Goal: Transaction & Acquisition: Obtain resource

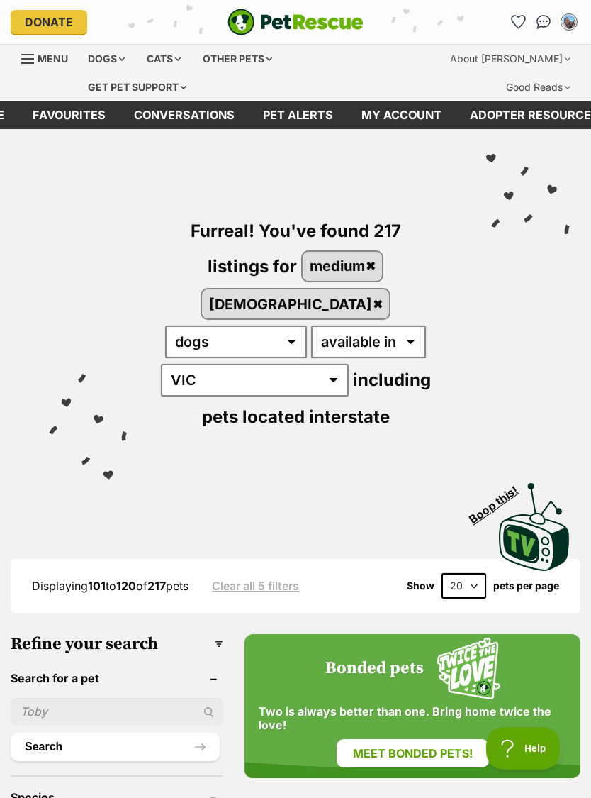
click at [547, 29] on img "Conversations" at bounding box center [544, 22] width 15 height 14
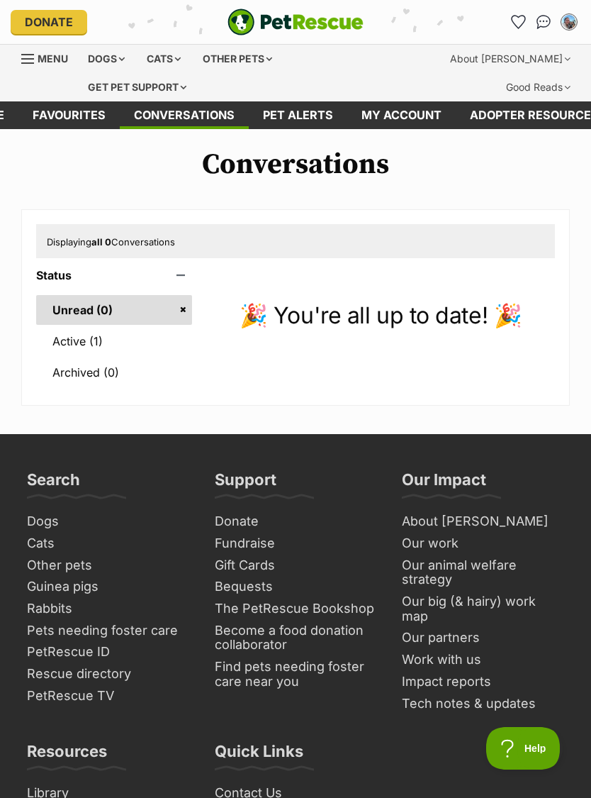
click at [413, 112] on link "My account" at bounding box center [401, 115] width 108 height 28
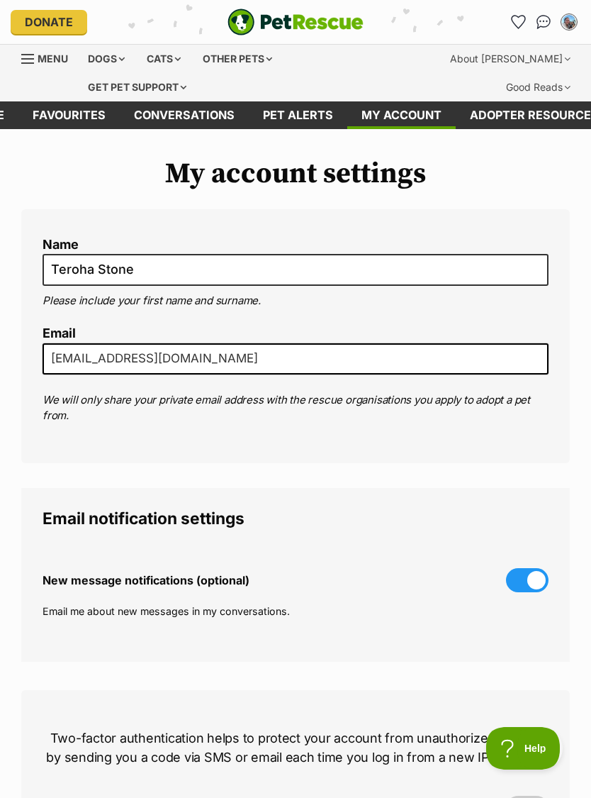
click at [104, 58] on div "Dogs" at bounding box center [106, 59] width 57 height 28
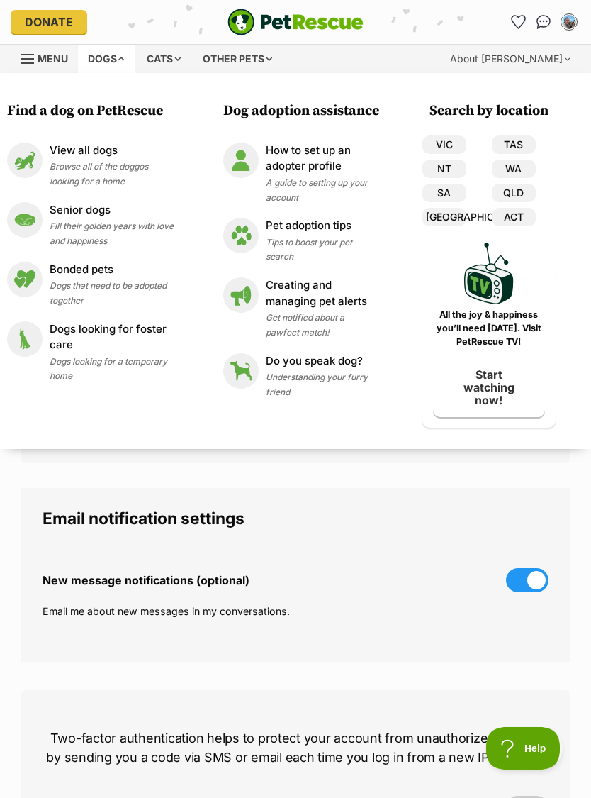
click at [60, 60] on span "Menu" at bounding box center [53, 58] width 30 height 12
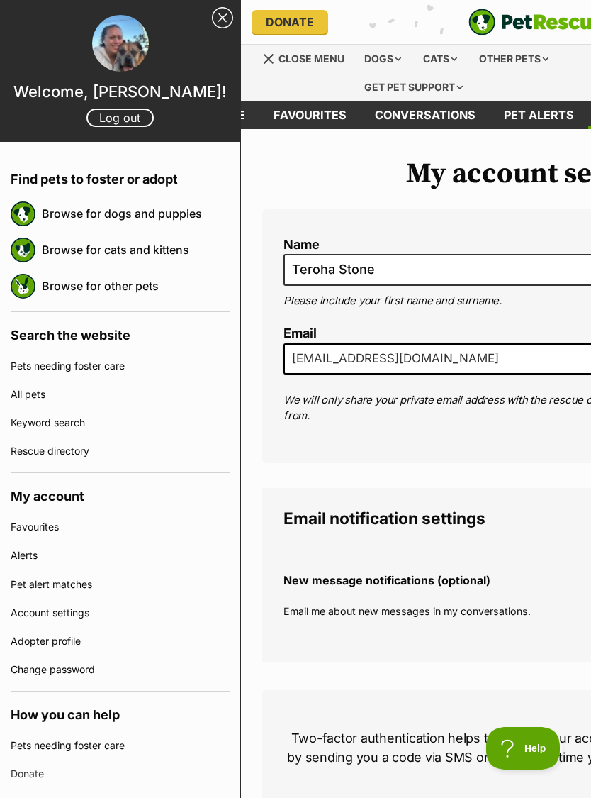
click at [213, 21] on link "Close Sidebar" at bounding box center [222, 17] width 21 height 21
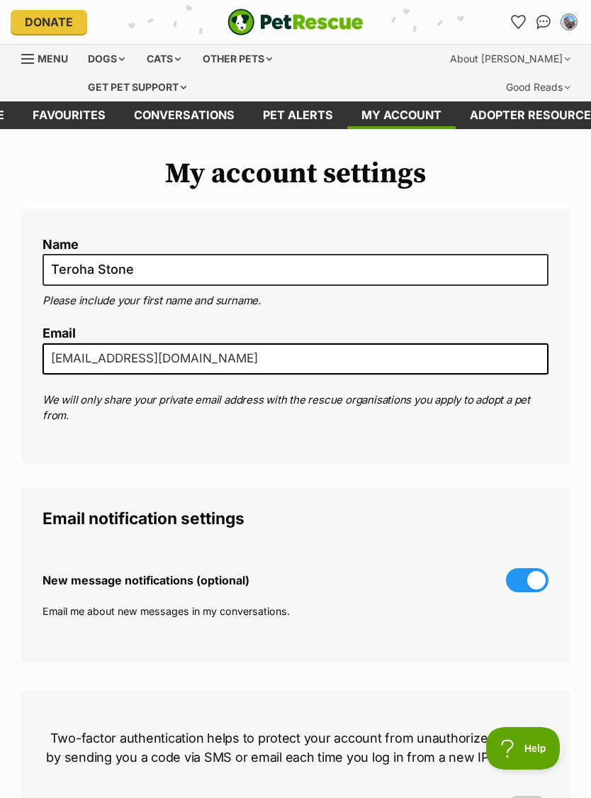
click at [108, 64] on div "Dogs" at bounding box center [106, 59] width 57 height 28
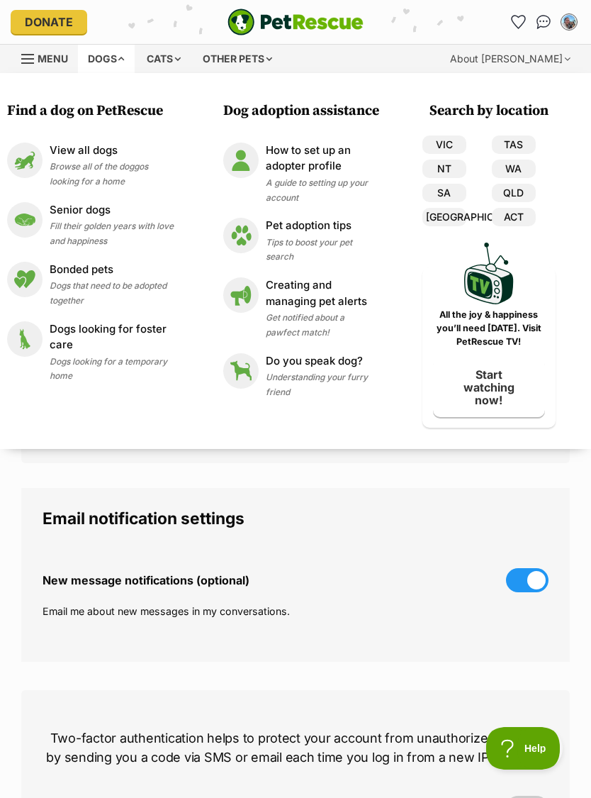
click at [98, 155] on p "View all dogs" at bounding box center [112, 150] width 124 height 16
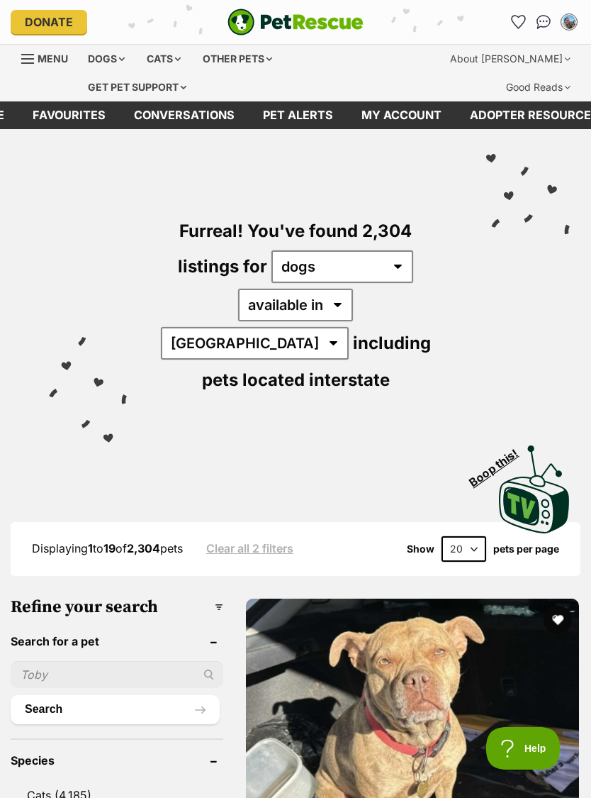
click at [91, 113] on link "Favourites" at bounding box center [68, 115] width 101 height 28
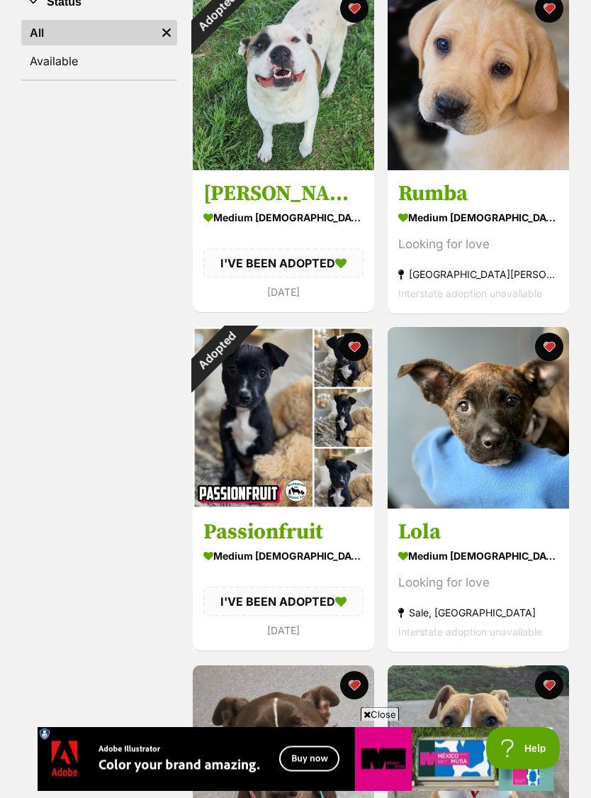
scroll to position [330, 0]
click at [240, 349] on div "Adopted" at bounding box center [216, 350] width 47 height 47
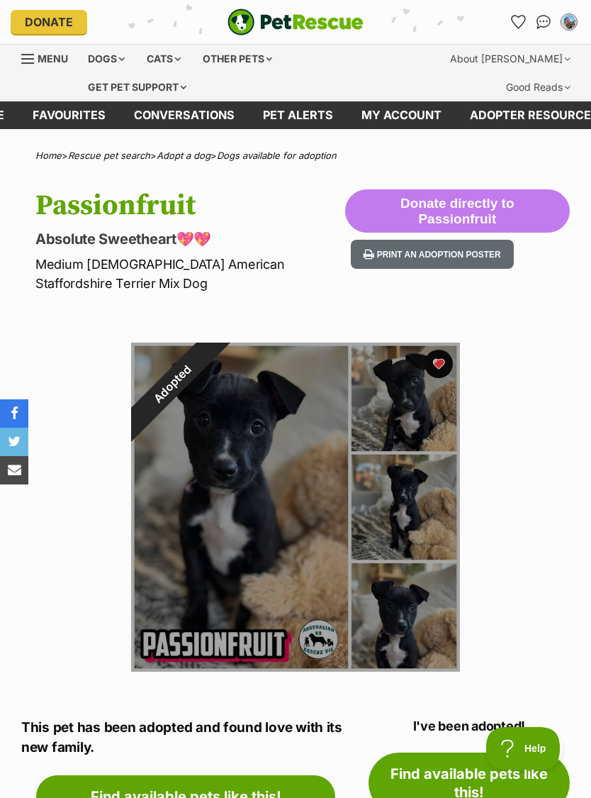
click at [213, 363] on div "Adopted" at bounding box center [172, 383] width 82 height 82
click at [213, 368] on div "Adopted" at bounding box center [172, 383] width 82 height 82
click at [213, 370] on div "Adopted" at bounding box center [172, 383] width 82 height 82
click at [213, 367] on div "Adopted" at bounding box center [172, 383] width 82 height 82
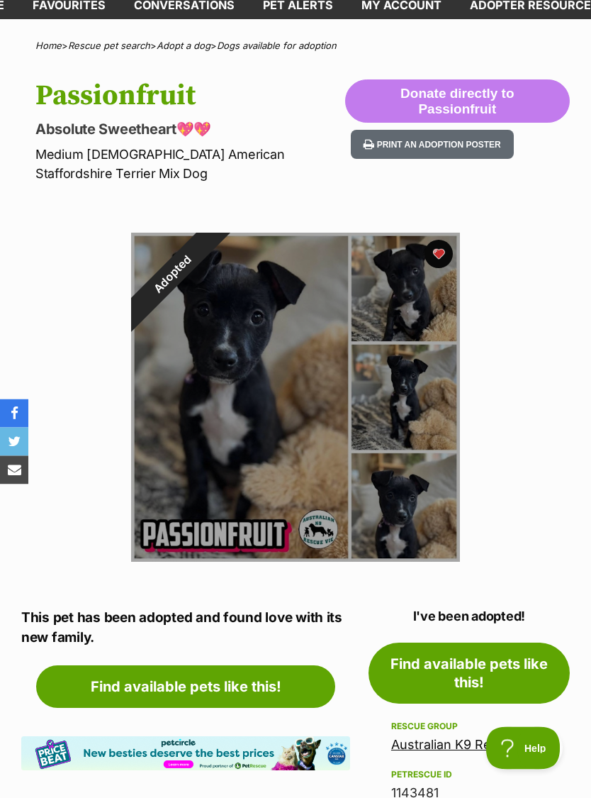
scroll to position [123, 0]
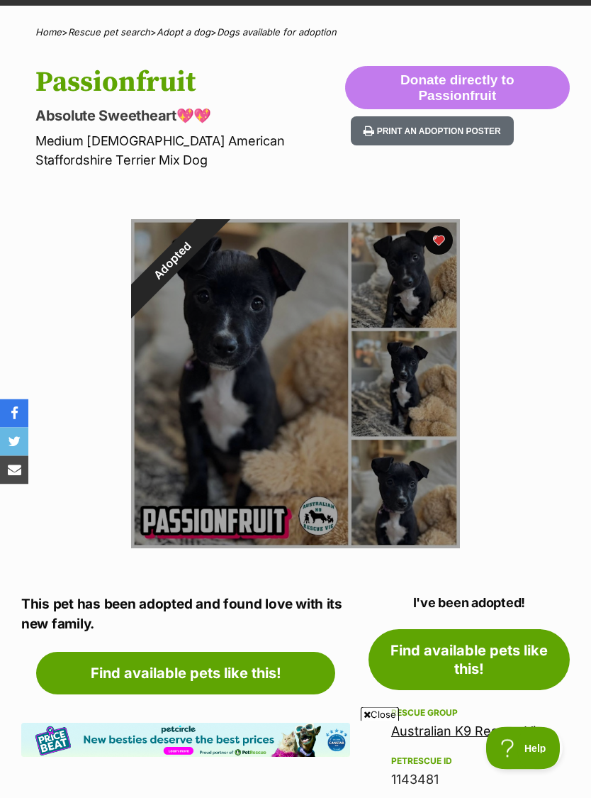
click at [213, 246] on div "Adopted" at bounding box center [172, 261] width 82 height 82
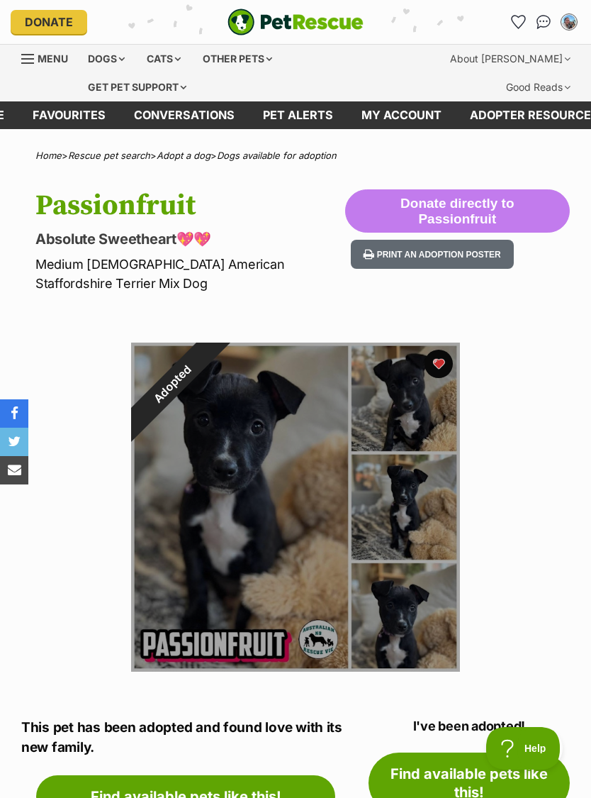
scroll to position [0, 0]
click at [213, 377] on div "Adopted" at bounding box center [172, 383] width 82 height 82
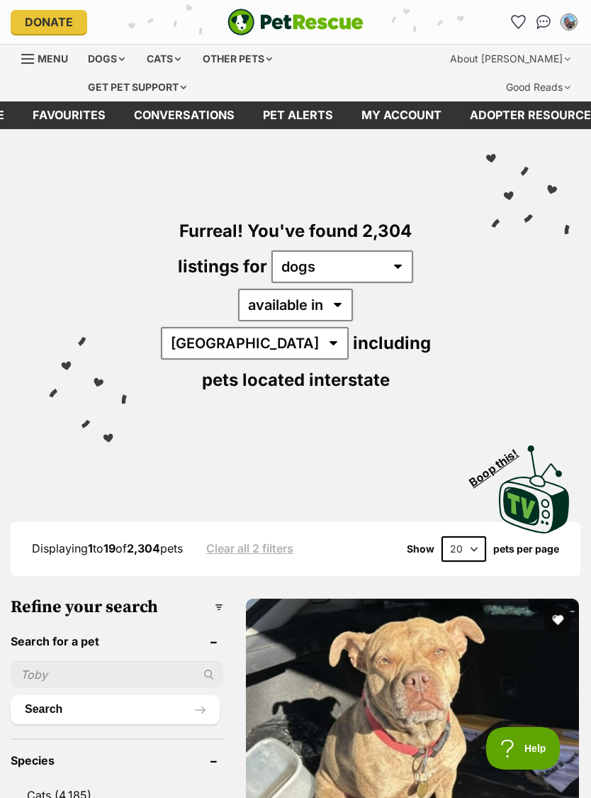
click at [94, 116] on link "Favourites" at bounding box center [68, 115] width 101 height 28
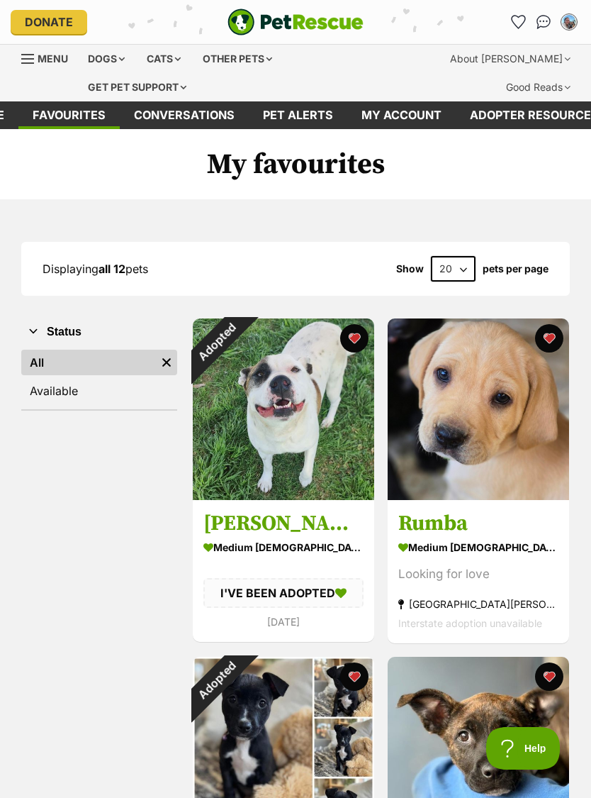
click at [240, 335] on div "Adopted" at bounding box center [216, 341] width 47 height 47
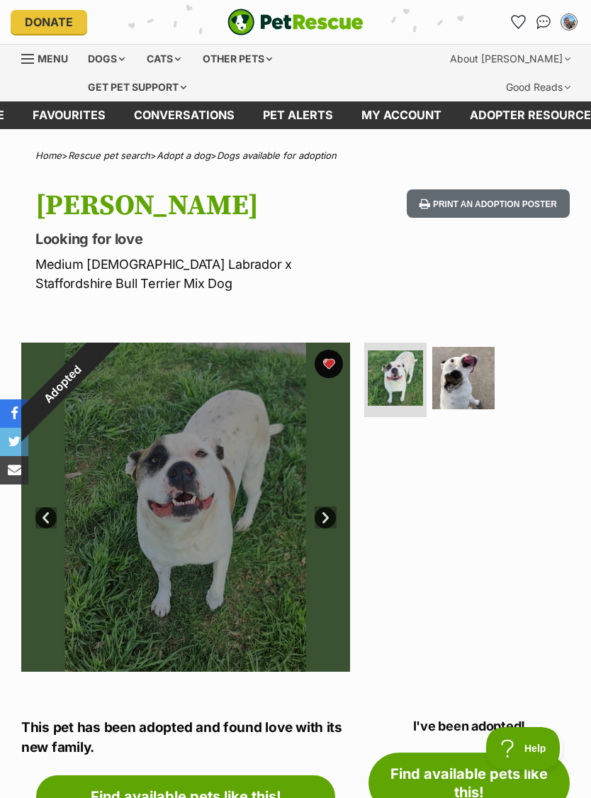
click at [104, 367] on div "Adopted" at bounding box center [62, 383] width 82 height 82
click at [104, 354] on div "Adopted" at bounding box center [62, 383] width 82 height 82
click at [104, 352] on div "Adopted" at bounding box center [62, 383] width 82 height 82
click at [104, 362] on div "Adopted" at bounding box center [62, 383] width 82 height 82
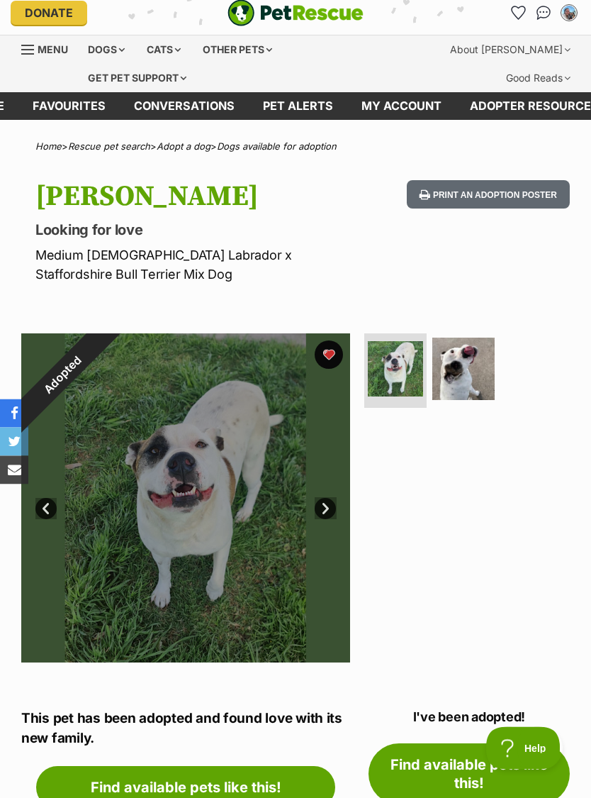
scroll to position [4, 0]
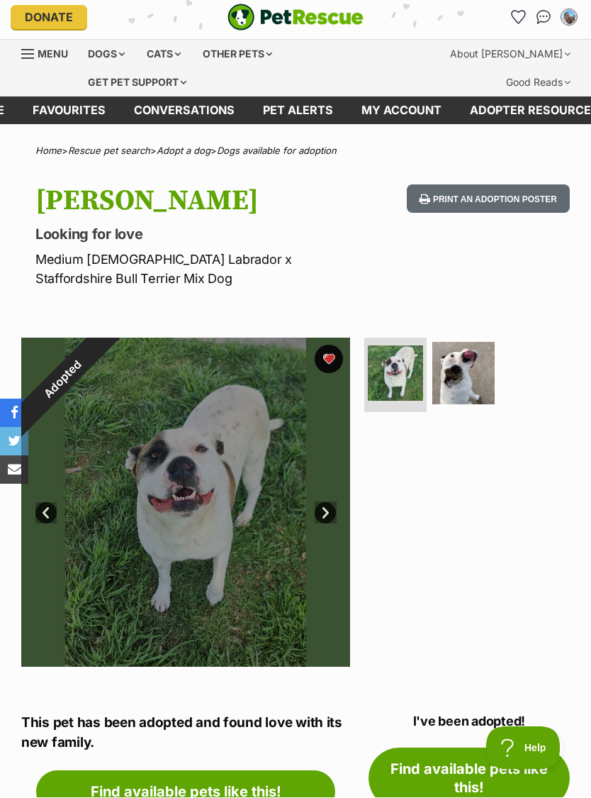
click at [104, 358] on div "Adopted" at bounding box center [62, 379] width 82 height 82
click at [104, 420] on div "Adopted" at bounding box center [62, 379] width 82 height 82
click at [104, 353] on div "Adopted" at bounding box center [62, 379] width 82 height 82
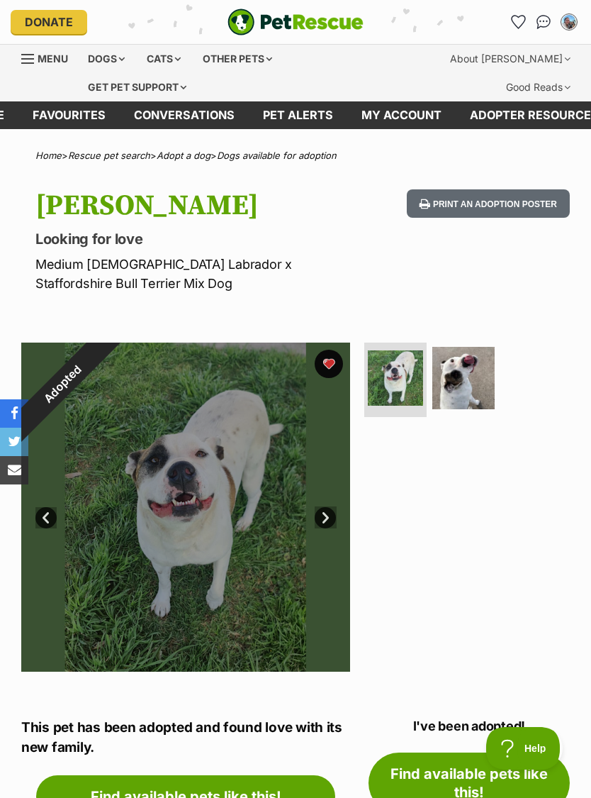
click at [72, 107] on link "Favourites" at bounding box center [68, 115] width 101 height 28
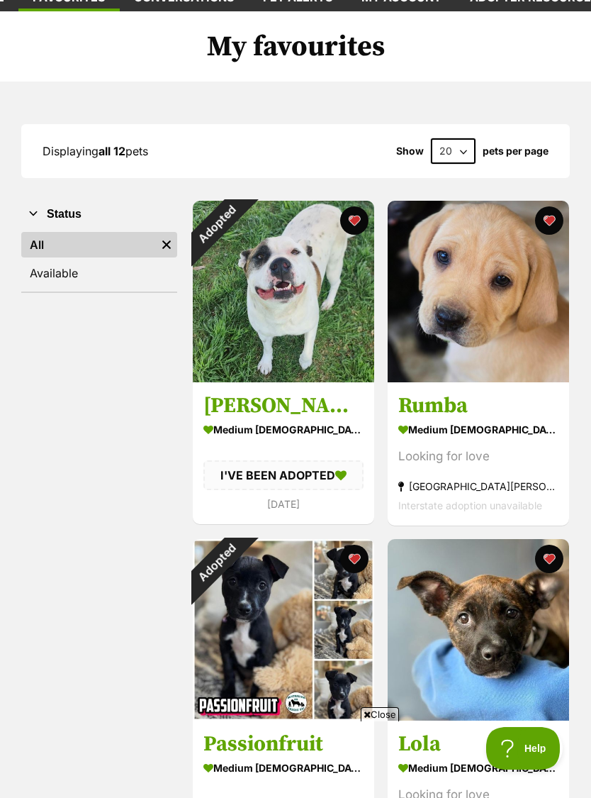
scroll to position [121, 0]
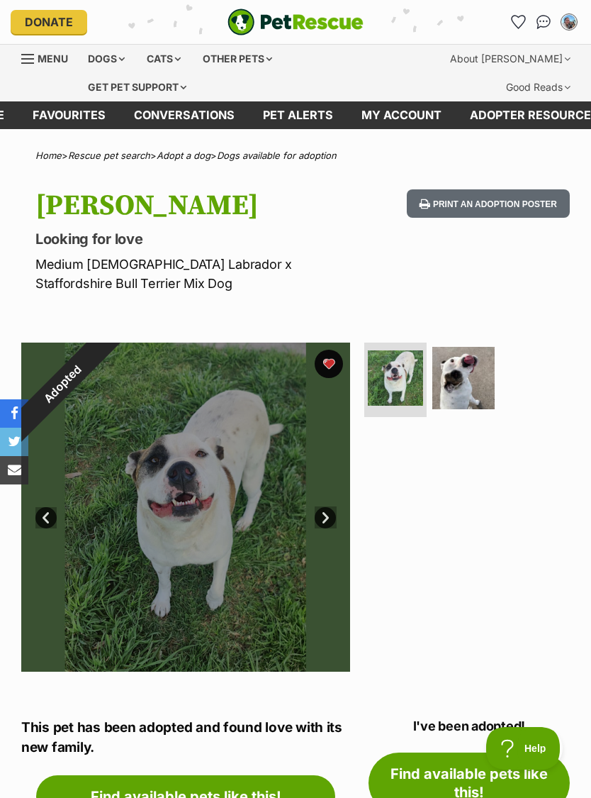
click at [104, 362] on div "Adopted" at bounding box center [62, 383] width 82 height 82
click at [104, 356] on div "Adopted" at bounding box center [62, 383] width 82 height 82
click at [104, 368] on div "Adopted" at bounding box center [62, 383] width 82 height 82
click at [104, 362] on div "Adopted" at bounding box center [62, 383] width 82 height 82
click at [401, 369] on img at bounding box center [395, 377] width 55 height 55
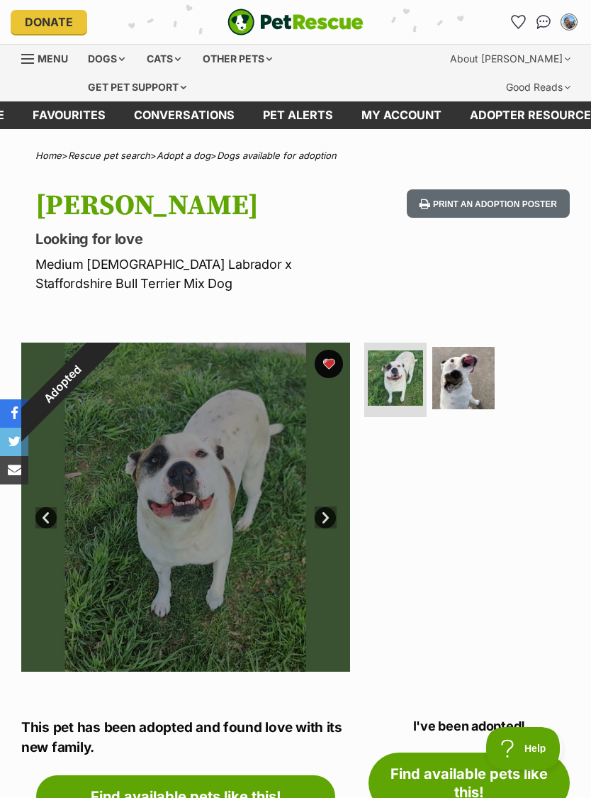
click at [470, 363] on img at bounding box center [463, 378] width 62 height 62
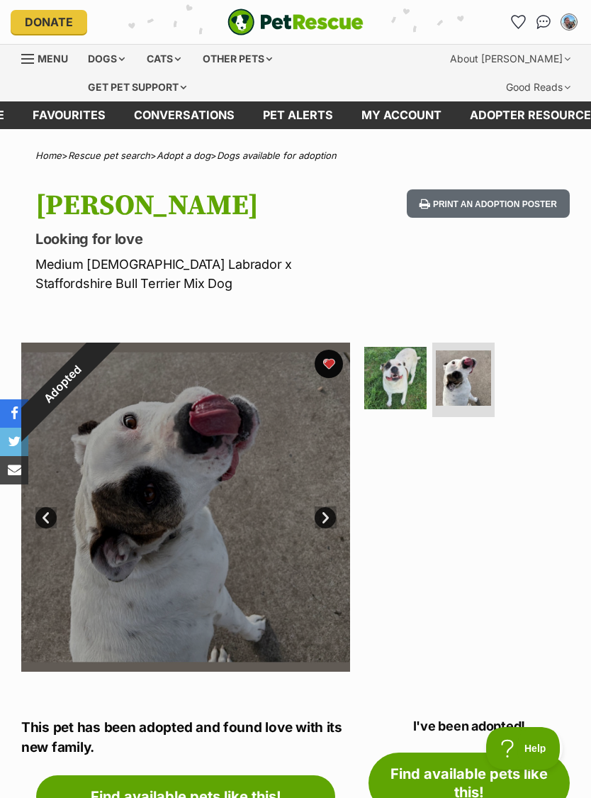
click at [104, 358] on div "Adopted" at bounding box center [62, 383] width 82 height 82
click at [104, 362] on div "Adopted" at bounding box center [62, 383] width 82 height 82
click at [104, 361] on div "Adopted" at bounding box center [62, 383] width 82 height 82
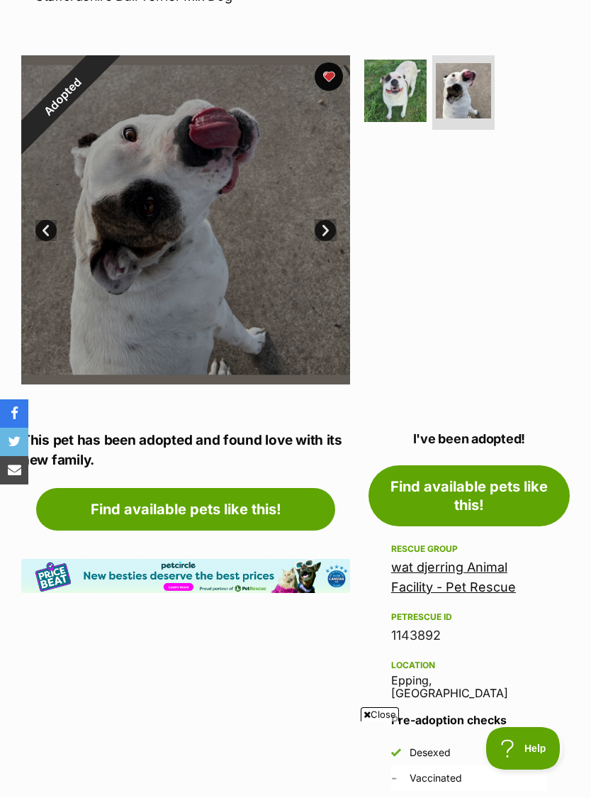
scroll to position [283, 0]
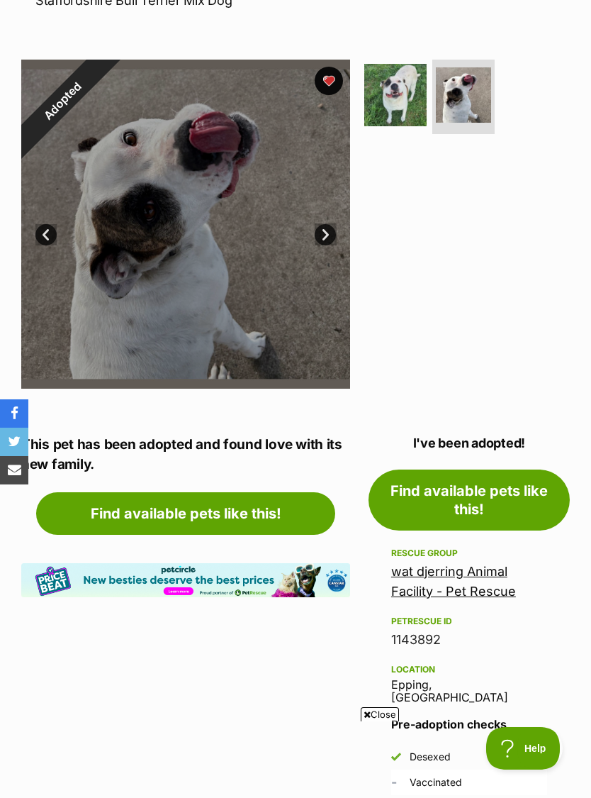
click at [104, 142] on div "Adopted" at bounding box center [62, 101] width 82 height 82
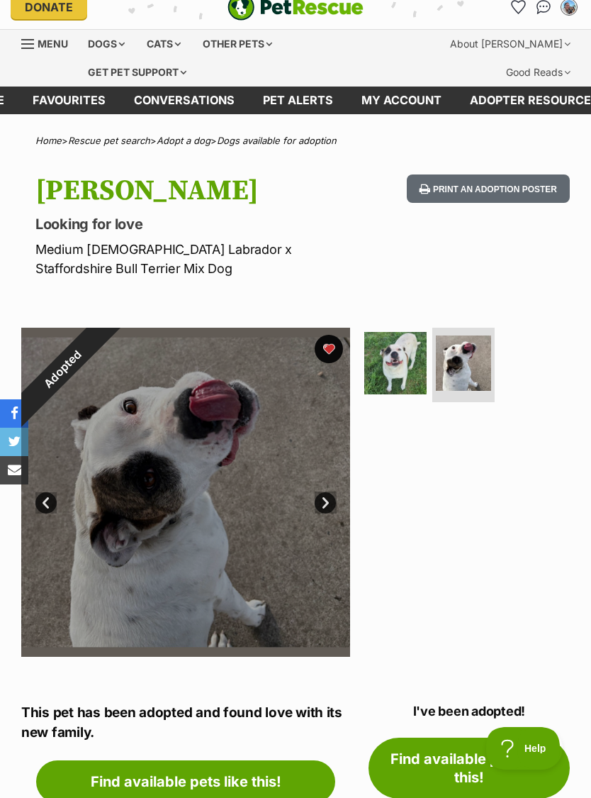
click at [104, 346] on div "Adopted" at bounding box center [62, 369] width 82 height 82
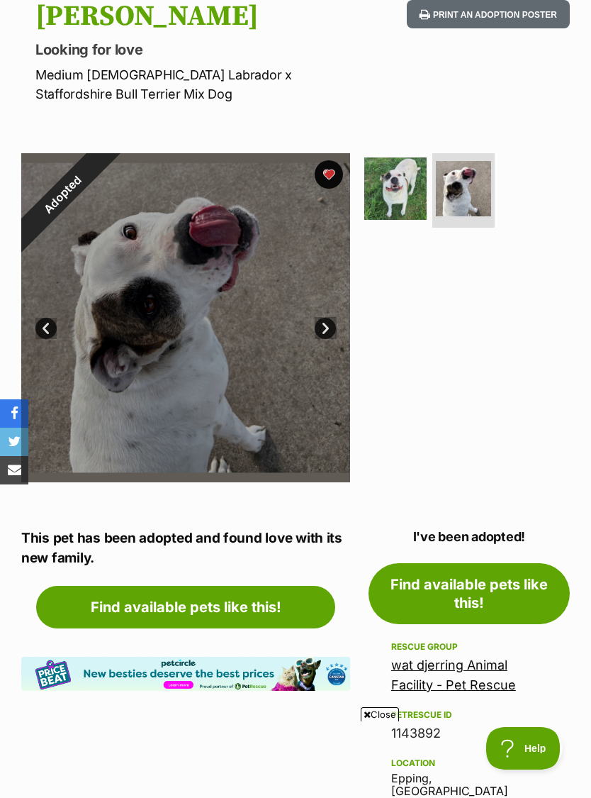
scroll to position [0, 0]
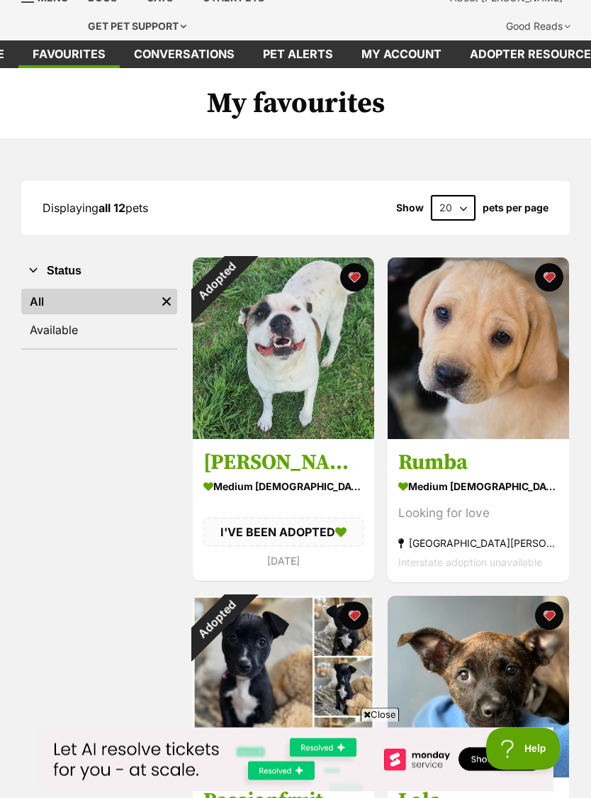
scroll to position [60, 0]
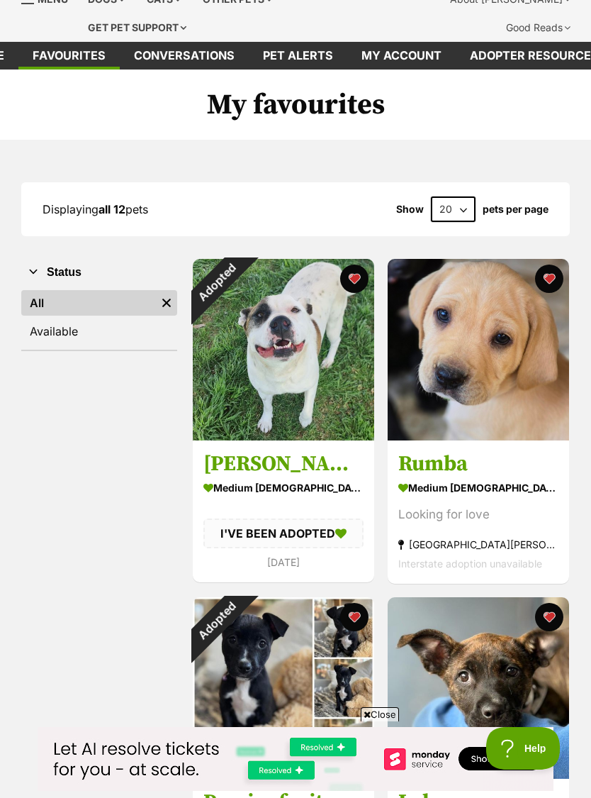
click at [532, 479] on div "medium [DEMOGRAPHIC_DATA] Dog" at bounding box center [478, 487] width 160 height 21
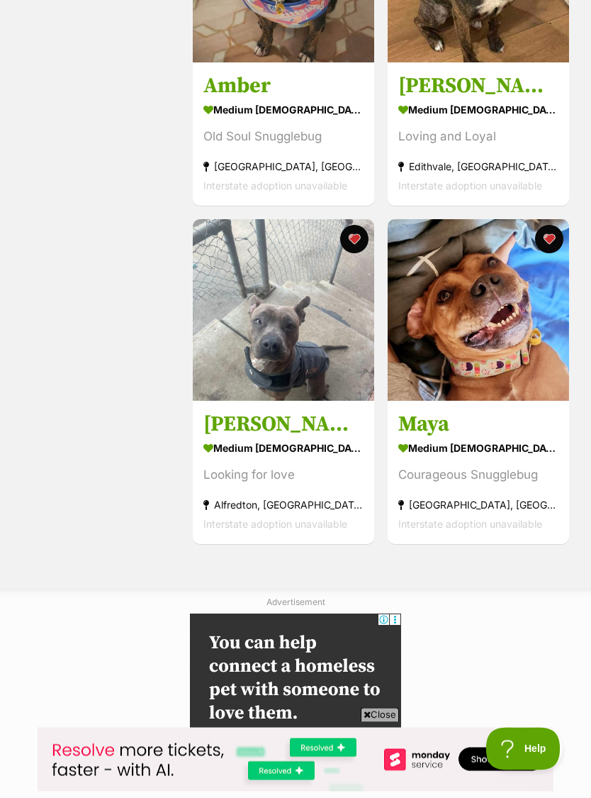
scroll to position [1790, 0]
click at [533, 474] on div "Courageous Snugglebug" at bounding box center [478, 474] width 160 height 19
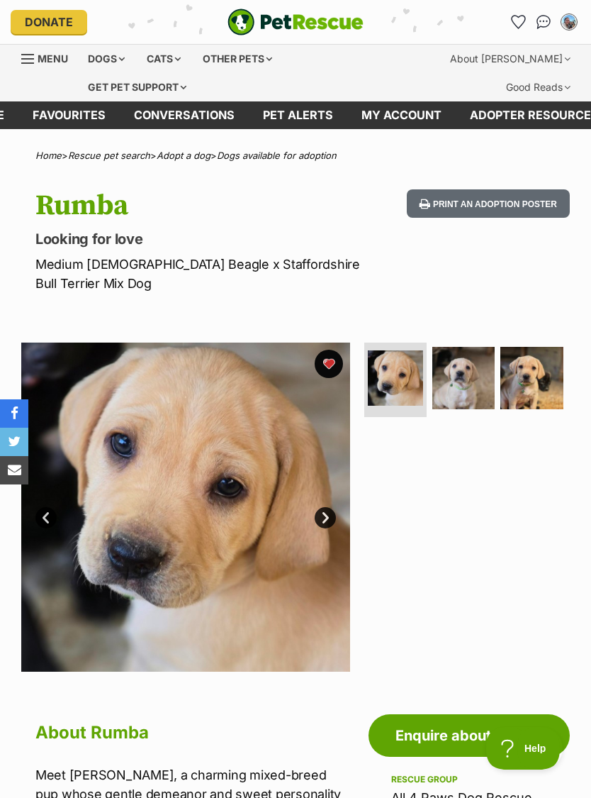
click at [410, 389] on img at bounding box center [395, 377] width 55 height 55
click at [463, 384] on img at bounding box center [463, 378] width 62 height 62
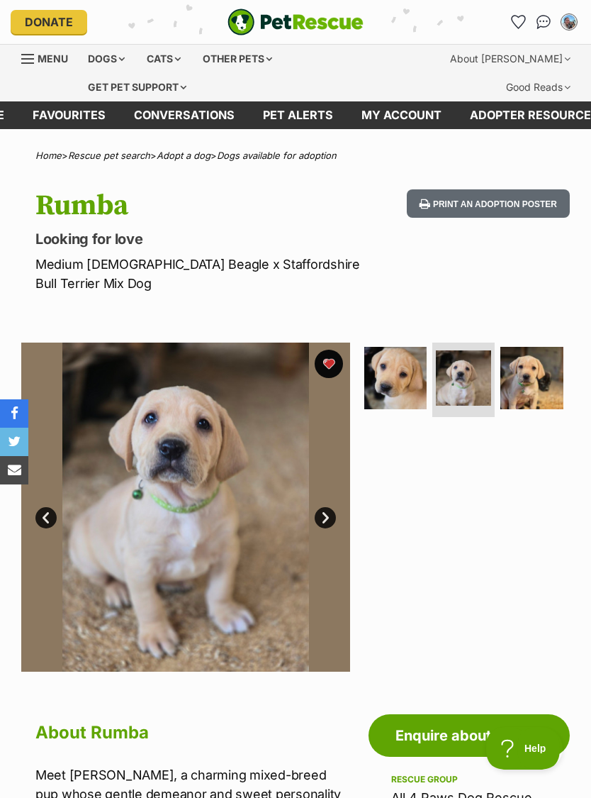
click at [520, 378] on img at bounding box center [532, 378] width 62 height 62
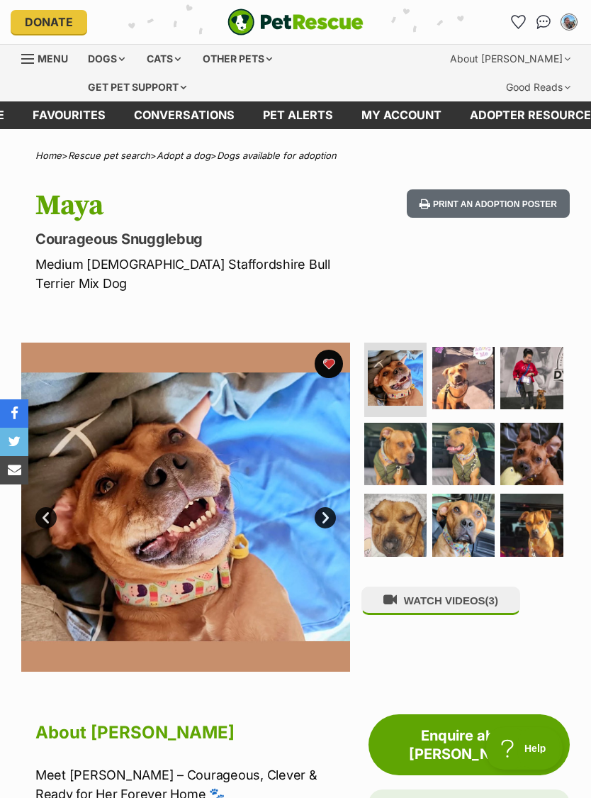
click at [468, 510] on img at bounding box center [463, 524] width 62 height 62
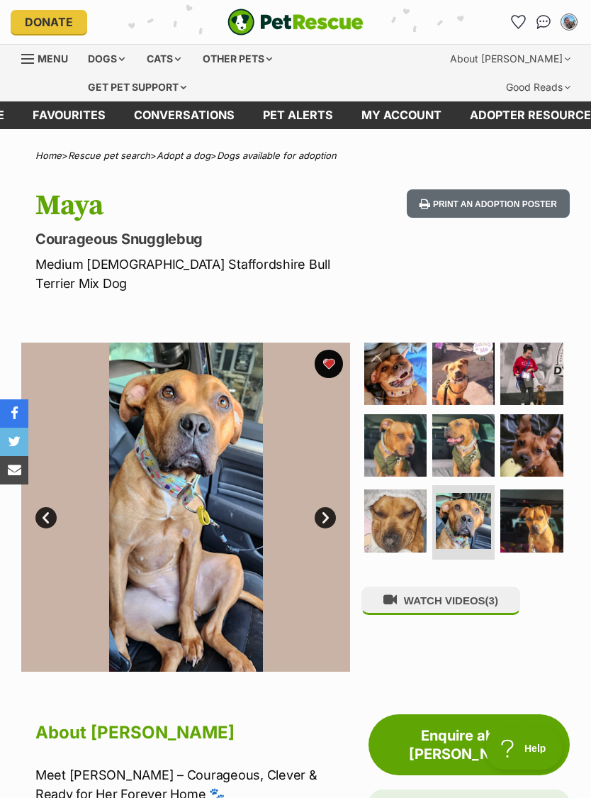
click at [526, 505] on img at bounding box center [532, 520] width 62 height 62
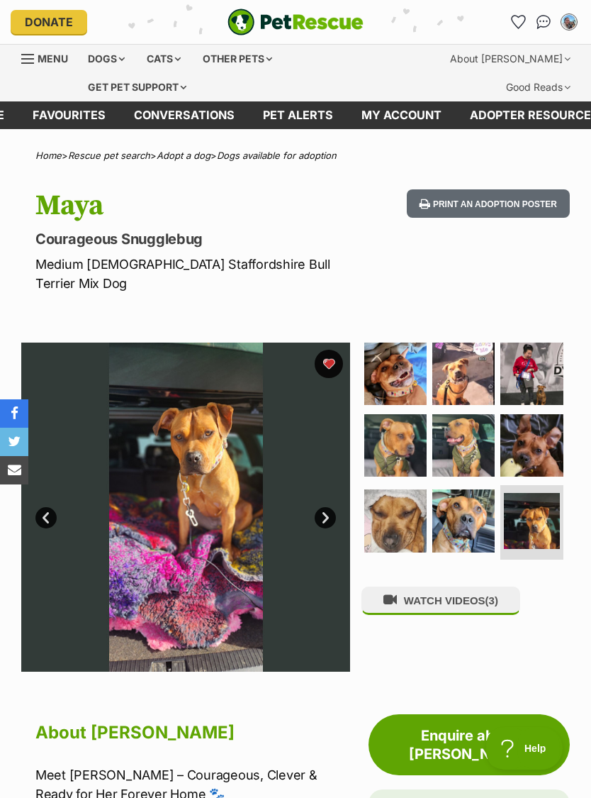
click at [527, 448] on img at bounding box center [532, 445] width 62 height 62
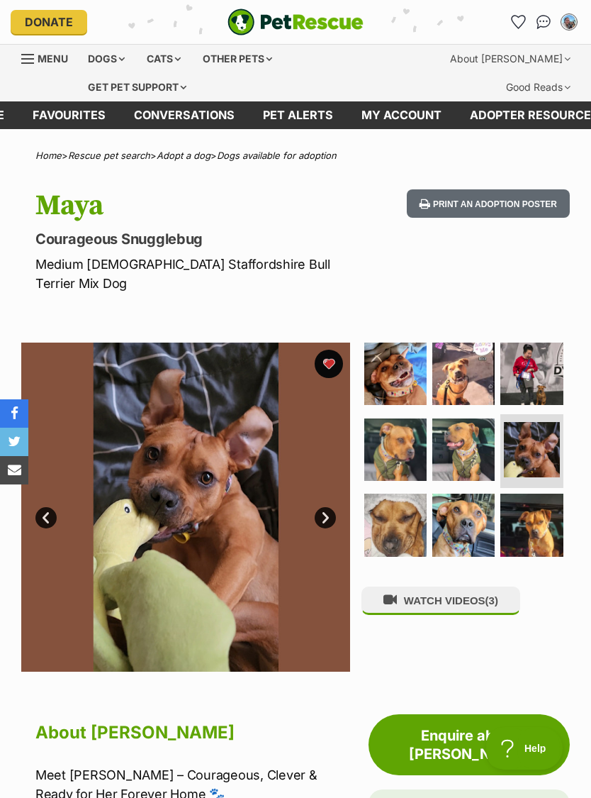
click at [530, 352] on img at bounding box center [532, 373] width 62 height 62
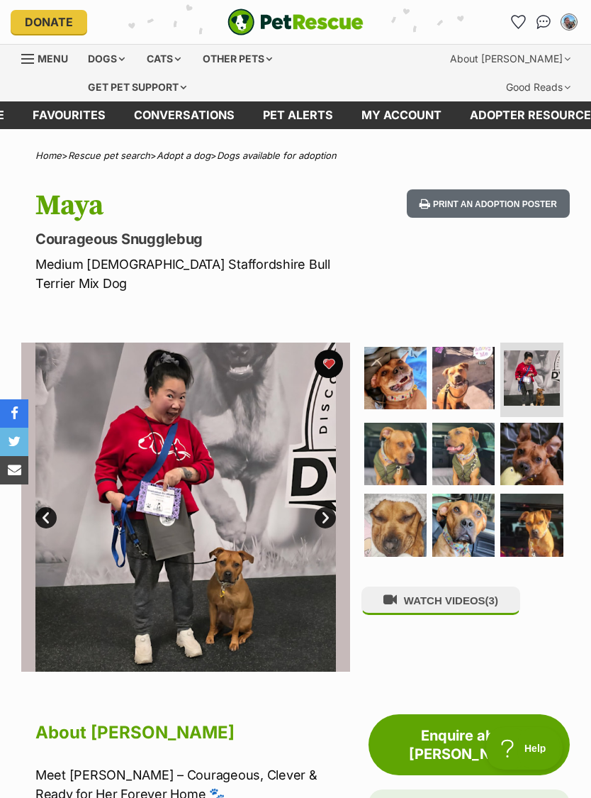
click at [412, 353] on img at bounding box center [395, 378] width 62 height 62
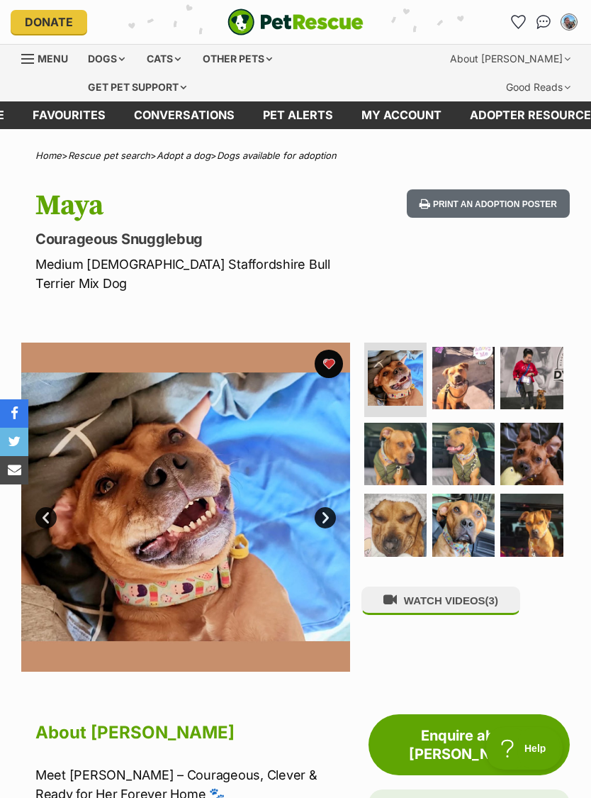
click at [441, 351] on img at bounding box center [463, 378] width 62 height 62
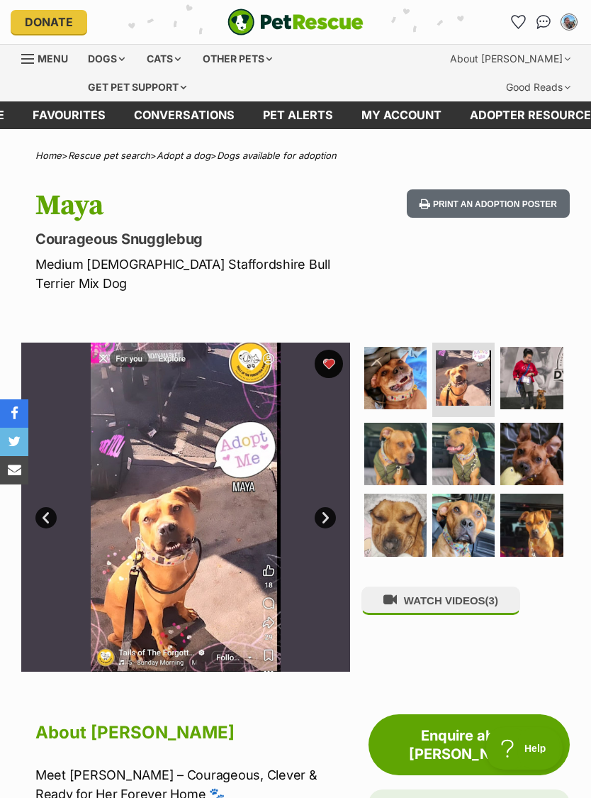
click at [396, 433] on img at bounding box center [395, 454] width 62 height 62
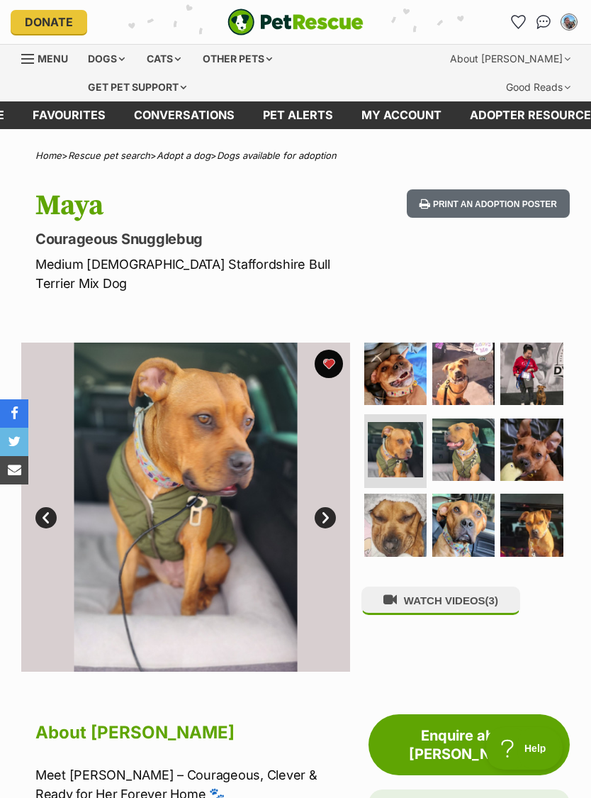
click at [486, 272] on div "Print an adoption poster" at bounding box center [485, 241] width 169 height 104
click at [486, 633] on div "WATCH VIDEOS (3)" at bounding box center [466, 506] width 208 height 329
click at [104, 60] on div "Dogs" at bounding box center [106, 59] width 57 height 28
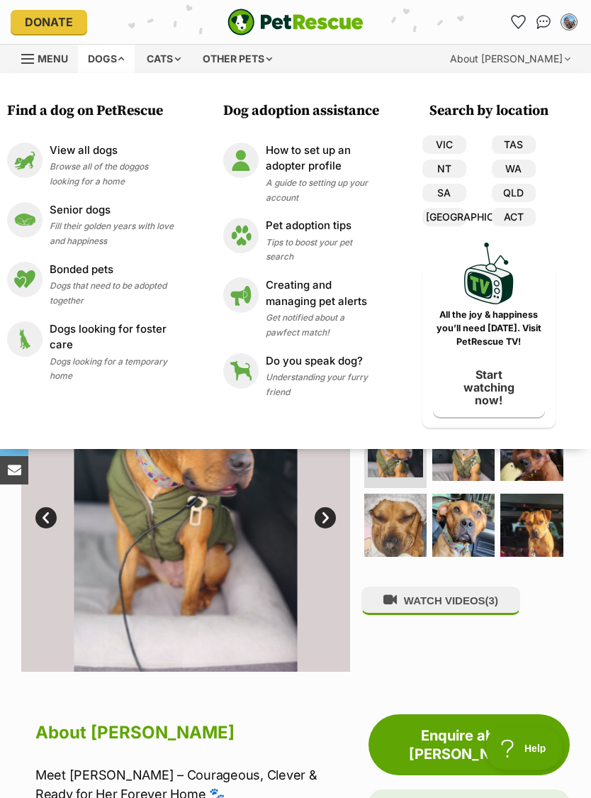
click at [94, 155] on p "View all dogs" at bounding box center [112, 150] width 124 height 16
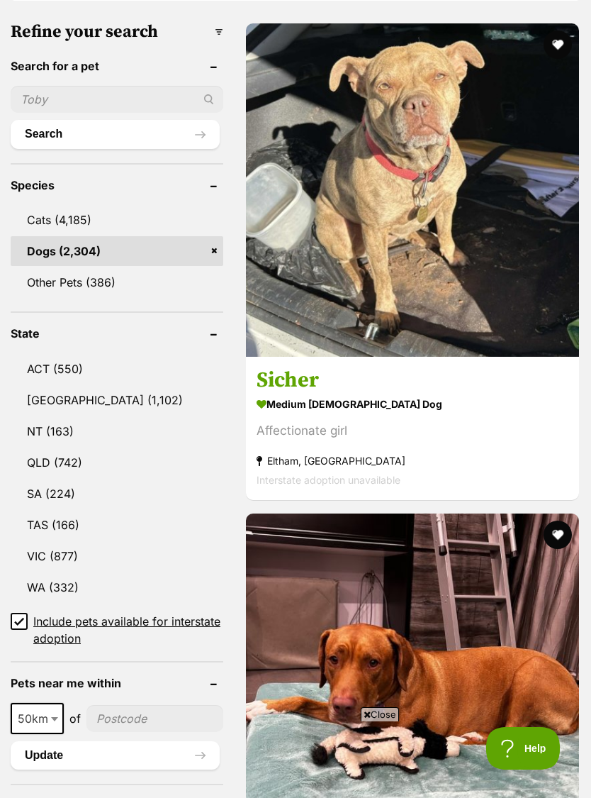
scroll to position [576, 0]
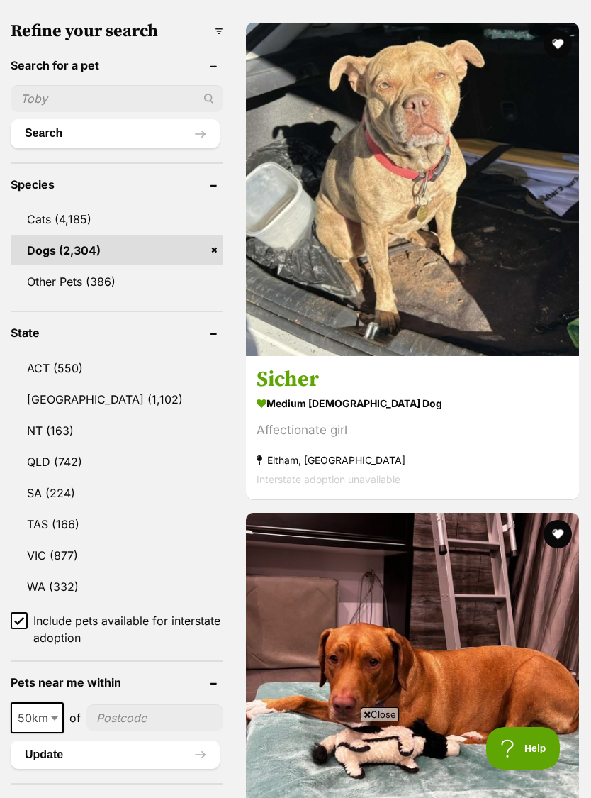
click at [62, 540] on link "VIC (877)" at bounding box center [117, 555] width 213 height 30
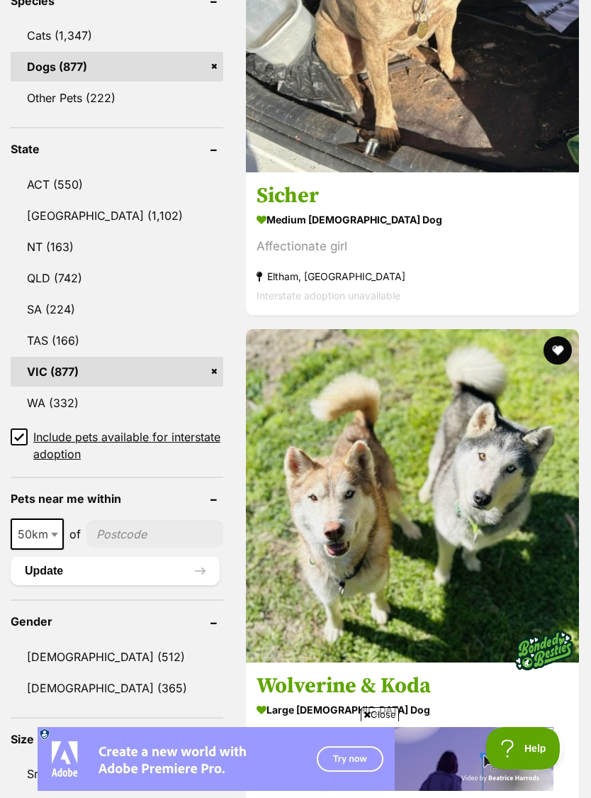
scroll to position [776, 0]
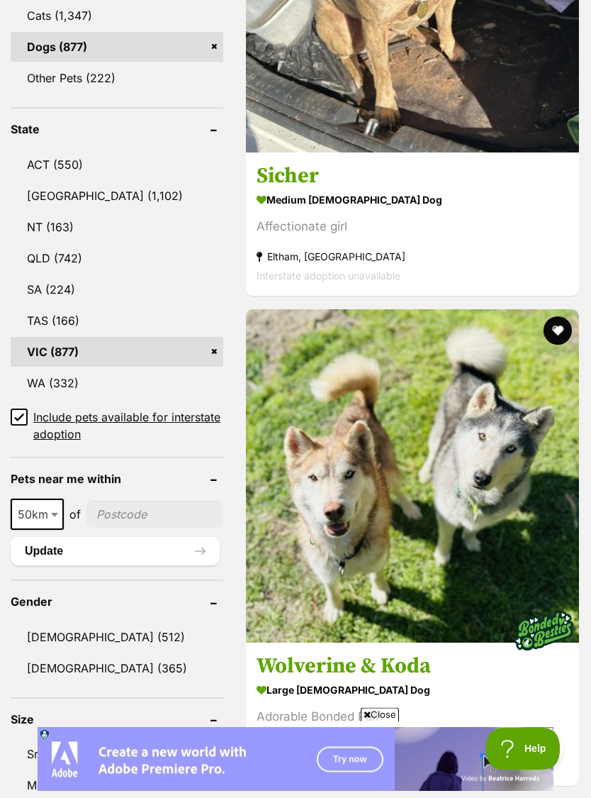
click at [51, 513] on b at bounding box center [54, 515] width 7 height 4
select select "100"
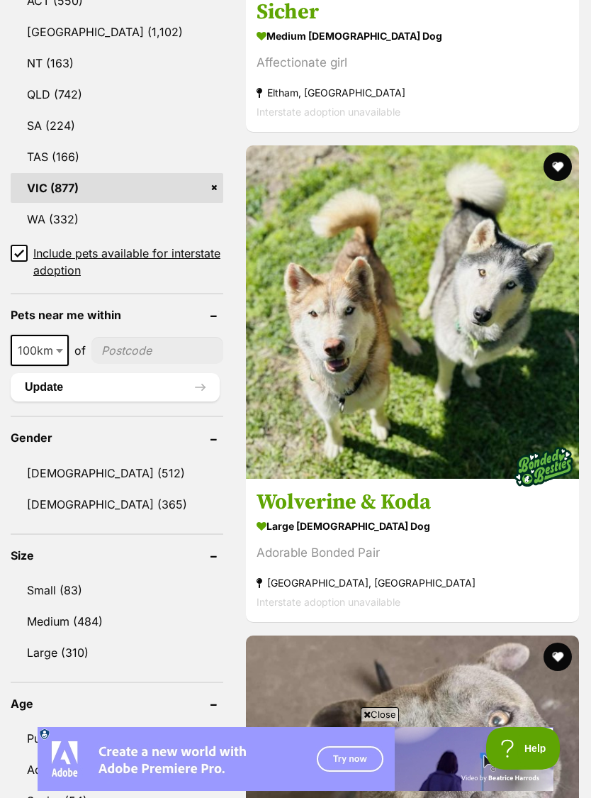
scroll to position [945, 0]
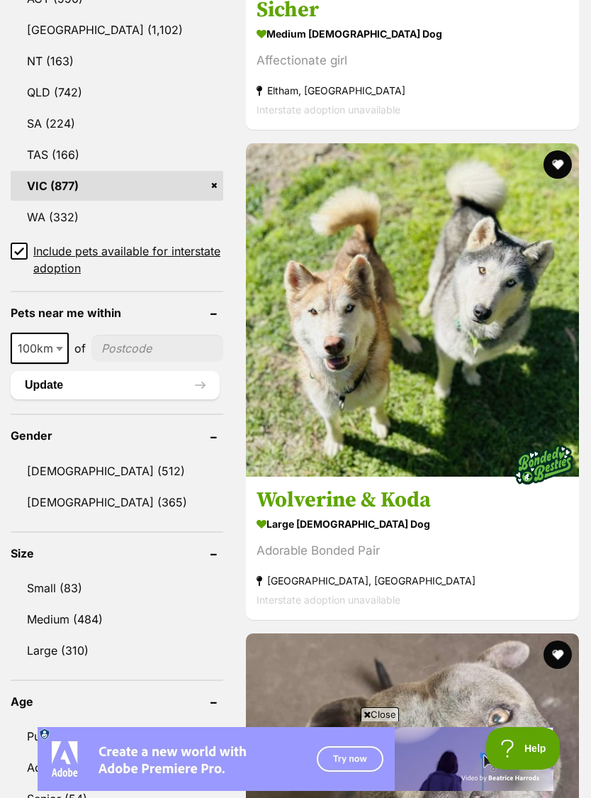
click at [94, 487] on link "Female (365)" at bounding box center [117, 502] width 213 height 30
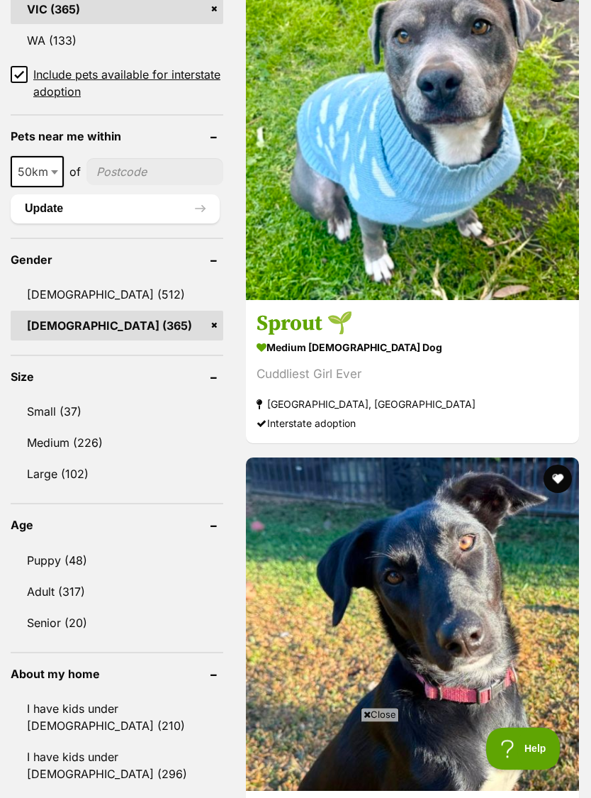
scroll to position [1155, 0]
click at [74, 545] on link "Puppy (48)" at bounding box center [117, 560] width 213 height 30
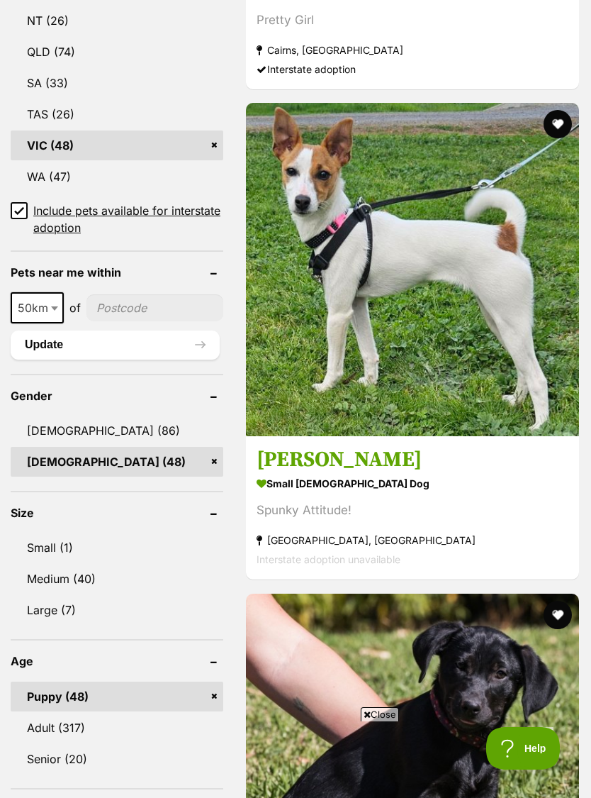
scroll to position [1025, 0]
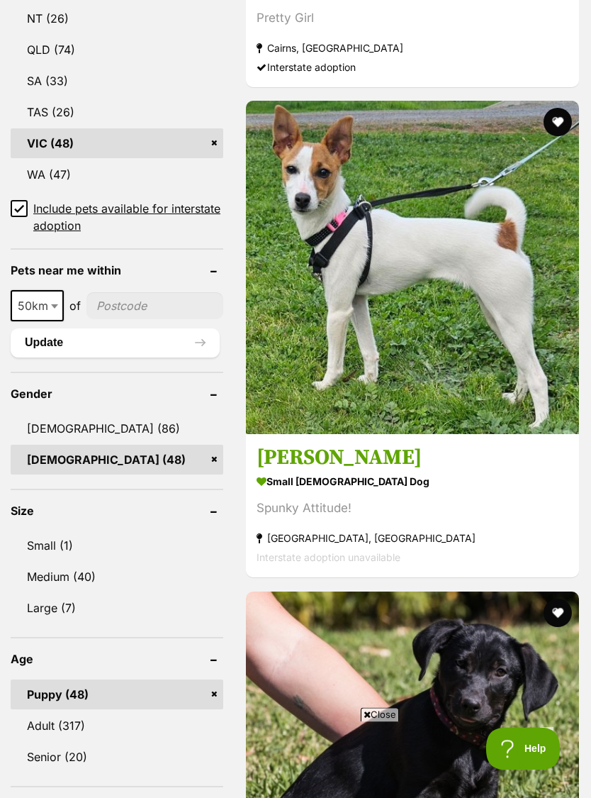
click at [94, 561] on link "Medium (40)" at bounding box center [117, 576] width 213 height 30
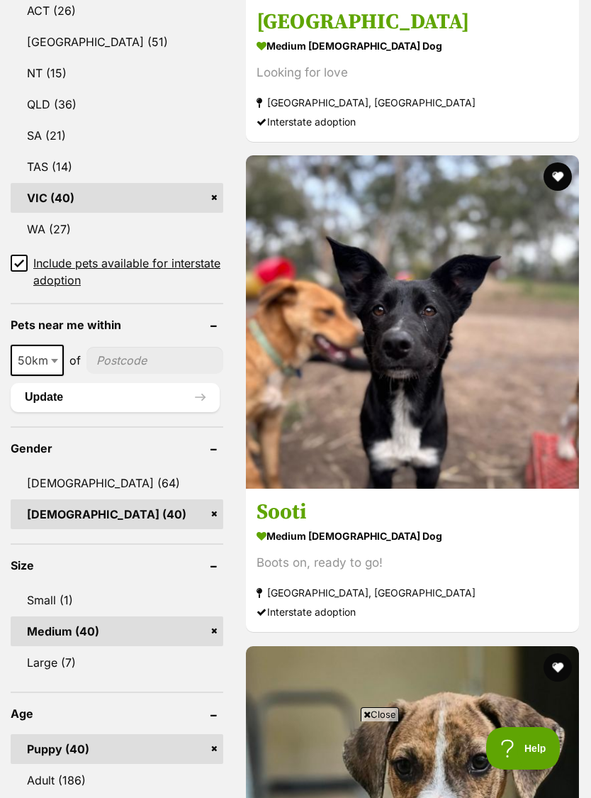
scroll to position [1009, 0]
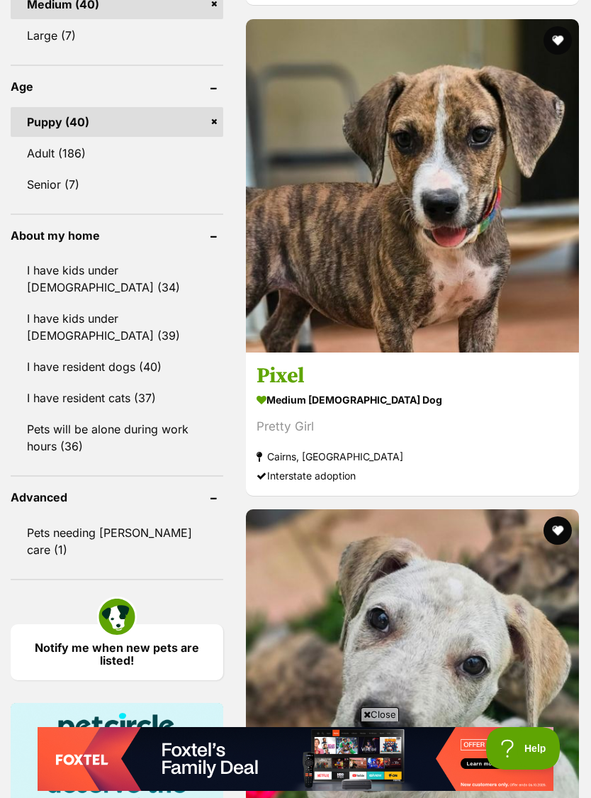
scroll to position [1636, 0]
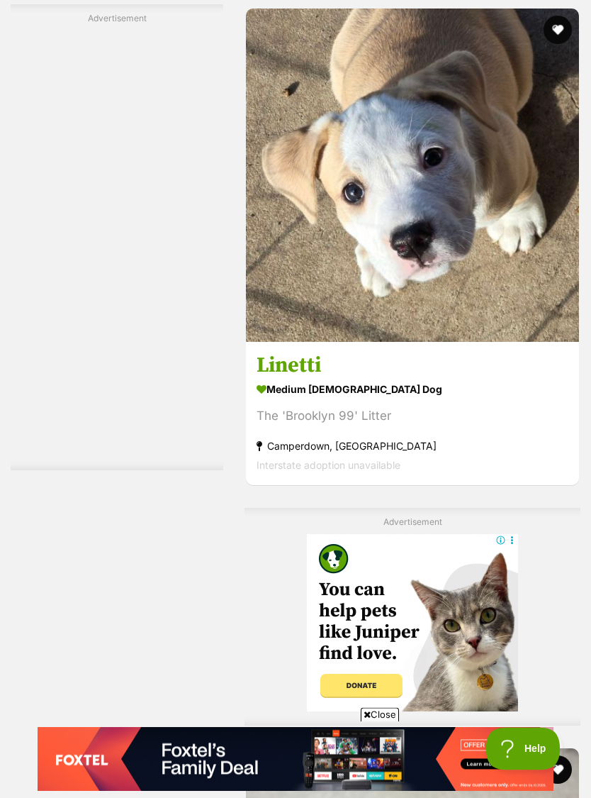
scroll to position [3116, 0]
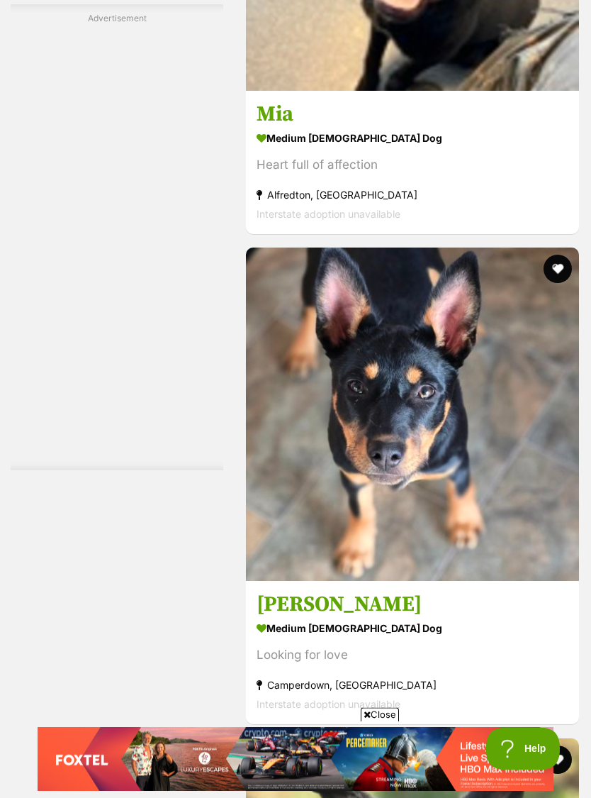
scroll to position [4106, 0]
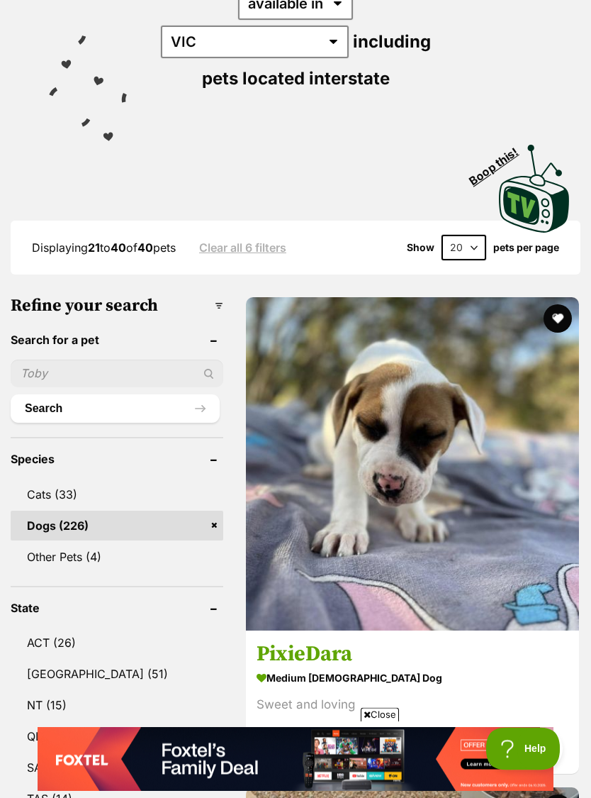
scroll to position [376, 0]
click at [344, 362] on img at bounding box center [412, 463] width 333 height 333
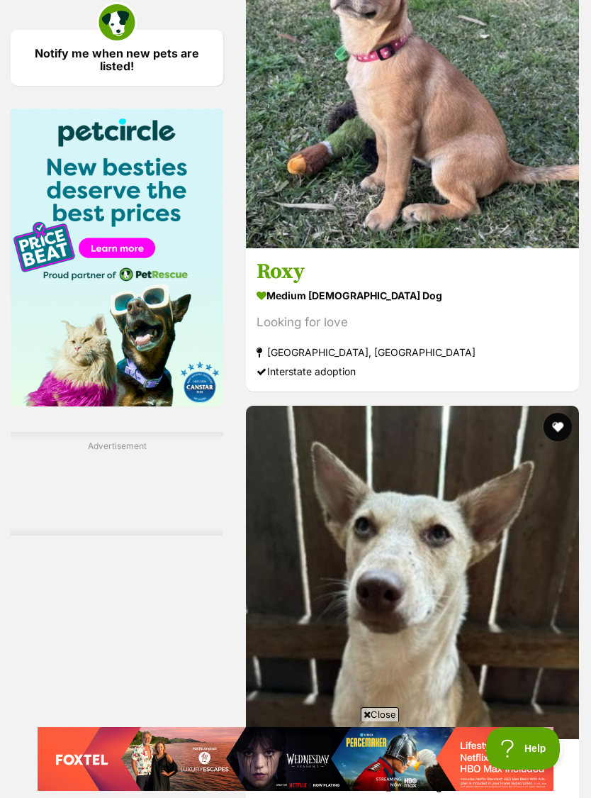
scroll to position [0, 0]
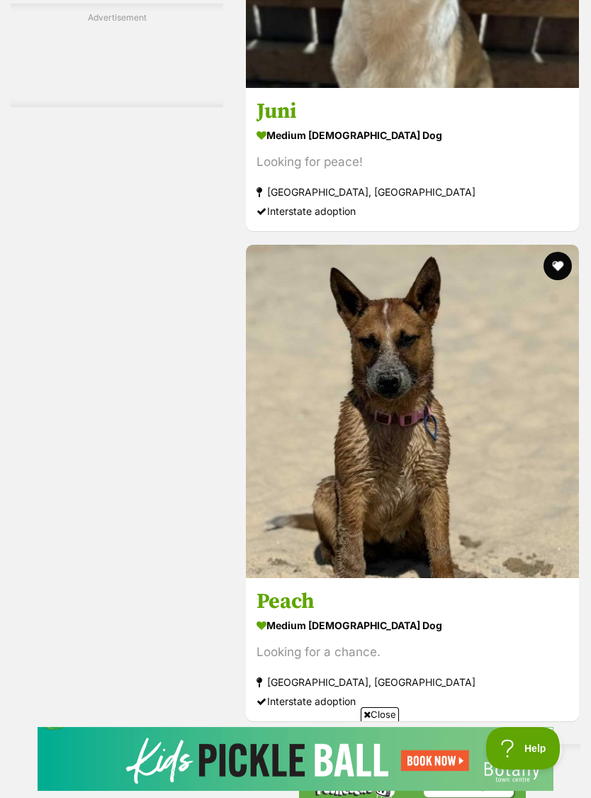
scroll to position [2880, 0]
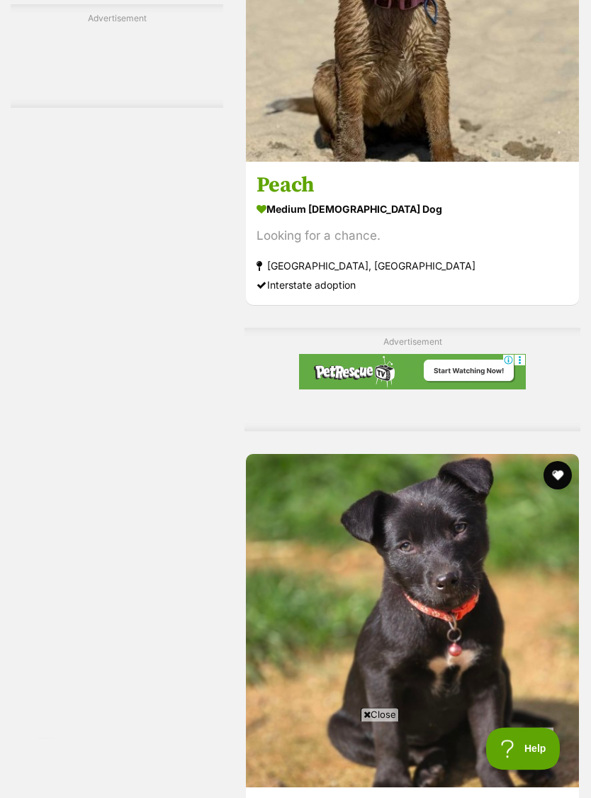
scroll to position [3296, 0]
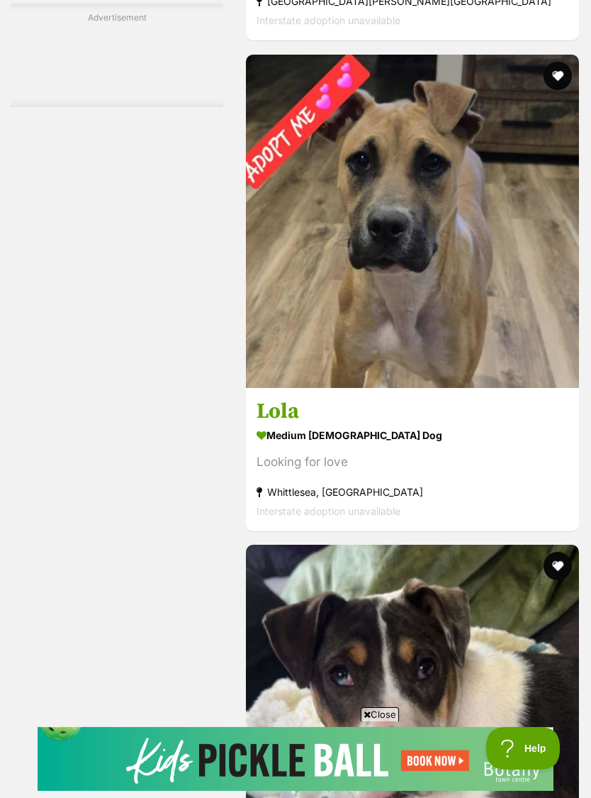
scroll to position [4186, 0]
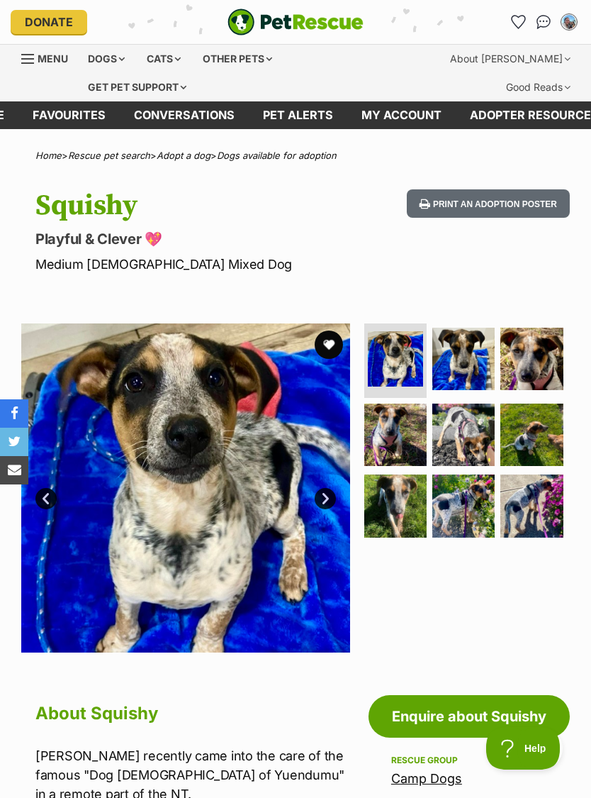
click at [406, 504] on img at bounding box center [395, 505] width 62 height 62
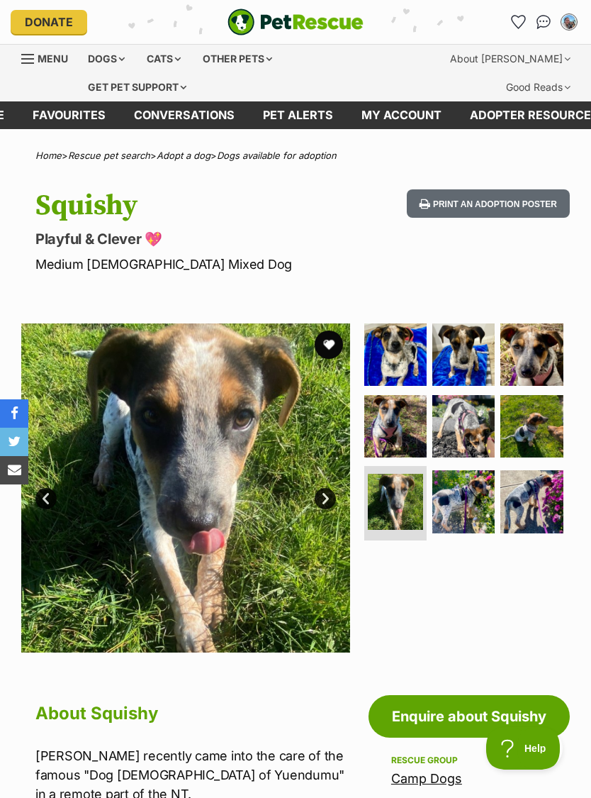
click at [447, 501] on img at bounding box center [463, 501] width 62 height 62
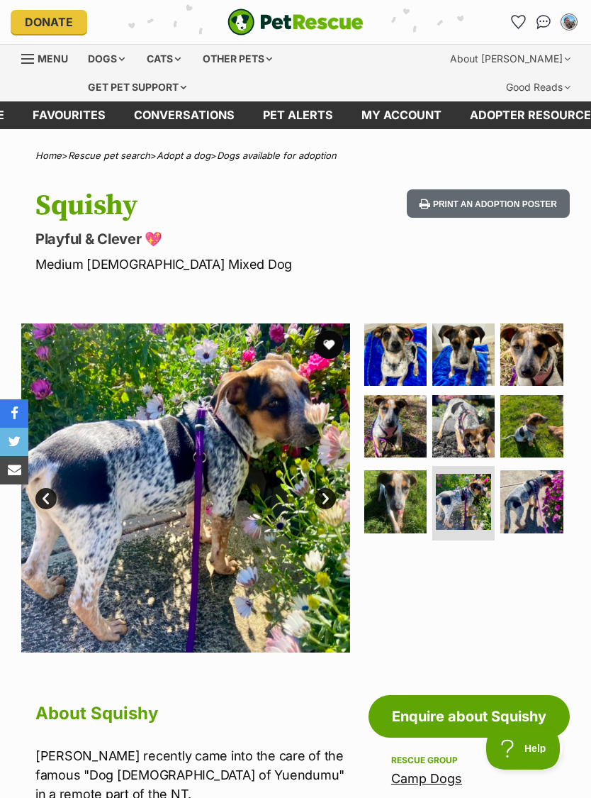
click at [537, 422] on img at bounding box center [532, 426] width 62 height 62
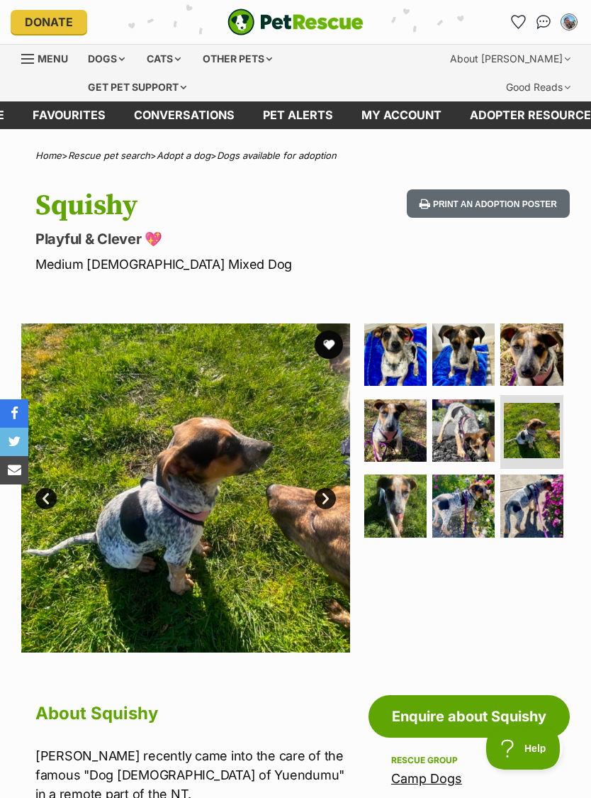
click at [524, 361] on img at bounding box center [532, 354] width 62 height 62
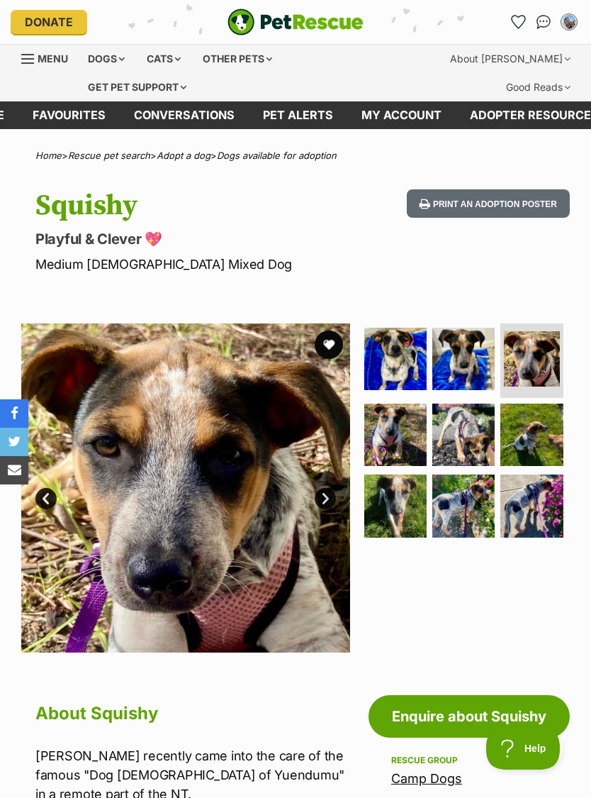
click at [479, 364] on img at bounding box center [463, 359] width 62 height 62
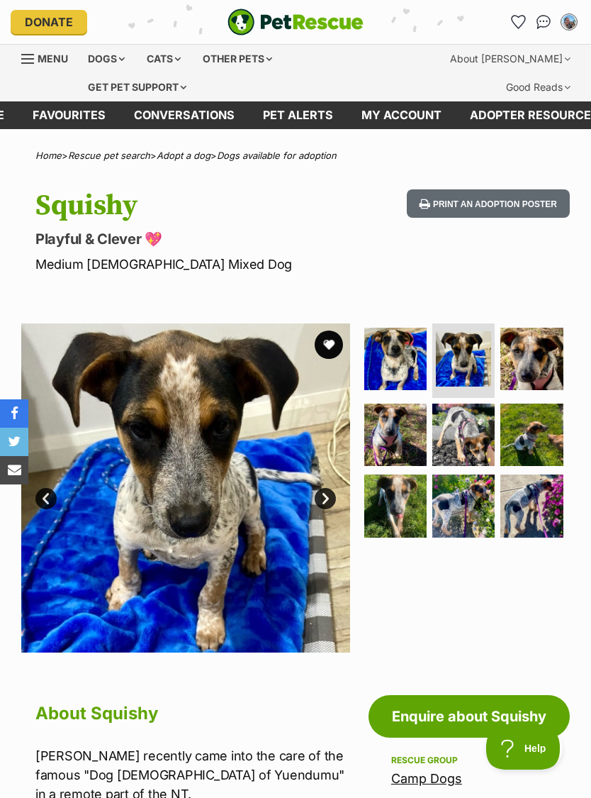
click at [396, 356] on img at bounding box center [395, 359] width 62 height 62
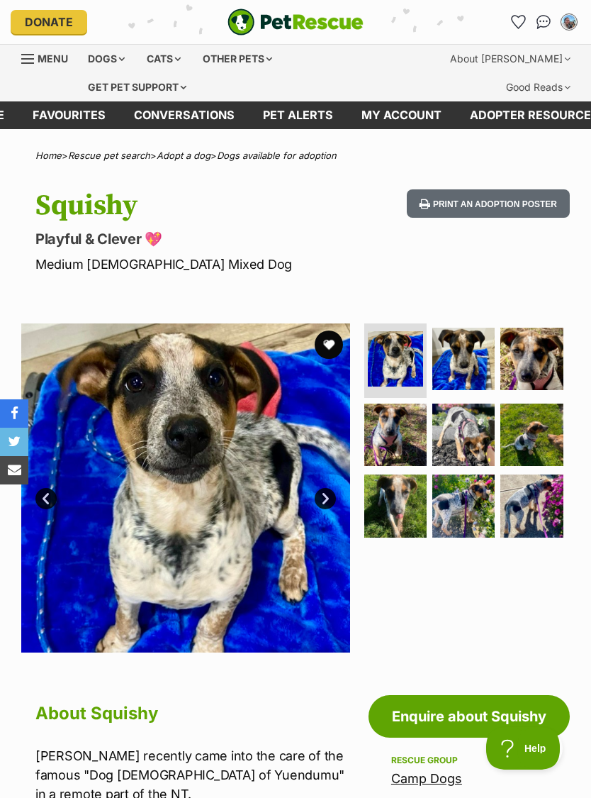
click at [539, 502] on img at bounding box center [532, 505] width 62 height 62
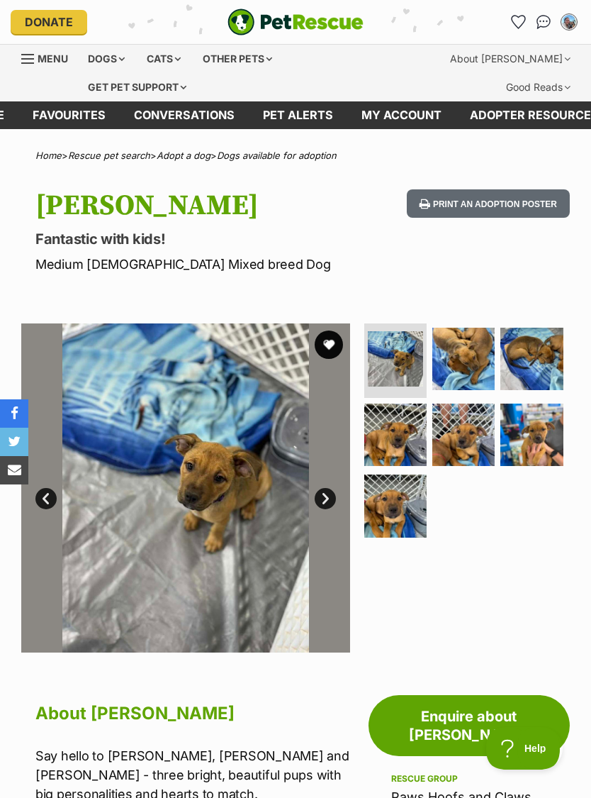
click at [408, 433] on img at bounding box center [395, 434] width 62 height 62
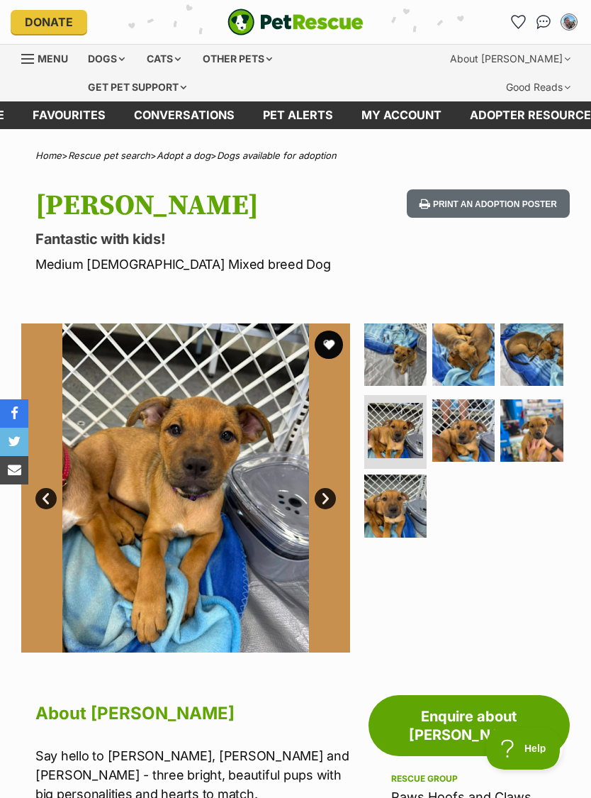
click at [401, 488] on img at bounding box center [395, 505] width 62 height 62
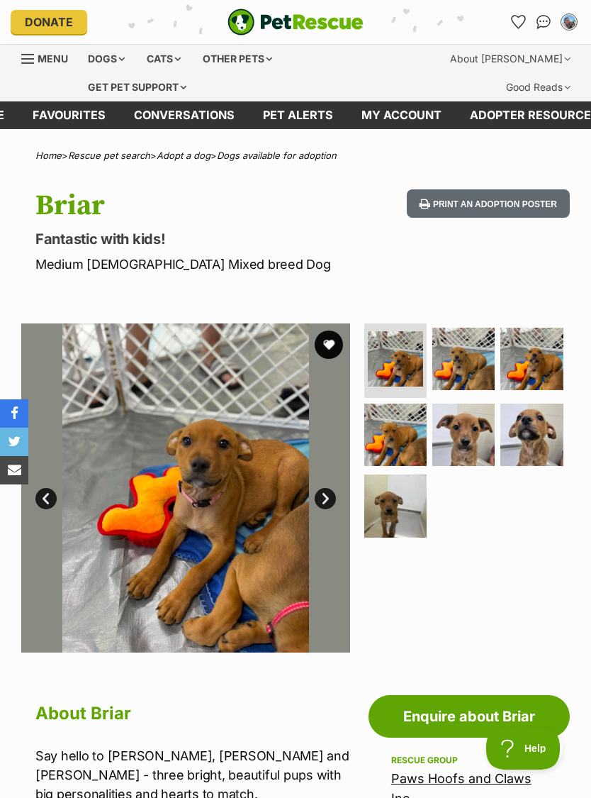
click at [401, 352] on img at bounding box center [395, 358] width 55 height 55
click at [476, 422] on img at bounding box center [463, 434] width 62 height 62
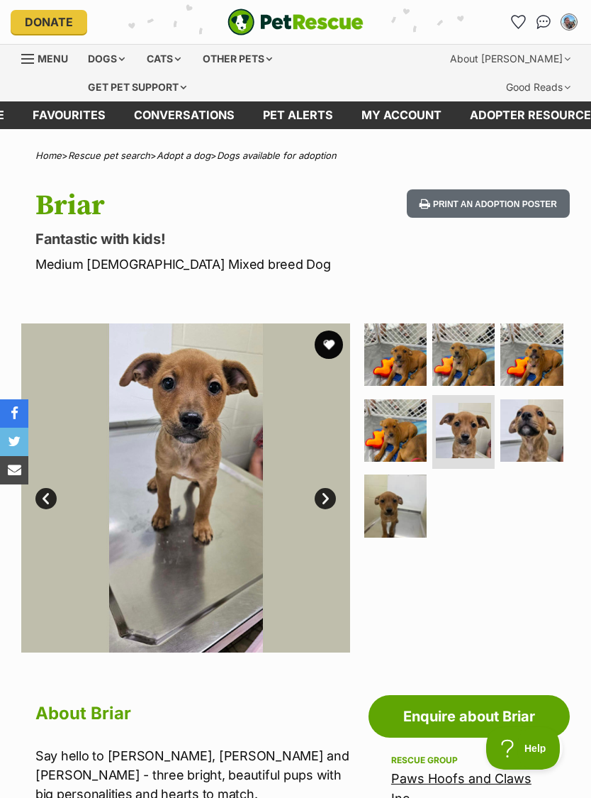
click at [542, 427] on img at bounding box center [532, 430] width 62 height 62
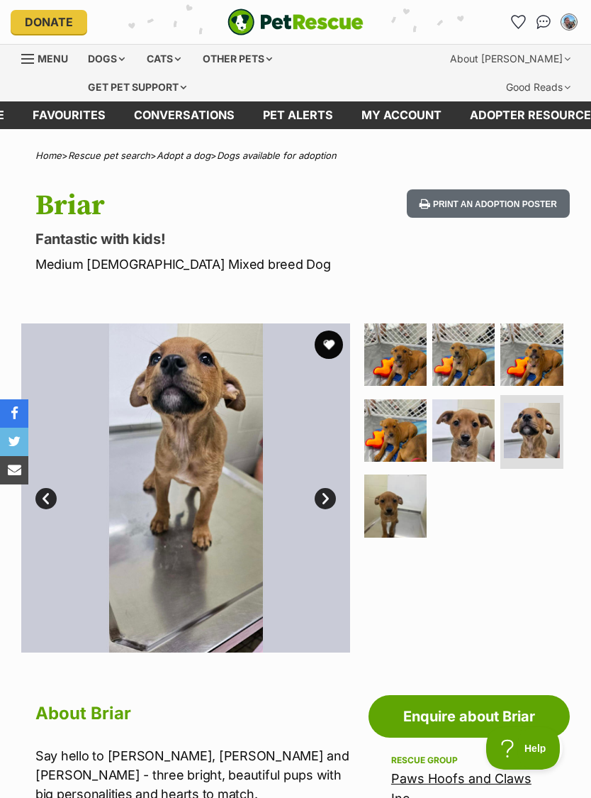
click at [550, 357] on img at bounding box center [532, 354] width 62 height 62
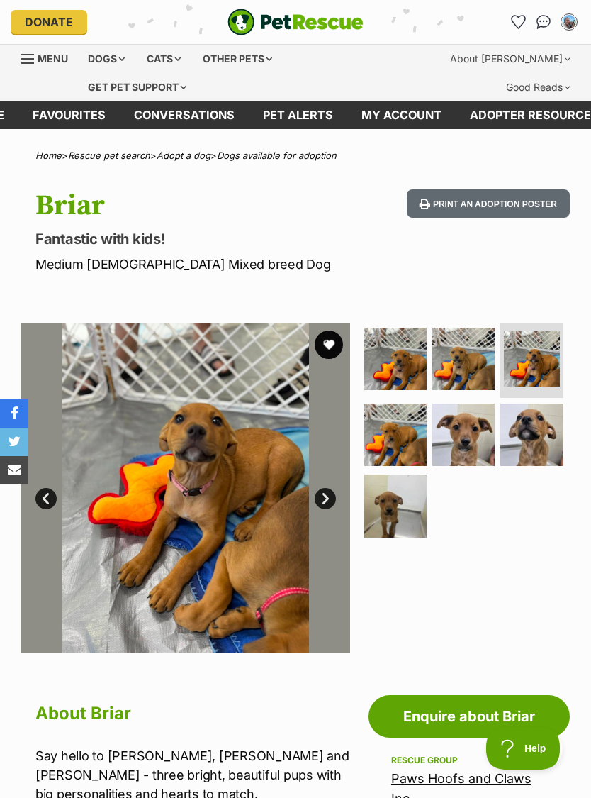
click at [417, 508] on img at bounding box center [395, 505] width 62 height 62
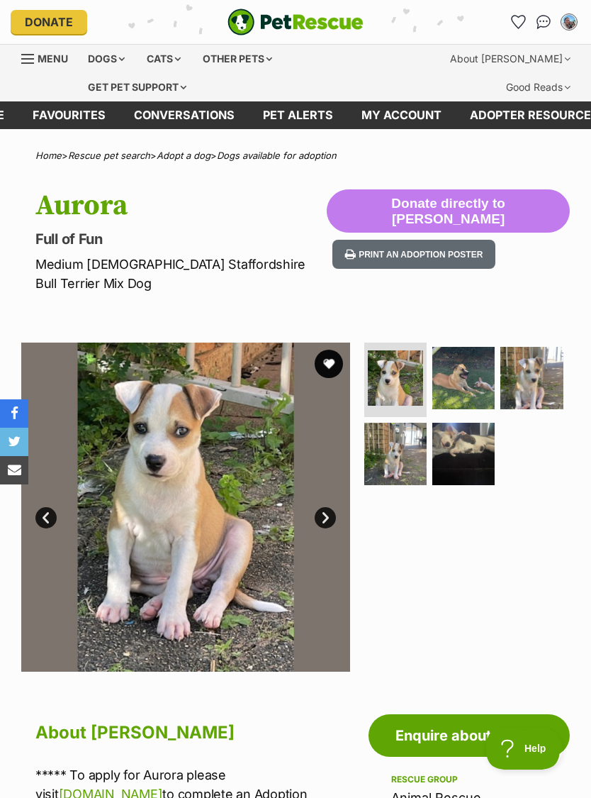
click at [467, 359] on img at bounding box center [463, 378] width 62 height 62
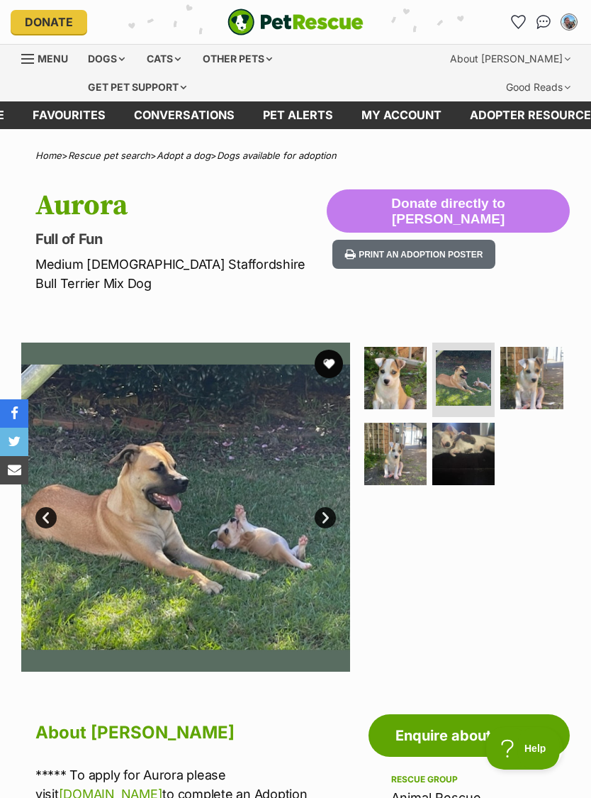
click at [540, 361] on img at bounding box center [532, 378] width 62 height 62
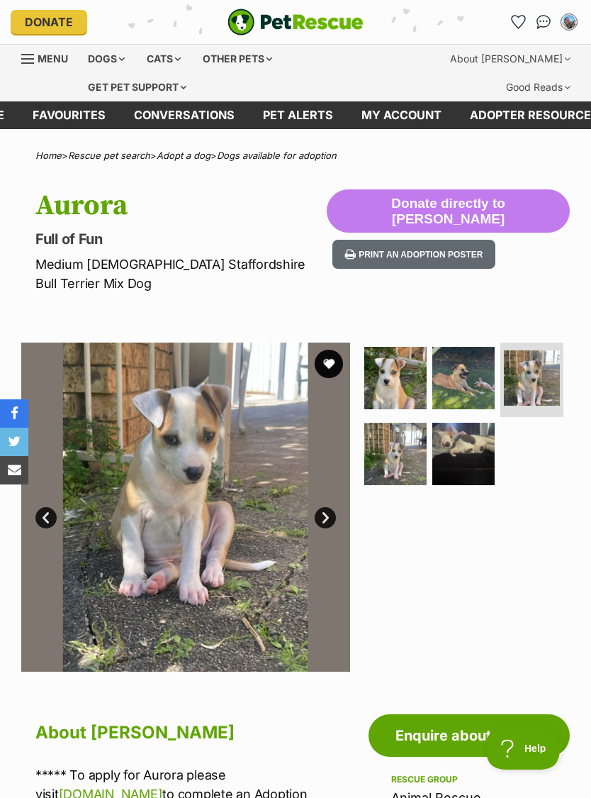
click at [469, 433] on img at bounding box center [463, 454] width 62 height 62
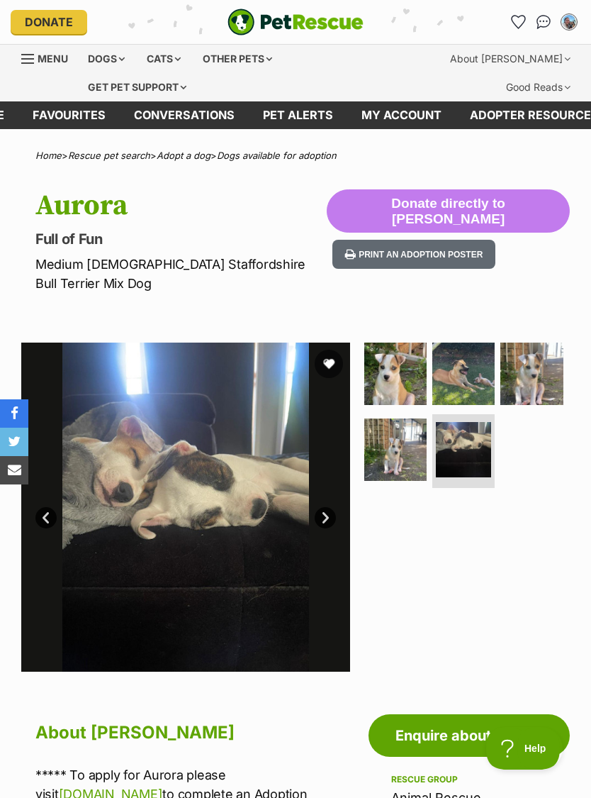
click at [410, 425] on img at bounding box center [395, 449] width 62 height 62
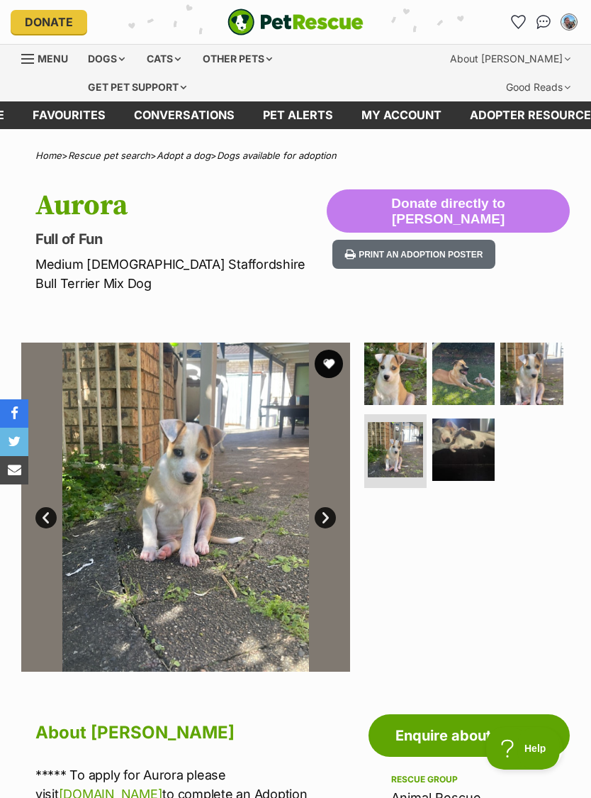
click at [103, 58] on div "Dogs" at bounding box center [106, 59] width 57 height 28
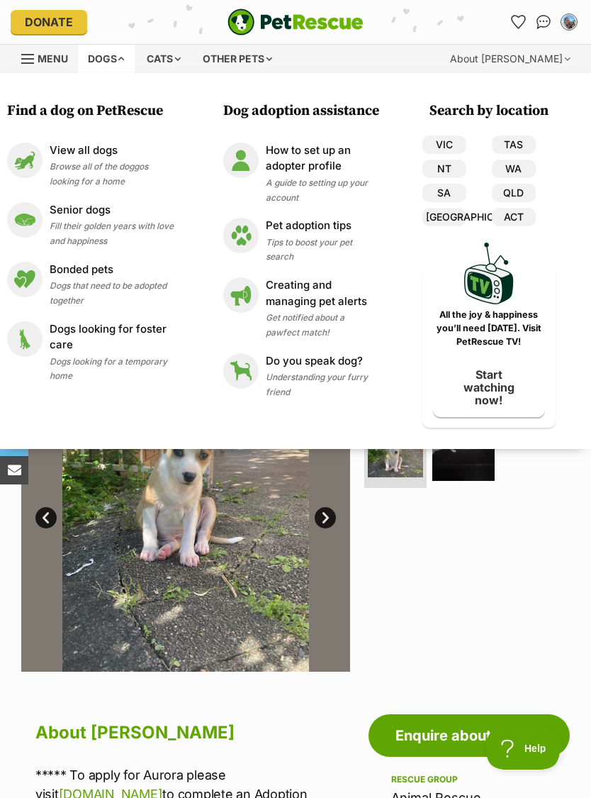
click at [97, 150] on p "View all dogs" at bounding box center [112, 150] width 124 height 16
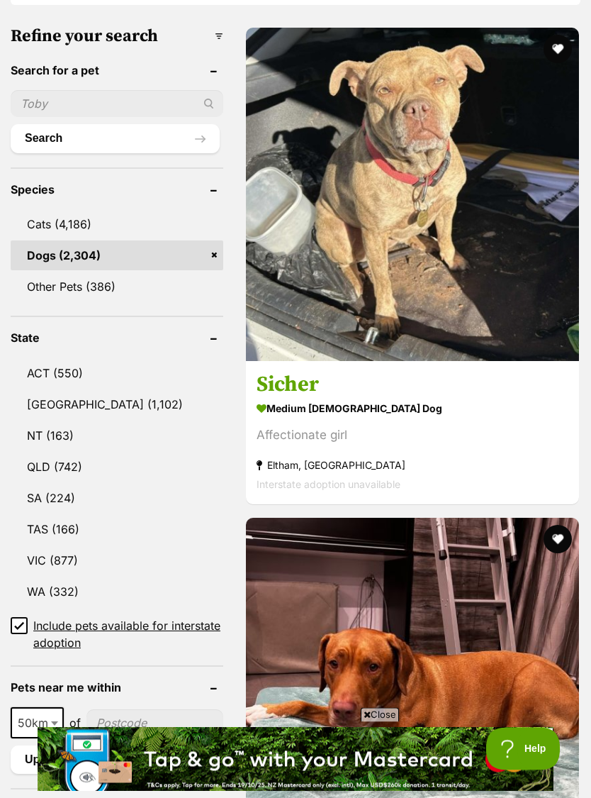
scroll to position [571, 0]
click at [74, 545] on link "VIC (877)" at bounding box center [117, 560] width 213 height 30
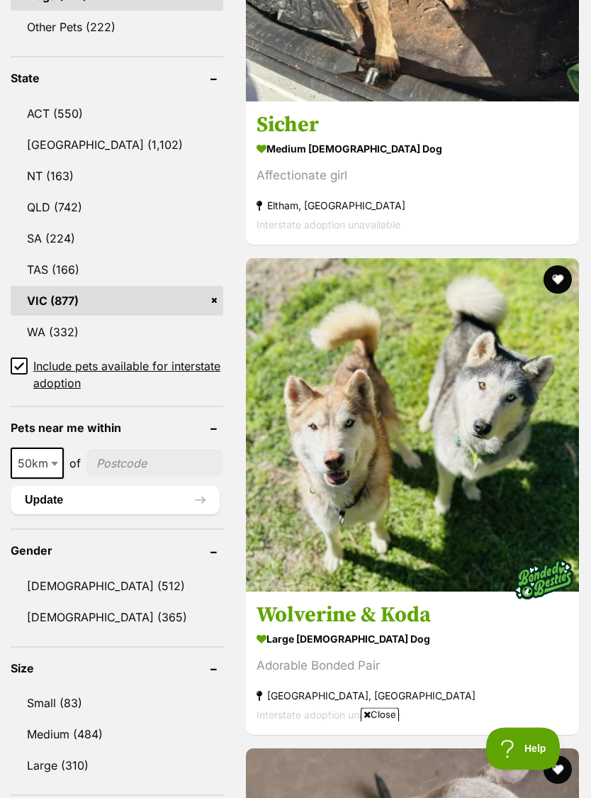
scroll to position [833, 0]
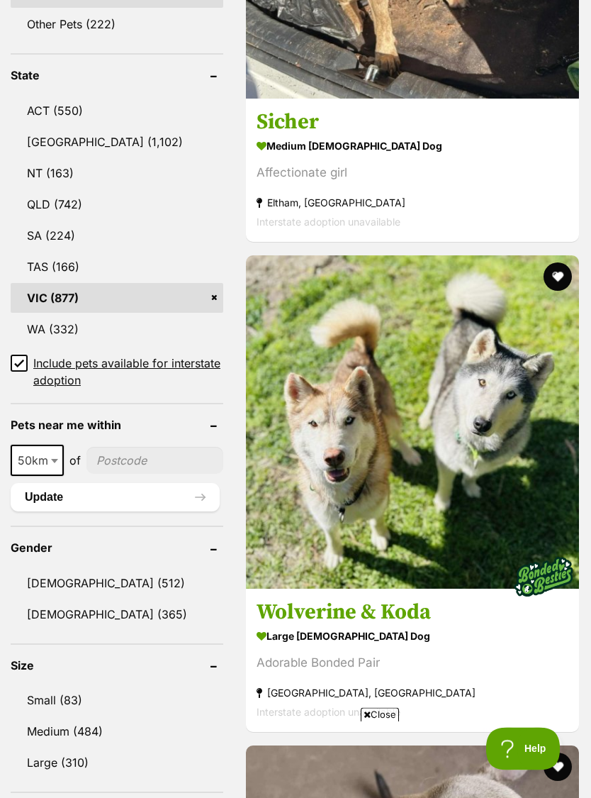
click at [55, 445] on span at bounding box center [56, 460] width 14 height 31
select select "250"
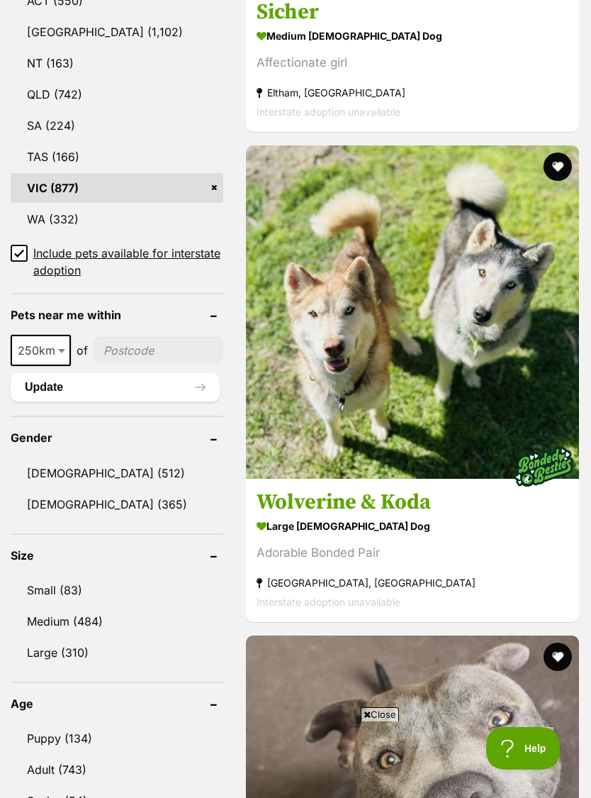
scroll to position [944, 0]
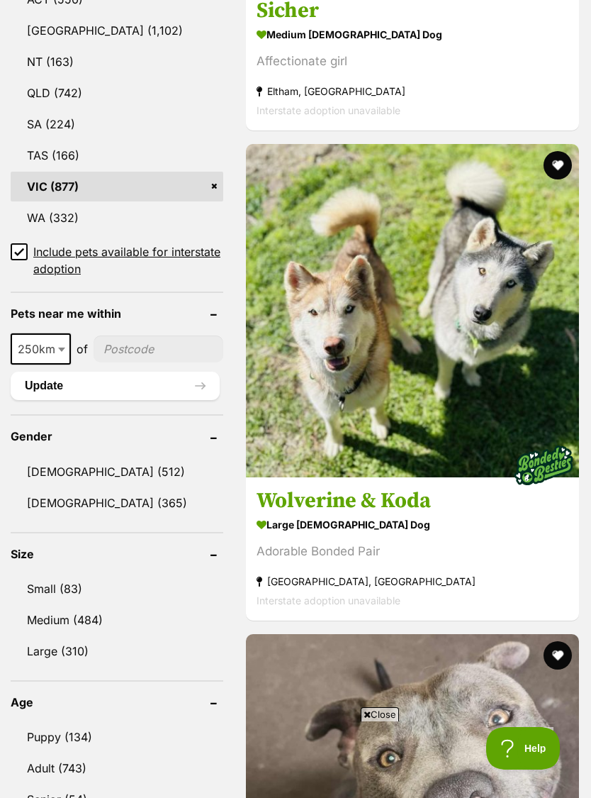
click at [81, 488] on link "Female (365)" at bounding box center [117, 503] width 213 height 30
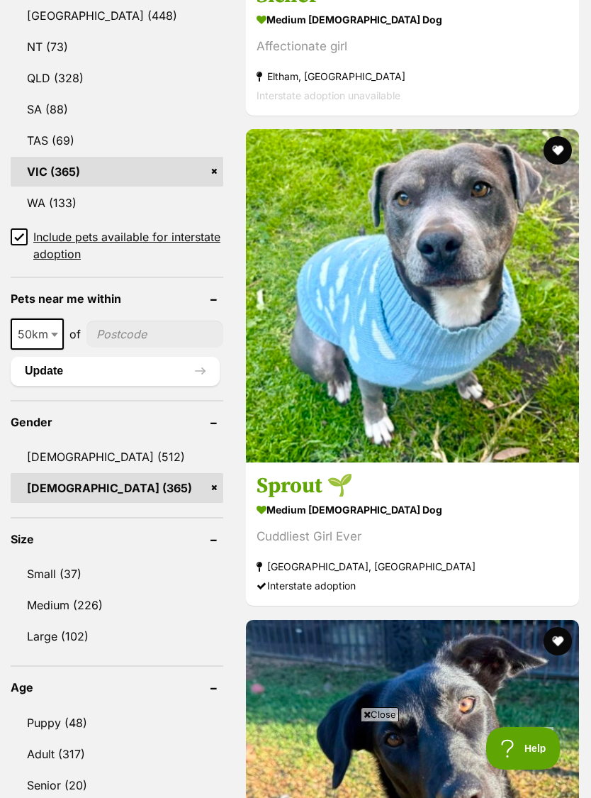
scroll to position [993, 0]
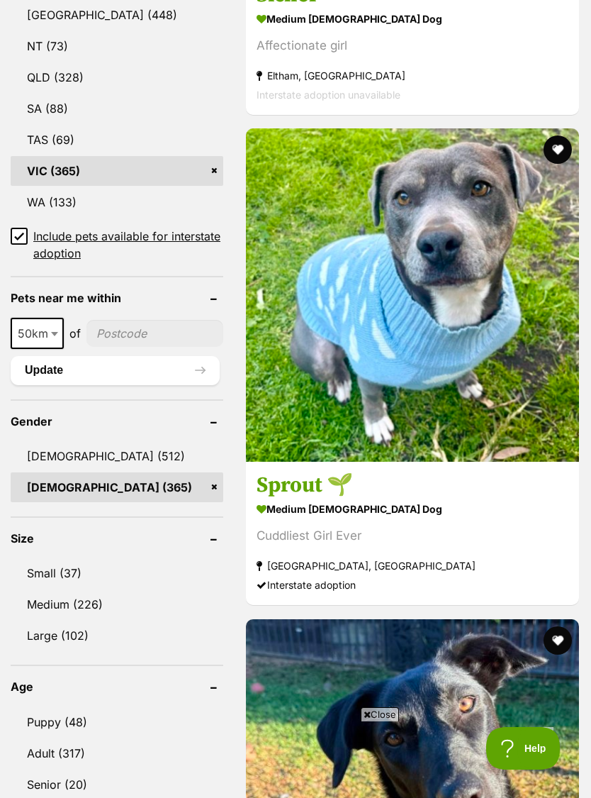
click at [52, 318] on span at bounding box center [56, 333] width 14 height 31
select select "250"
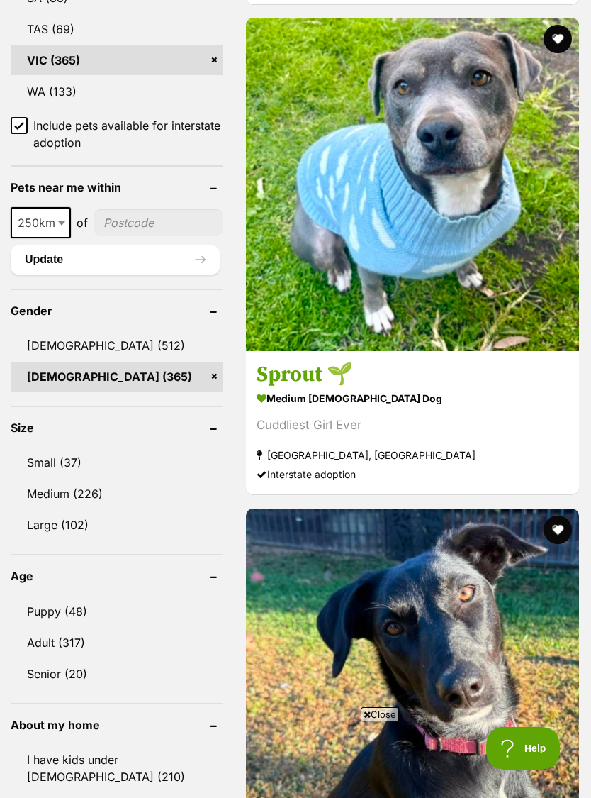
scroll to position [1105, 0]
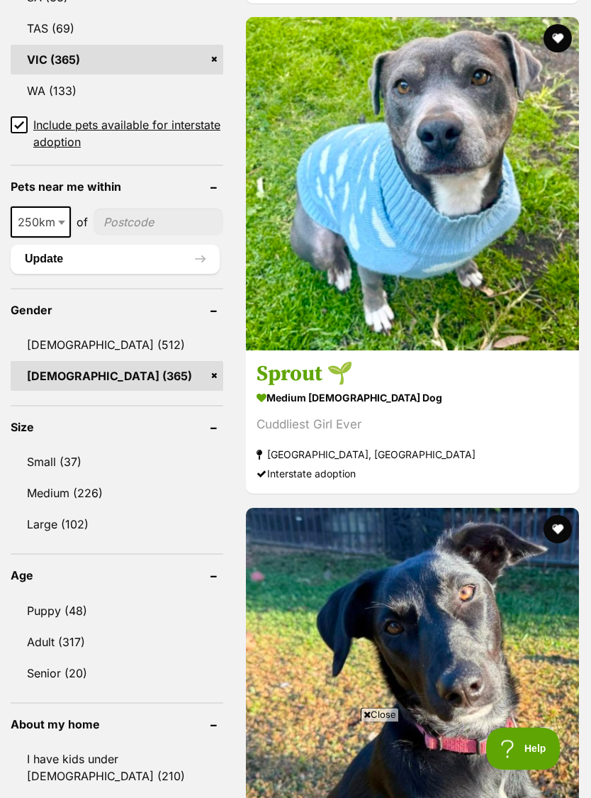
click at [121, 478] on link "Medium (226)" at bounding box center [117, 493] width 213 height 30
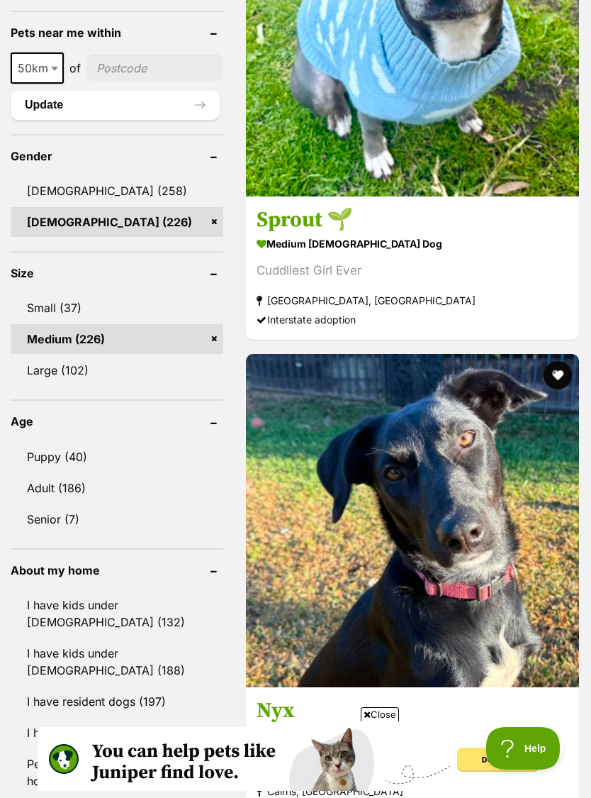
click at [78, 473] on link "Adult (186)" at bounding box center [117, 488] width 213 height 30
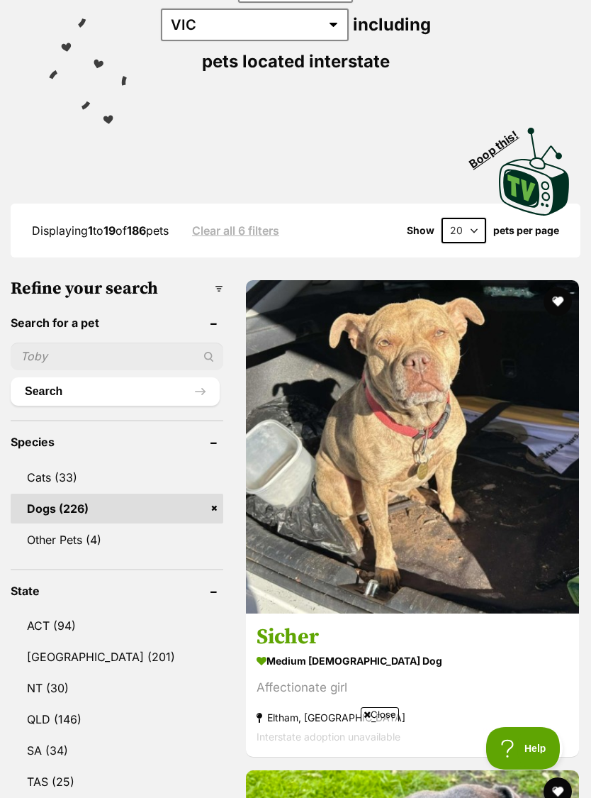
scroll to position [394, 0]
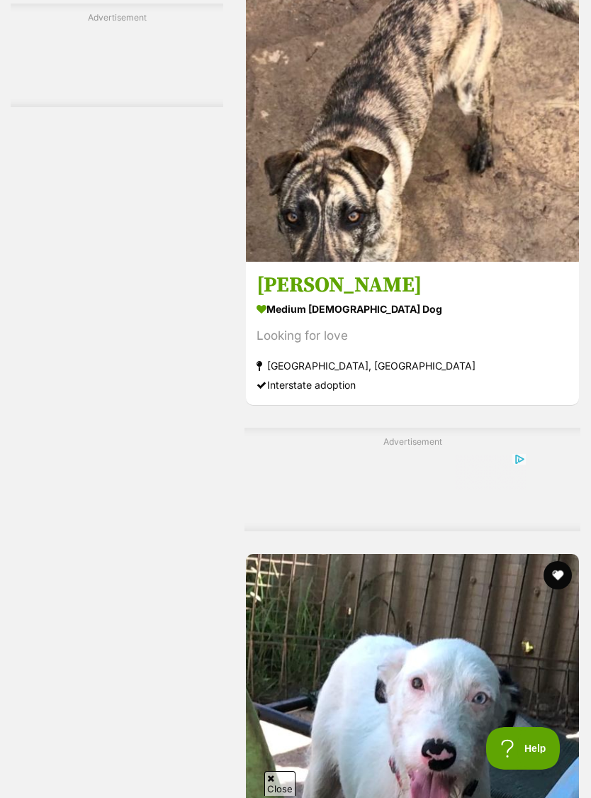
scroll to position [3186, 0]
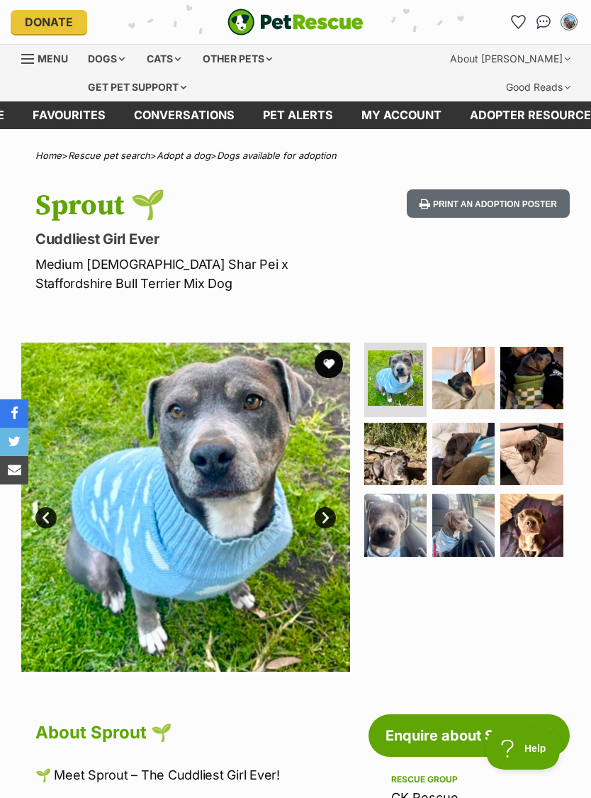
click at [409, 371] on img at bounding box center [395, 377] width 55 height 55
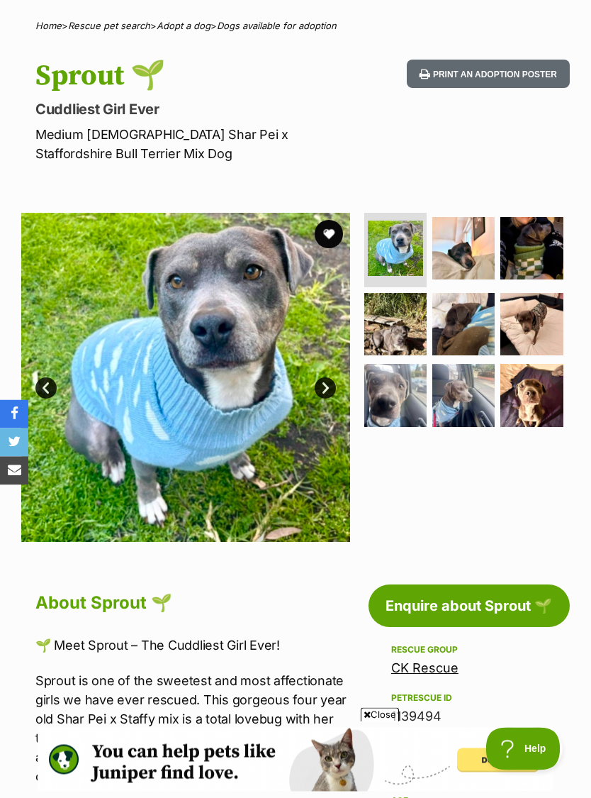
scroll to position [130, 0]
click at [406, 243] on img at bounding box center [395, 247] width 55 height 55
click at [457, 247] on img at bounding box center [463, 248] width 62 height 62
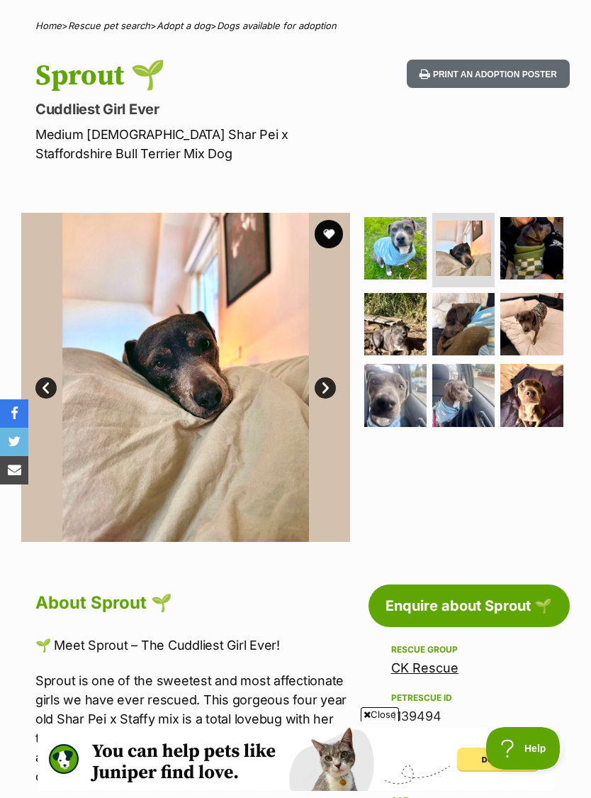
click at [491, 240] on img at bounding box center [463, 247] width 55 height 55
click at [538, 240] on img at bounding box center [532, 248] width 62 height 62
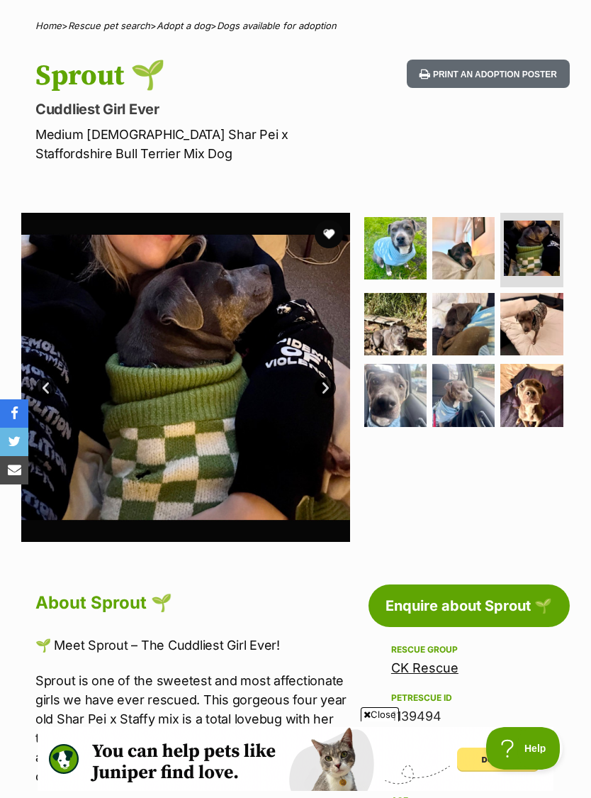
click at [402, 313] on img at bounding box center [395, 324] width 62 height 62
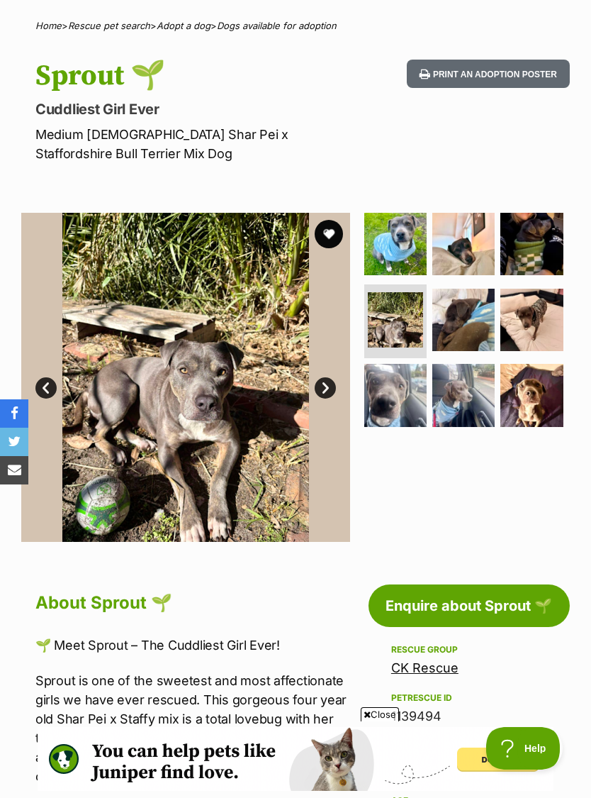
click at [459, 314] on img at bounding box center [463, 320] width 62 height 62
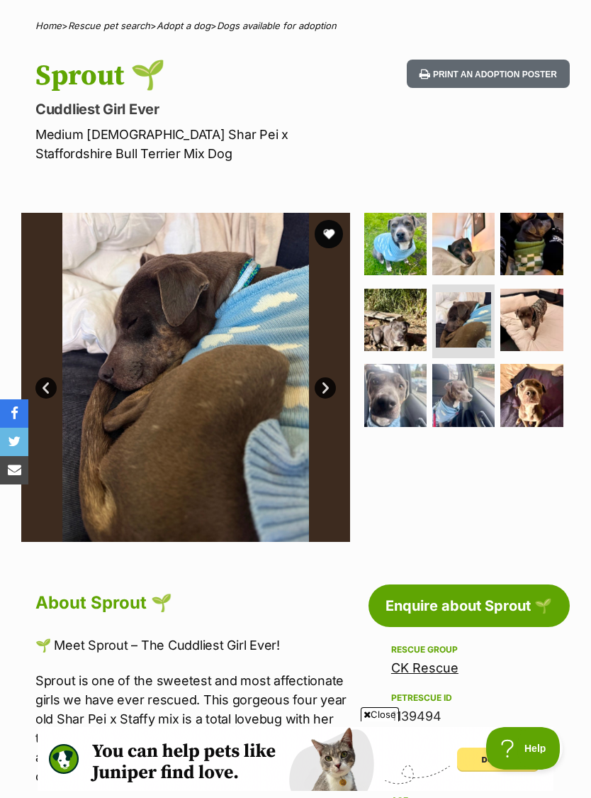
click at [502, 307] on img at bounding box center [532, 320] width 62 height 62
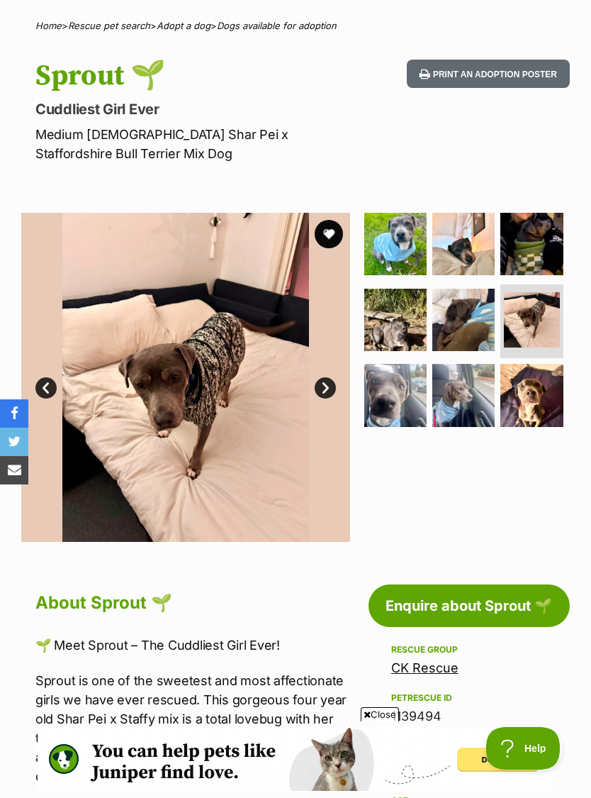
click at [406, 384] on img at bounding box center [395, 395] width 62 height 62
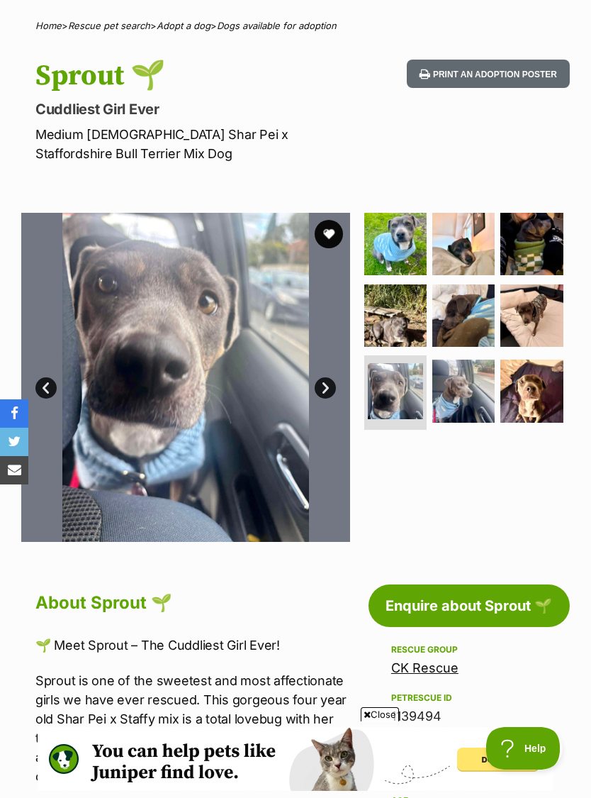
click at [449, 390] on img at bounding box center [463, 390] width 62 height 62
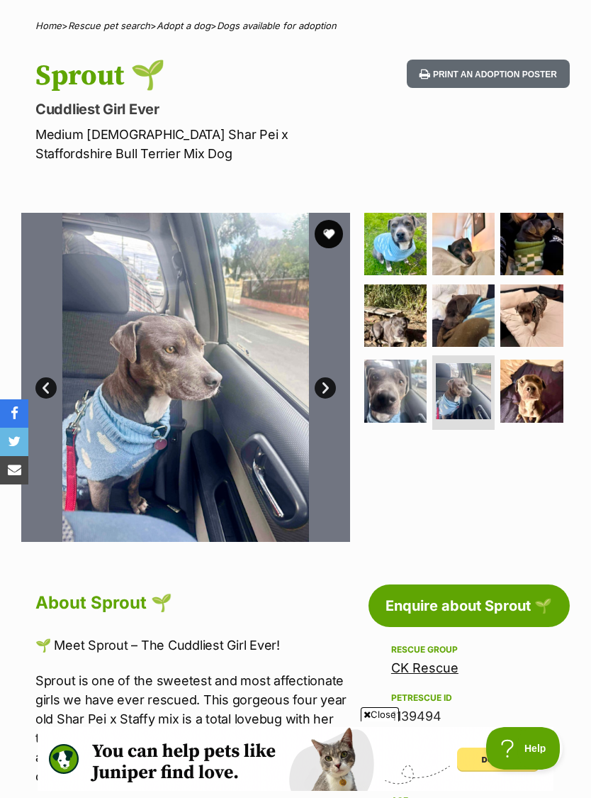
click at [503, 384] on img at bounding box center [532, 390] width 62 height 62
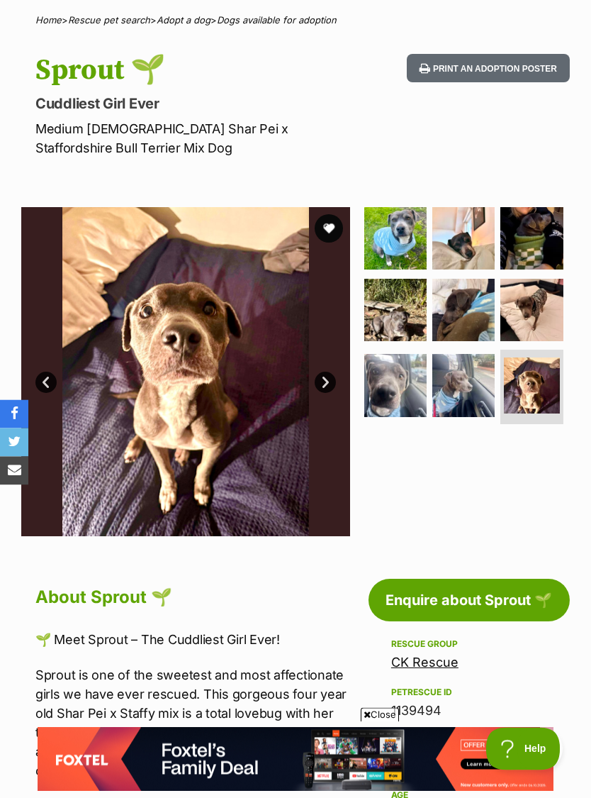
scroll to position [134, 0]
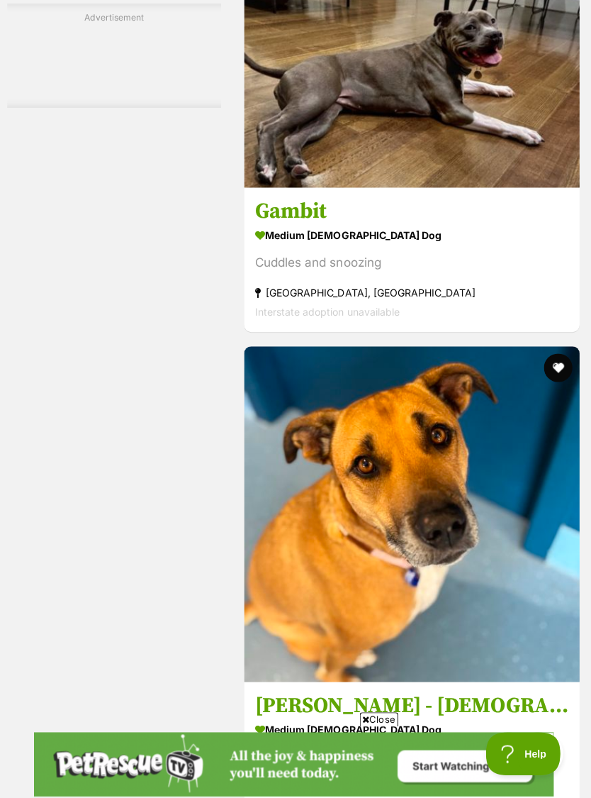
scroll to position [3896, 0]
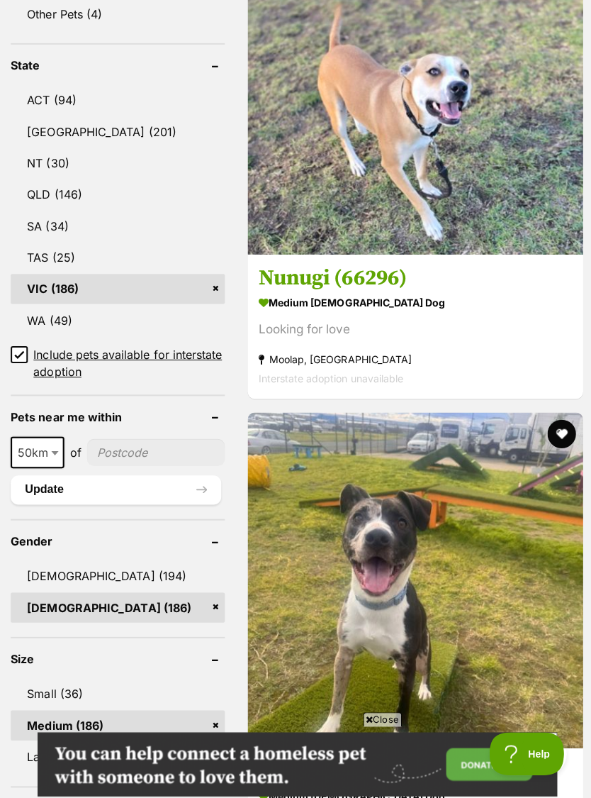
scroll to position [919, 0]
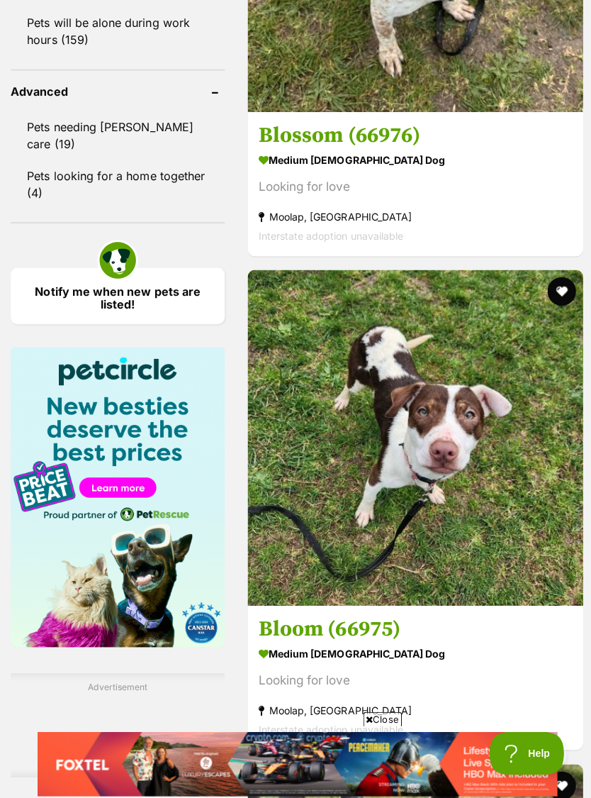
scroll to position [2041, 0]
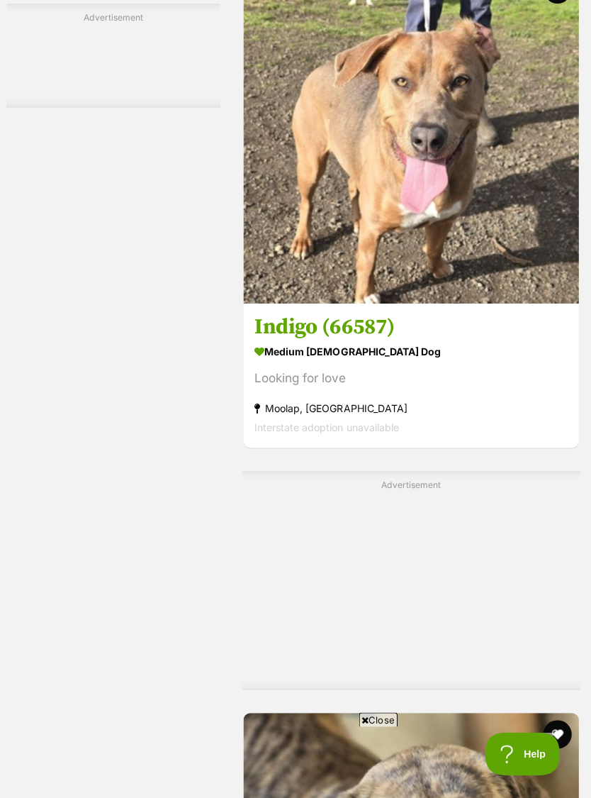
scroll to position [3321, 0]
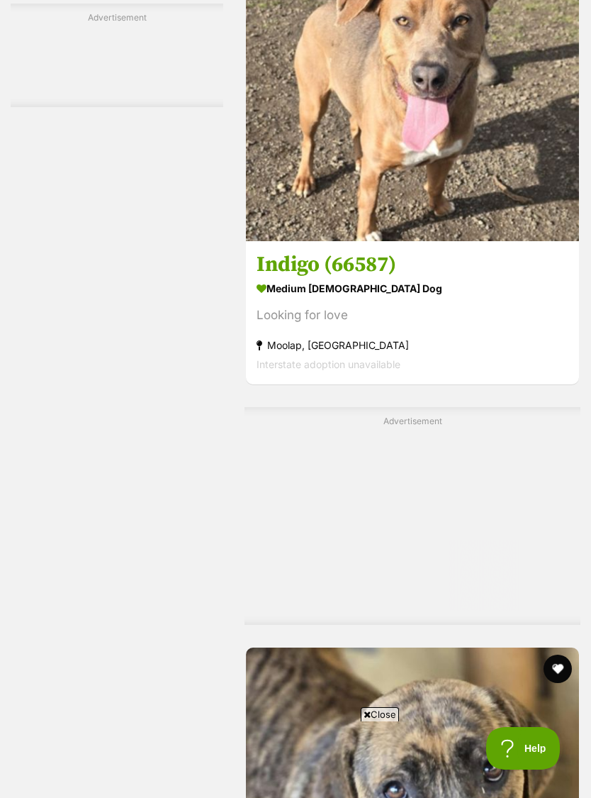
scroll to position [0, 0]
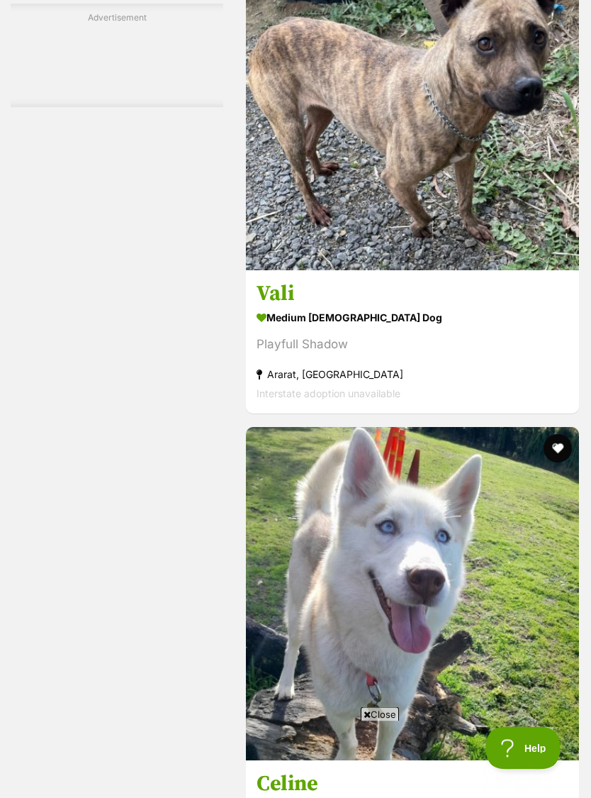
scroll to position [4583, 0]
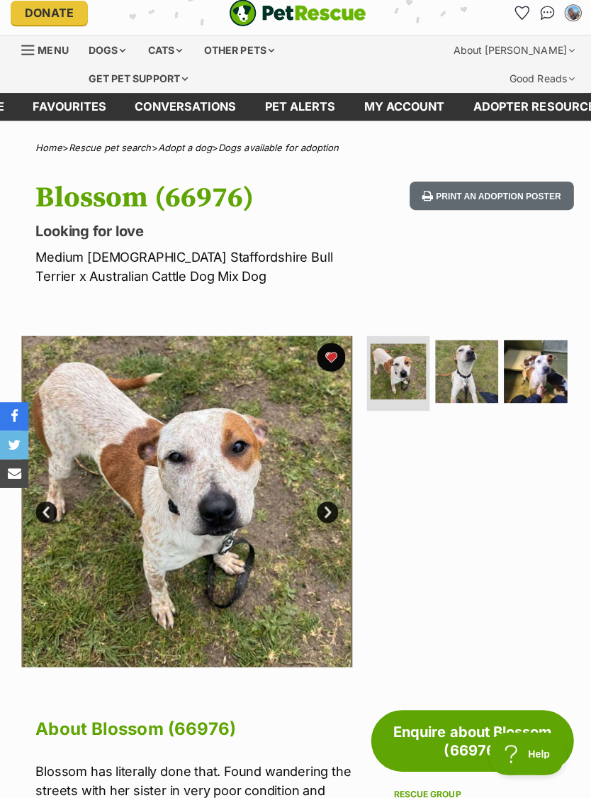
click at [418, 376] on img at bounding box center [395, 368] width 55 height 55
click at [468, 381] on img at bounding box center [463, 368] width 62 height 62
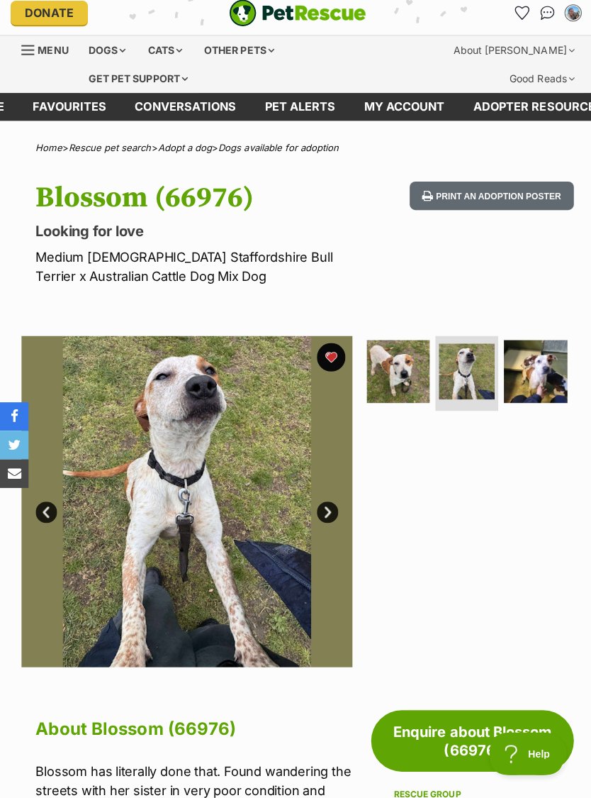
click at [522, 358] on img at bounding box center [532, 368] width 62 height 62
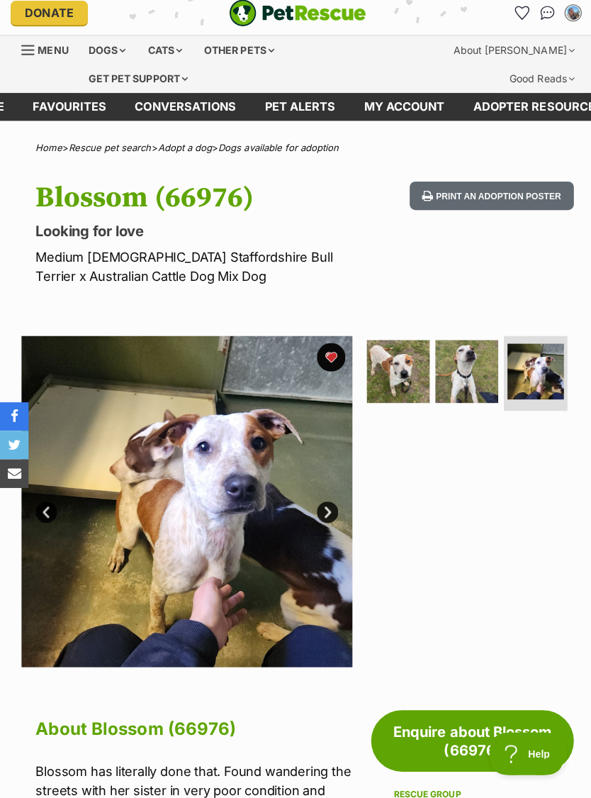
click at [410, 365] on img at bounding box center [395, 368] width 62 height 62
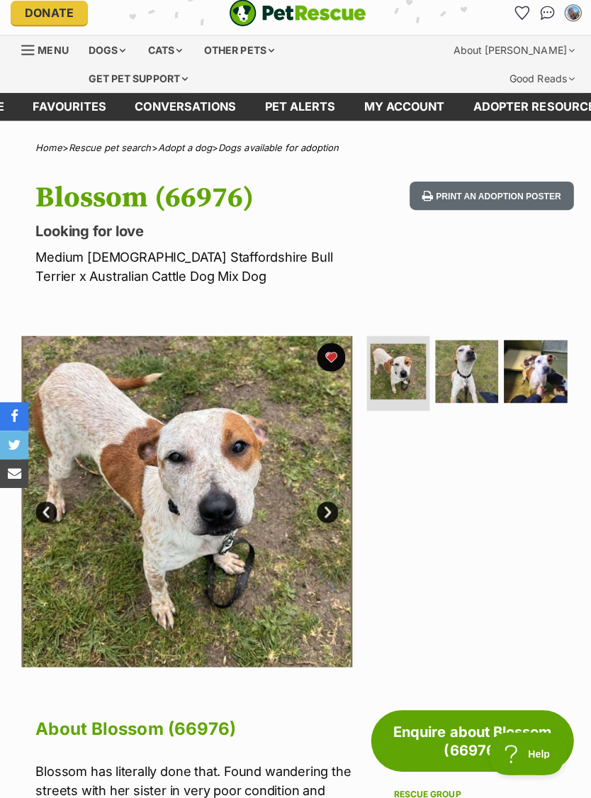
click at [335, 346] on button "favourite" at bounding box center [329, 354] width 28 height 28
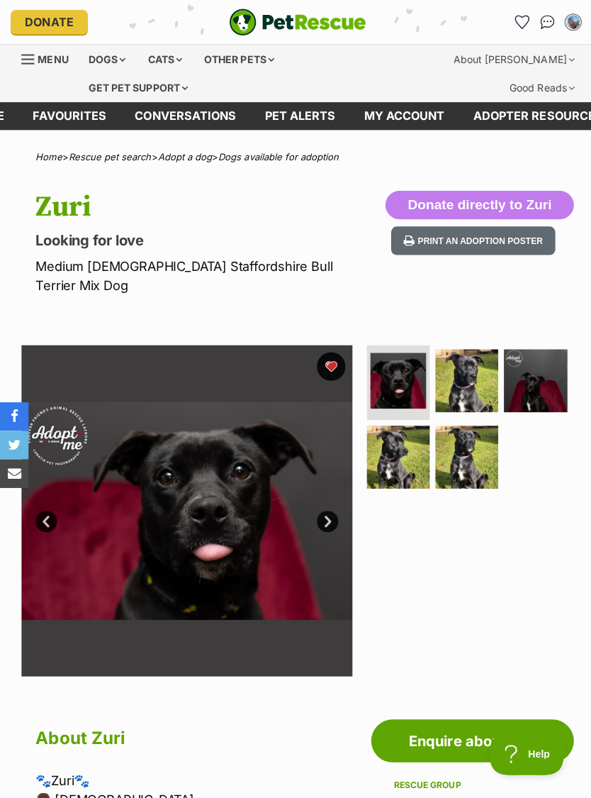
click at [471, 427] on img at bounding box center [463, 454] width 62 height 62
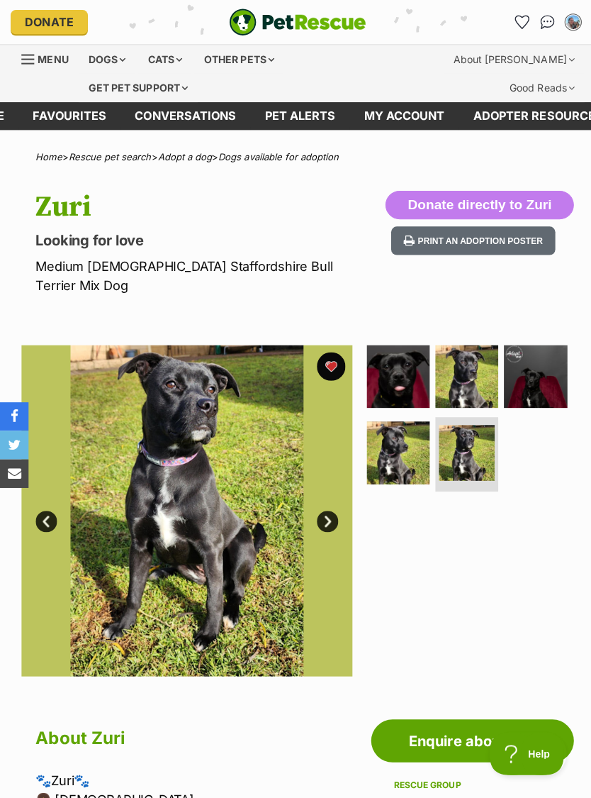
click at [400, 419] on img at bounding box center [395, 449] width 62 height 62
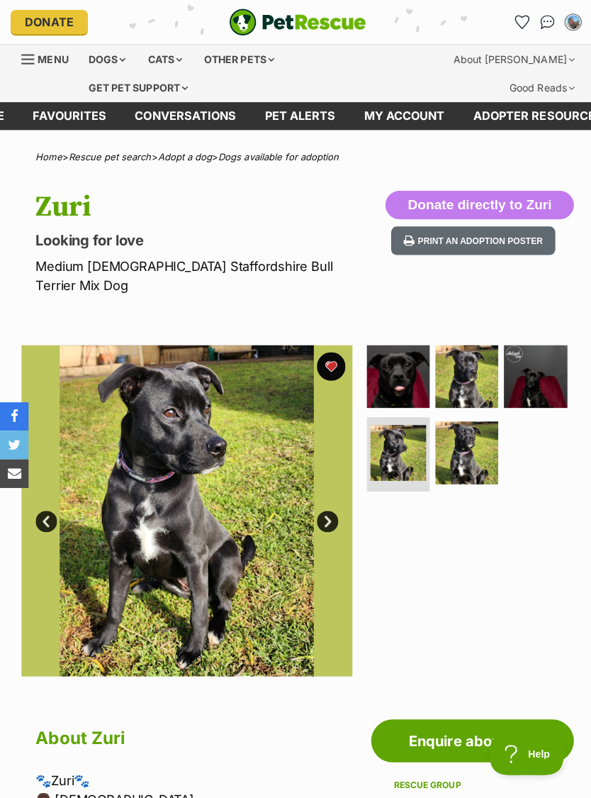
click at [471, 353] on img at bounding box center [463, 373] width 62 height 62
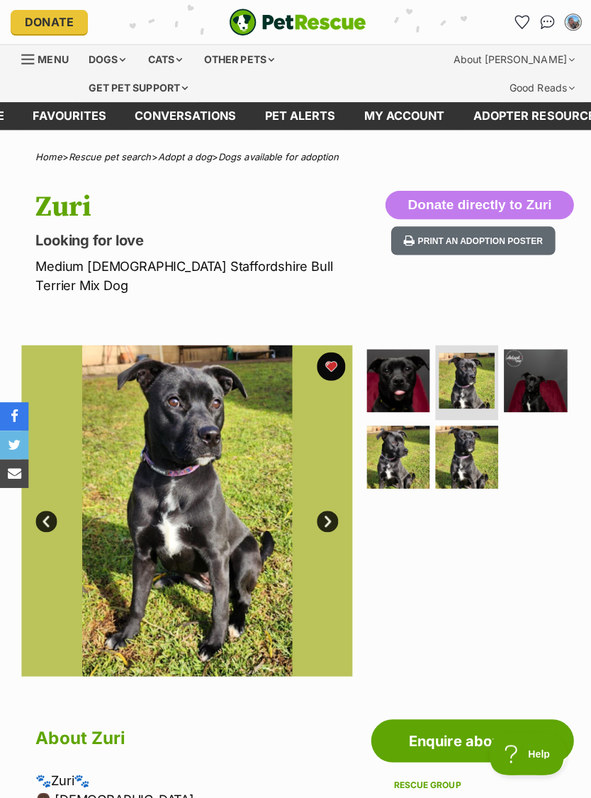
click at [532, 356] on img at bounding box center [532, 378] width 62 height 62
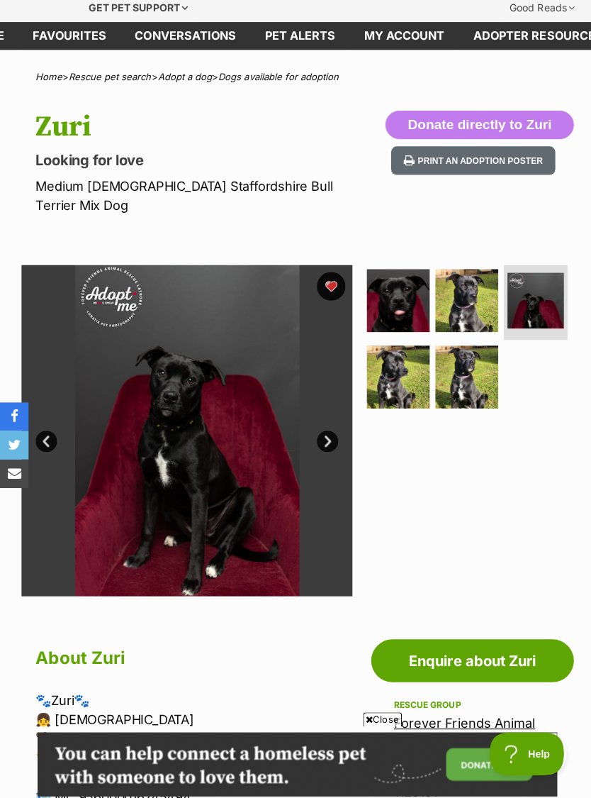
scroll to position [69, 0]
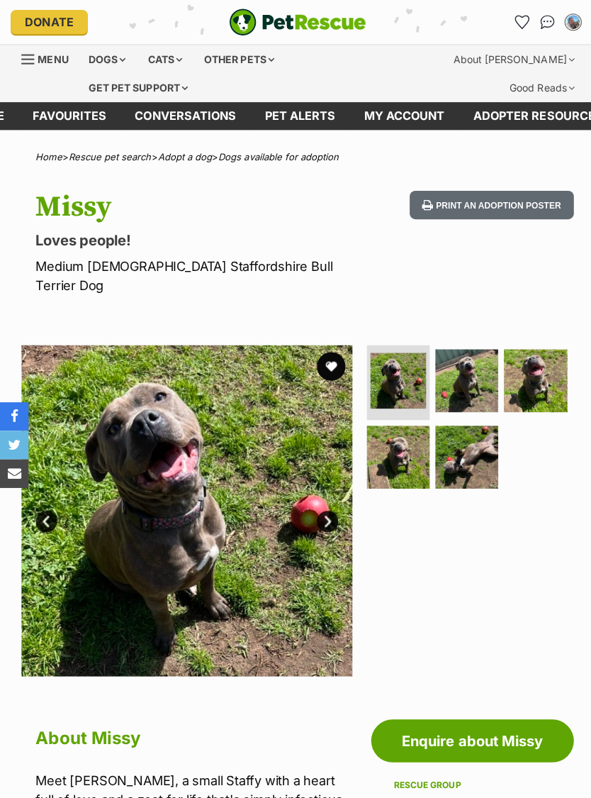
click at [405, 359] on img at bounding box center [395, 377] width 55 height 55
click at [406, 362] on img at bounding box center [395, 377] width 55 height 55
click at [403, 361] on img at bounding box center [395, 377] width 55 height 55
click at [464, 353] on img at bounding box center [463, 378] width 62 height 62
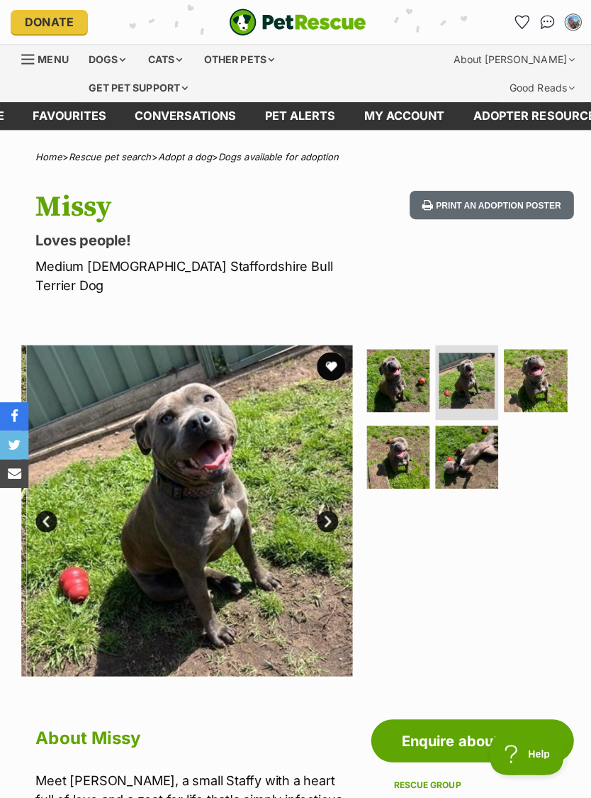
click at [456, 357] on img at bounding box center [463, 377] width 55 height 55
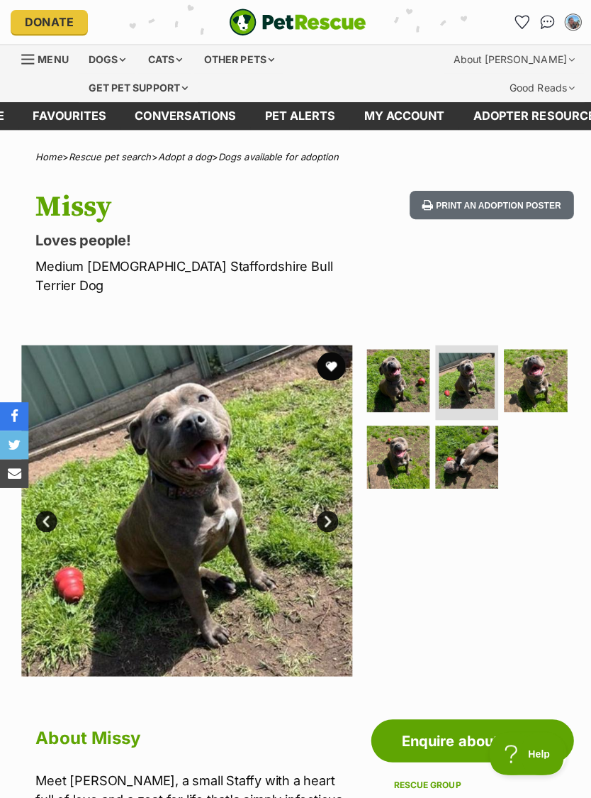
click at [512, 352] on img at bounding box center [532, 378] width 62 height 62
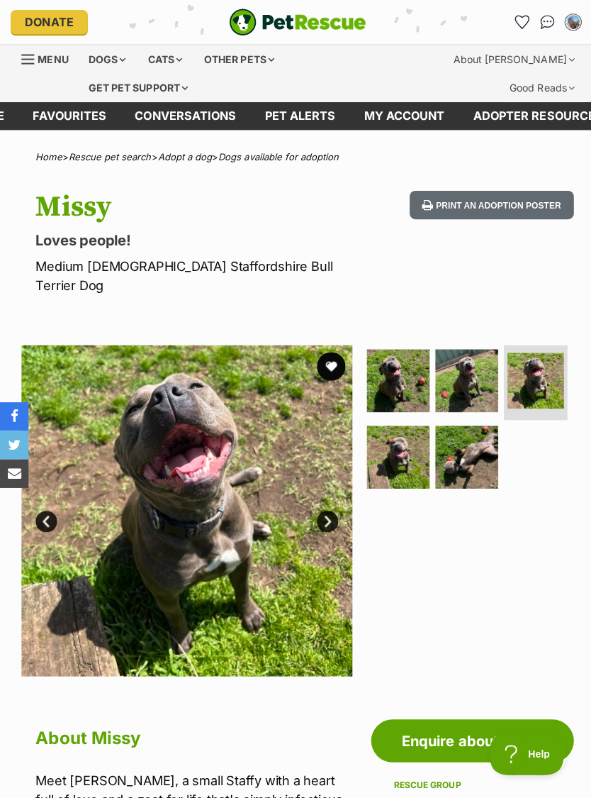
click at [384, 432] on img at bounding box center [395, 454] width 62 height 62
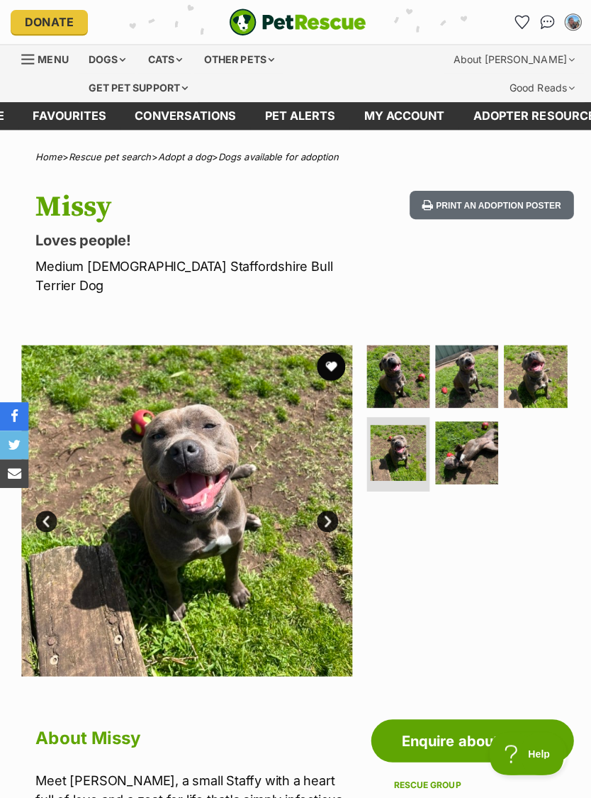
click at [471, 434] on img at bounding box center [463, 449] width 62 height 62
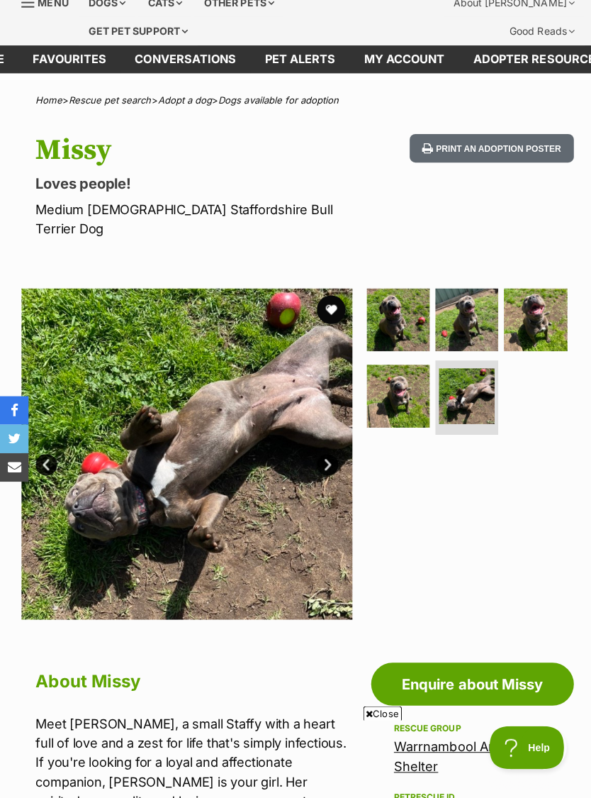
click at [413, 306] on img at bounding box center [395, 323] width 62 height 62
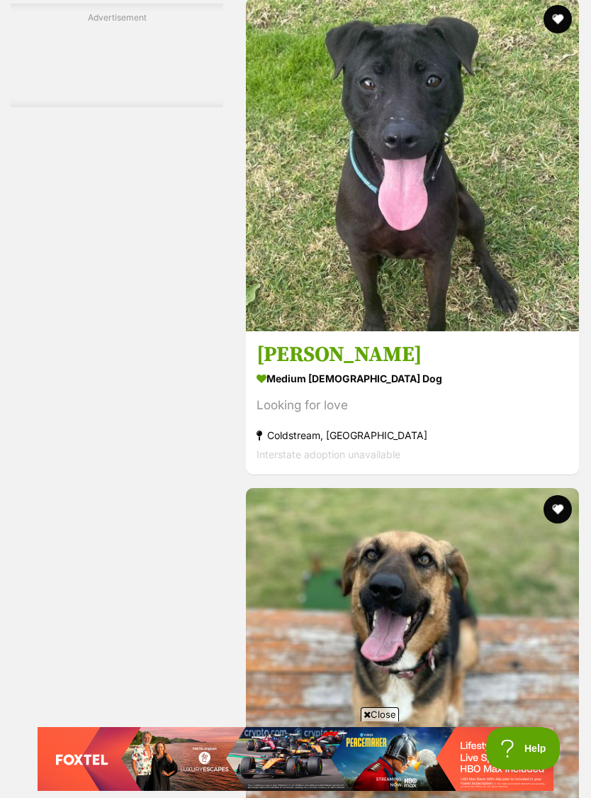
scroll to position [4242, 0]
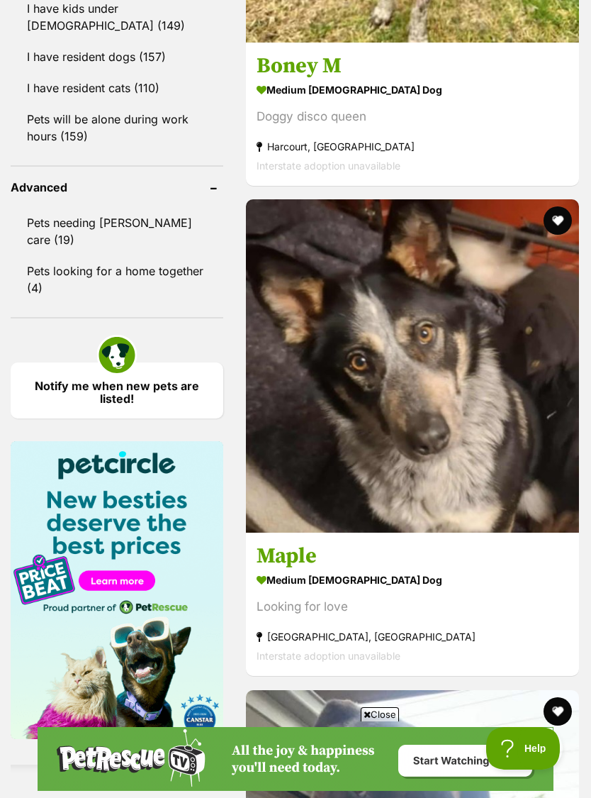
scroll to position [1957, 0]
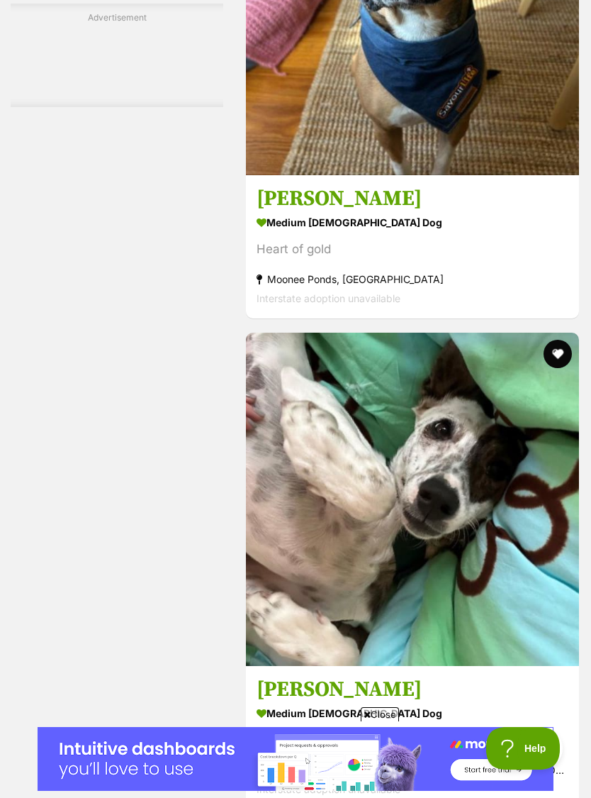
scroll to position [4510, 0]
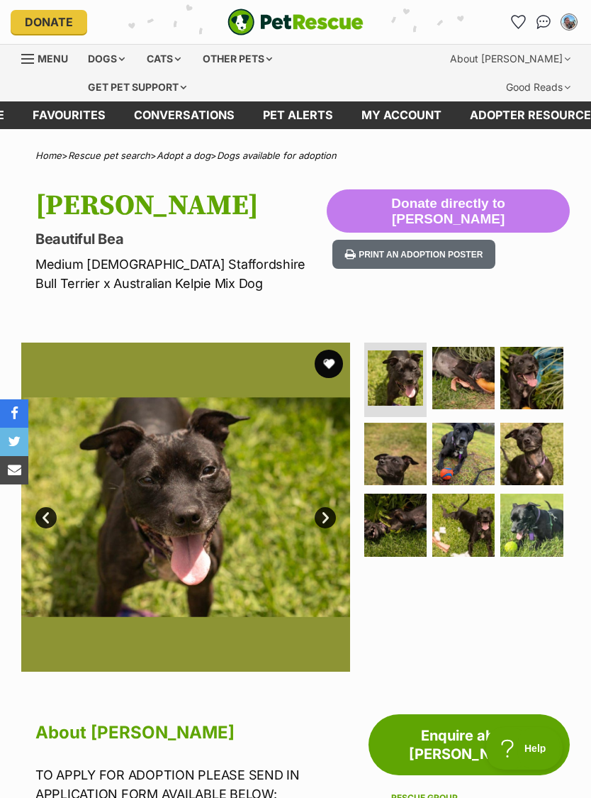
click at [410, 386] on img at bounding box center [395, 377] width 55 height 55
click at [476, 363] on img at bounding box center [463, 378] width 62 height 62
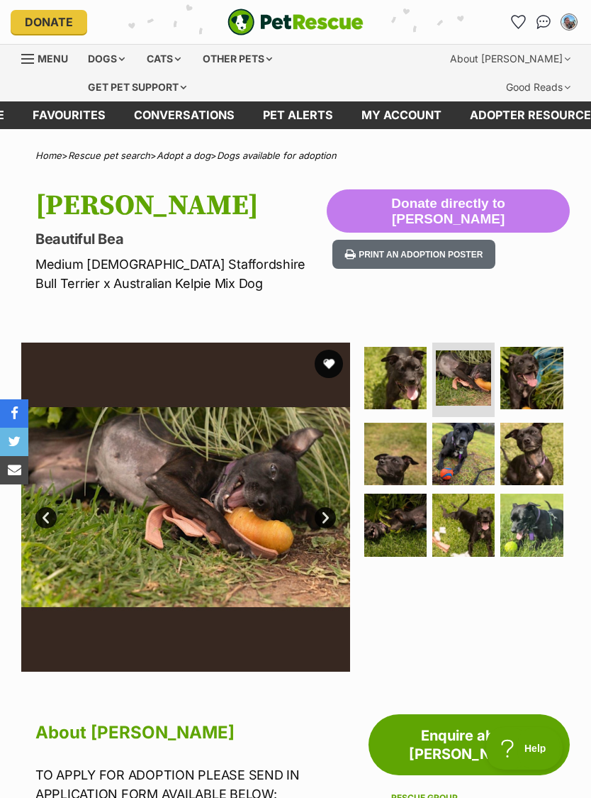
click at [520, 377] on img at bounding box center [532, 378] width 62 height 62
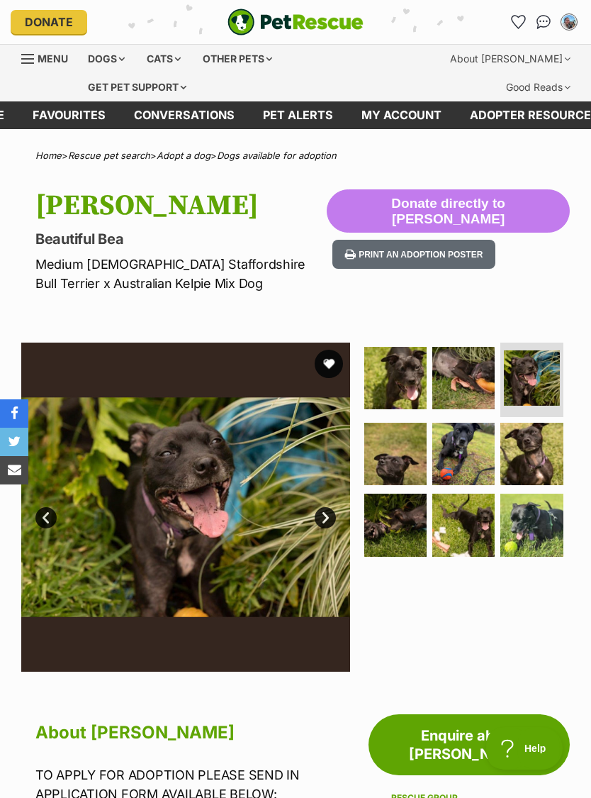
click at [393, 462] on img at bounding box center [395, 454] width 62 height 62
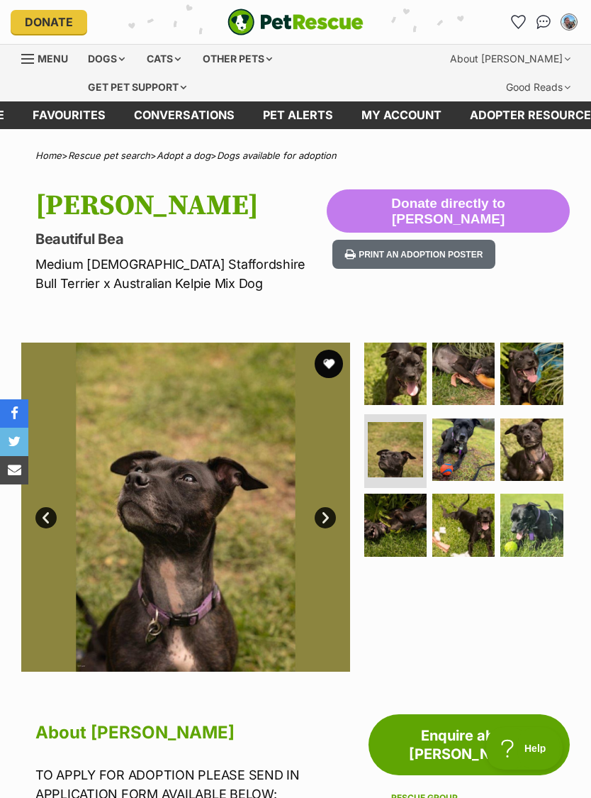
click at [468, 442] on img at bounding box center [463, 449] width 62 height 62
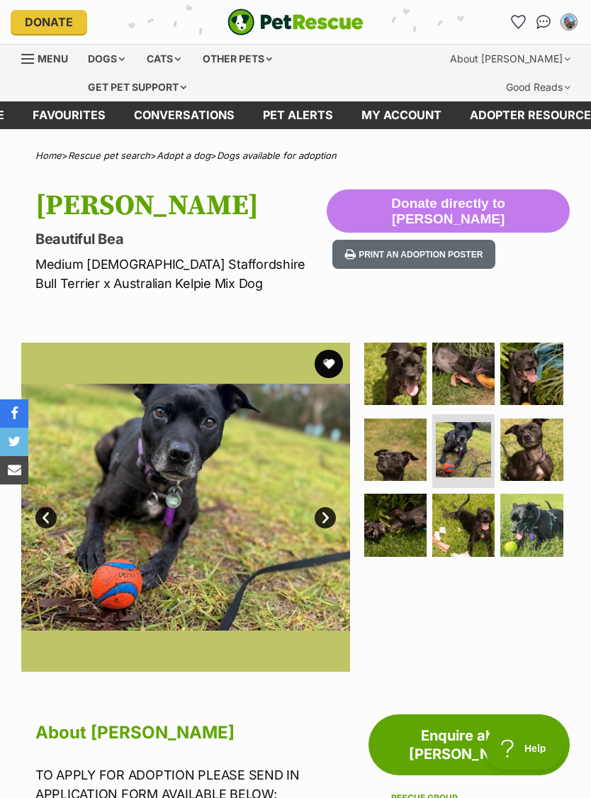
click at [510, 444] on img at bounding box center [532, 449] width 62 height 62
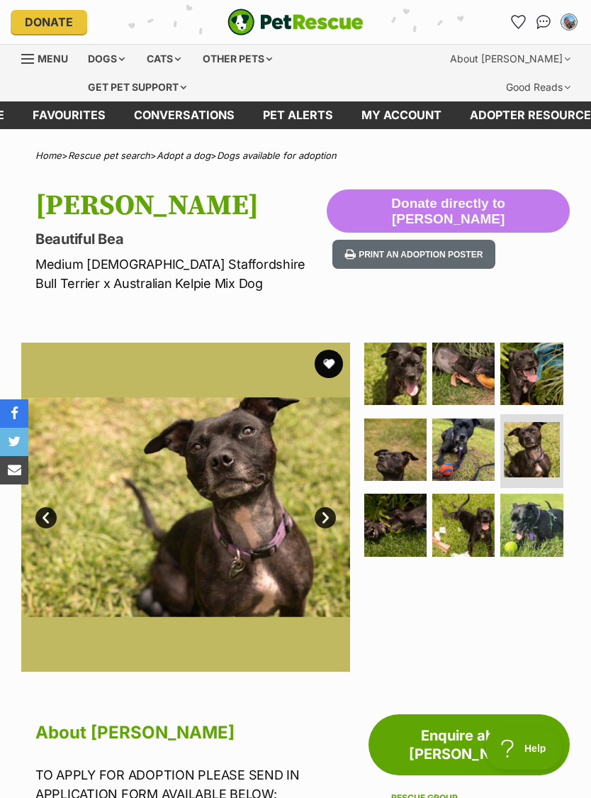
click at [397, 526] on img at bounding box center [395, 524] width 62 height 62
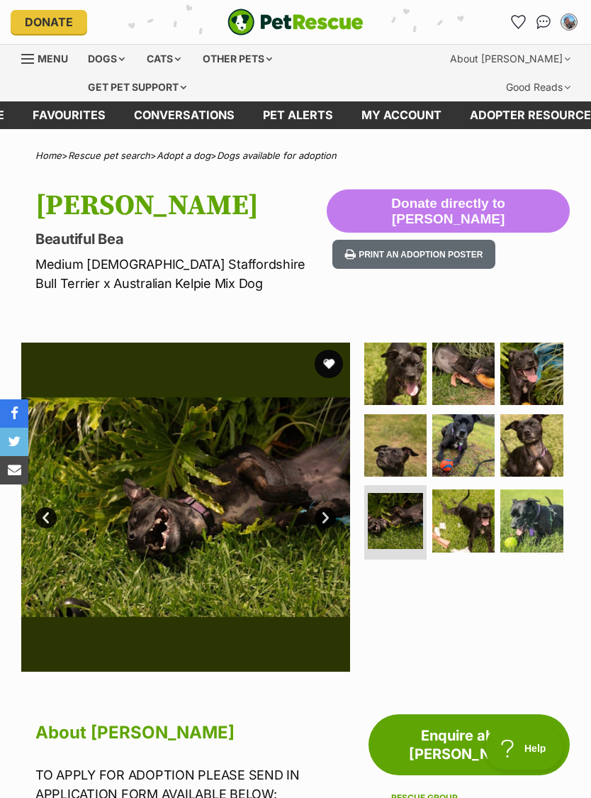
click at [468, 522] on img at bounding box center [463, 520] width 62 height 62
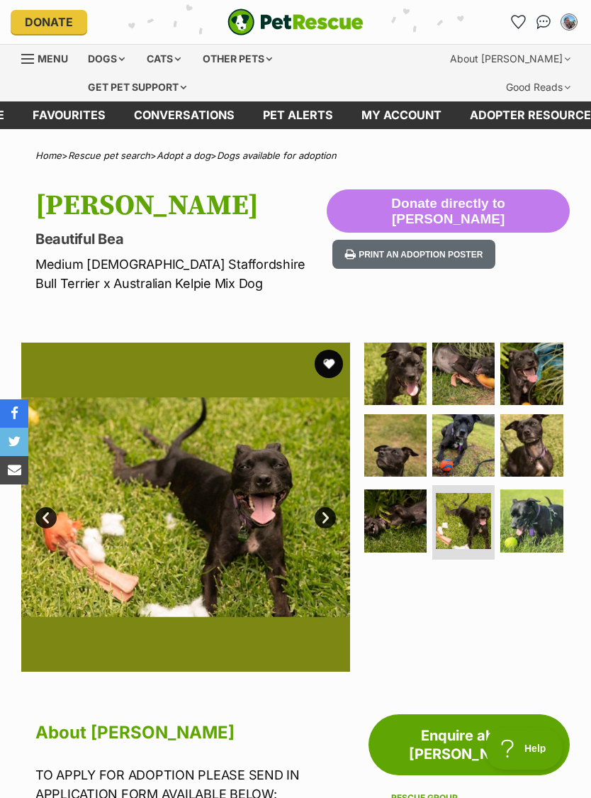
click at [534, 520] on img at bounding box center [532, 520] width 62 height 62
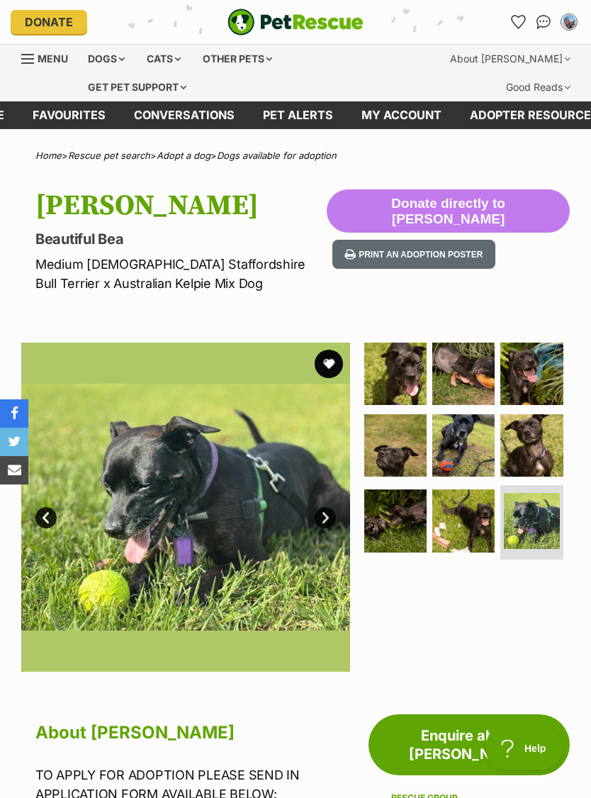
click at [476, 571] on div at bounding box center [466, 506] width 208 height 329
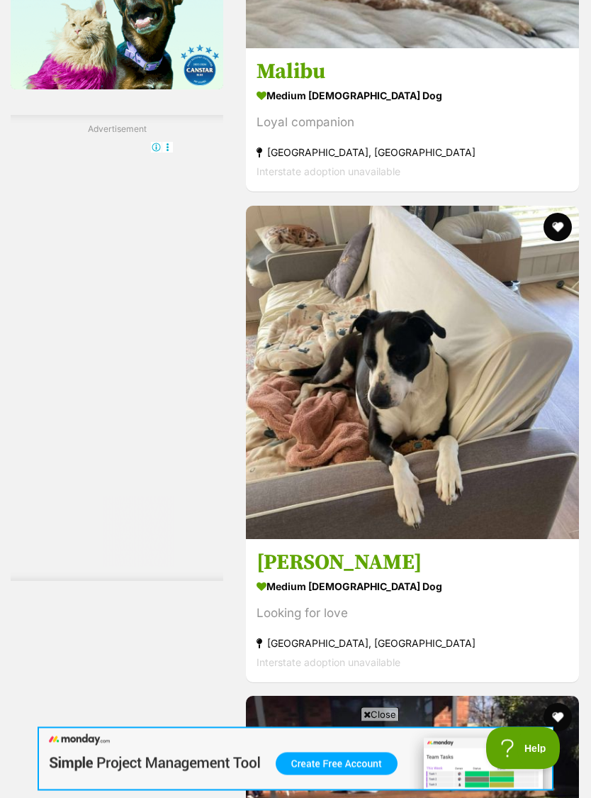
scroll to position [2594, 0]
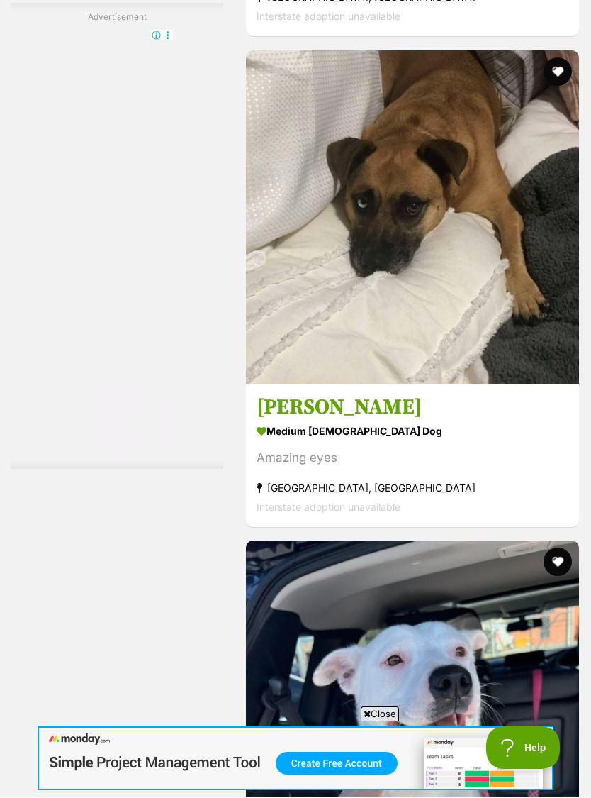
scroll to position [4469, 0]
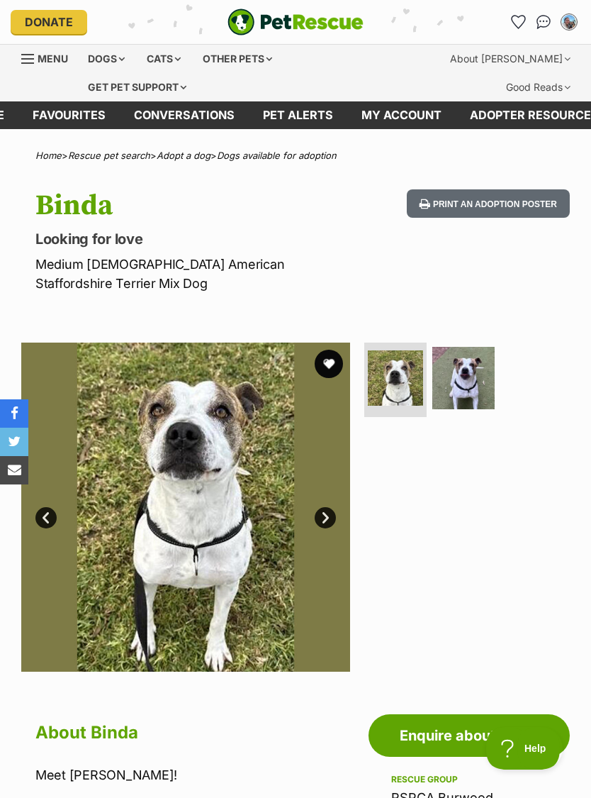
click at [462, 362] on img at bounding box center [463, 378] width 62 height 62
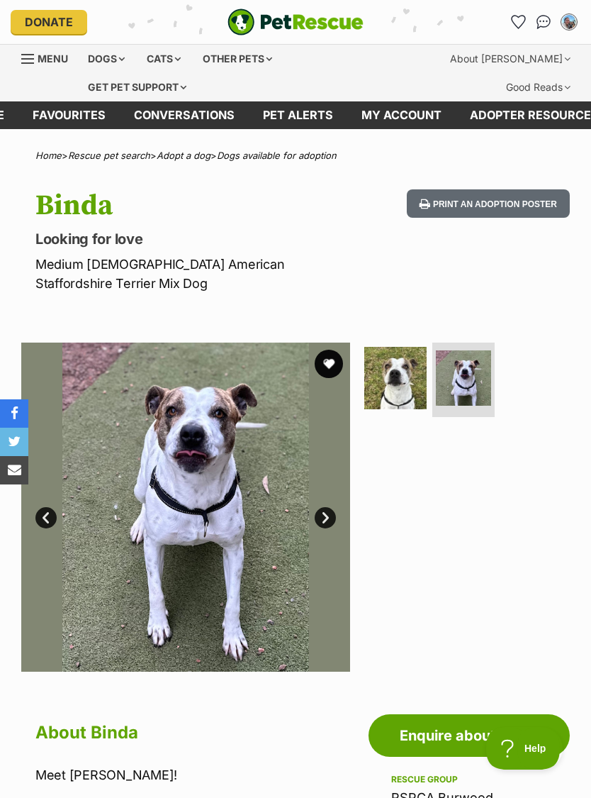
click at [82, 617] on img at bounding box center [185, 506] width 329 height 329
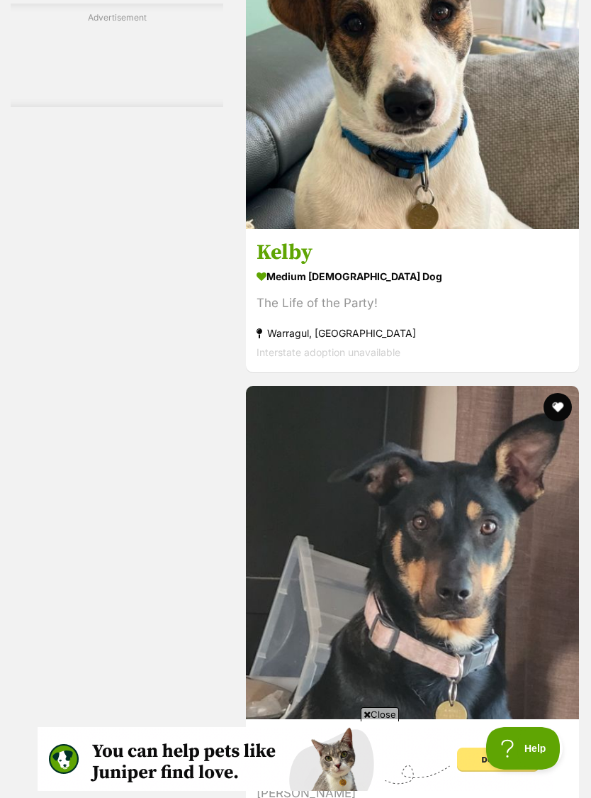
scroll to position [2738, 0]
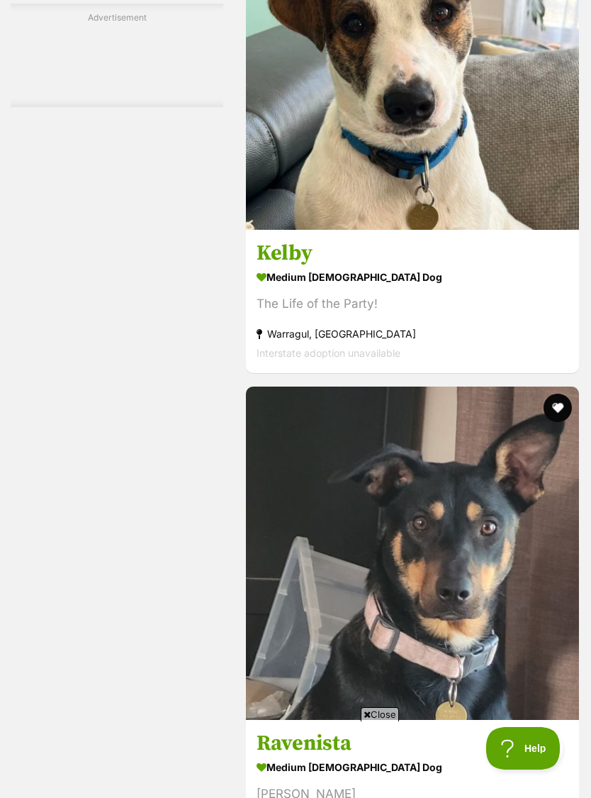
scroll to position [0, 0]
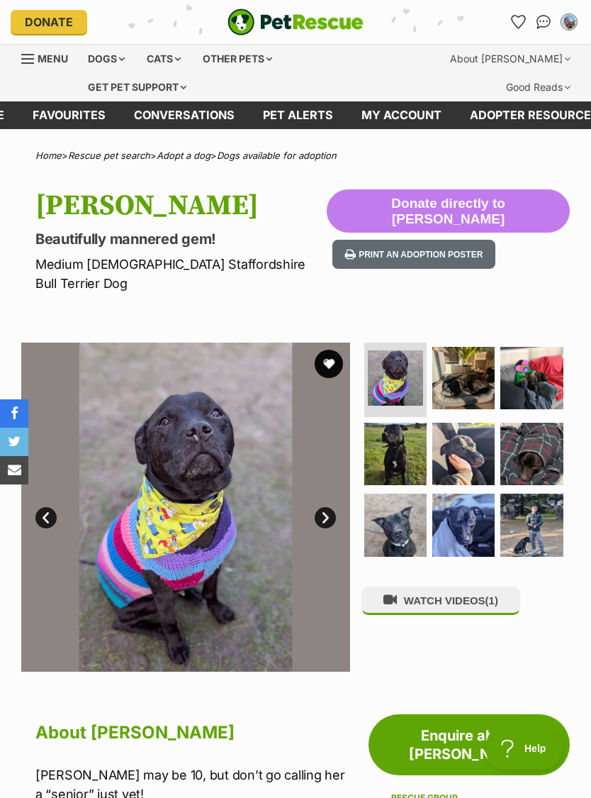
click at [333, 518] on img at bounding box center [185, 506] width 329 height 329
click at [328, 507] on link "Next" at bounding box center [325, 517] width 21 height 21
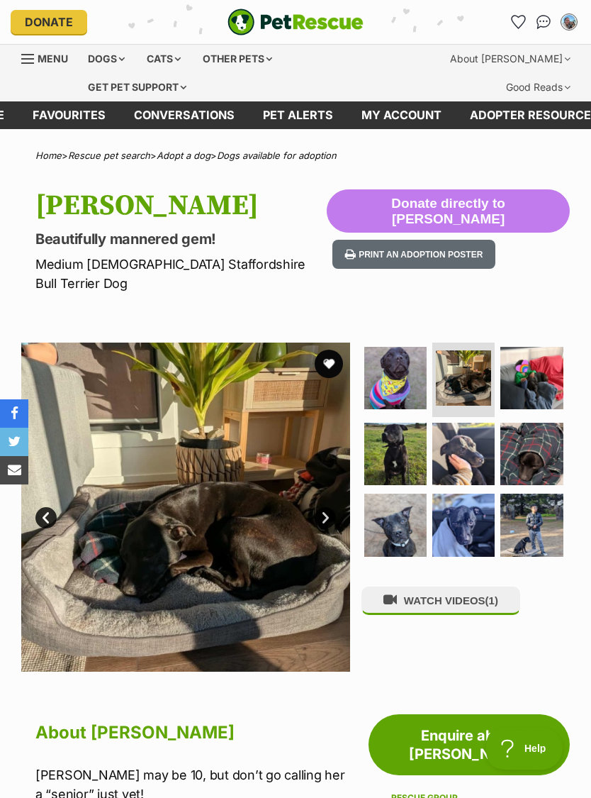
click at [335, 507] on link "Next" at bounding box center [325, 517] width 21 height 21
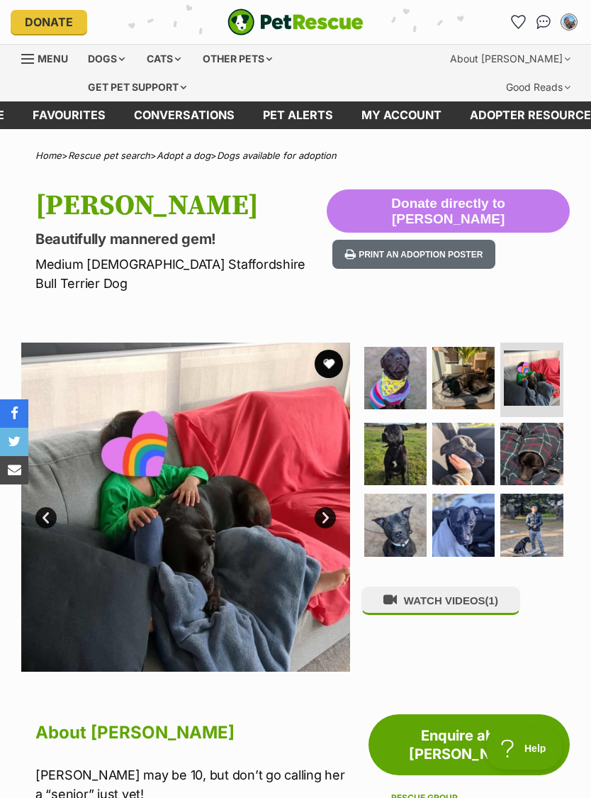
click at [333, 507] on link "Next" at bounding box center [325, 517] width 21 height 21
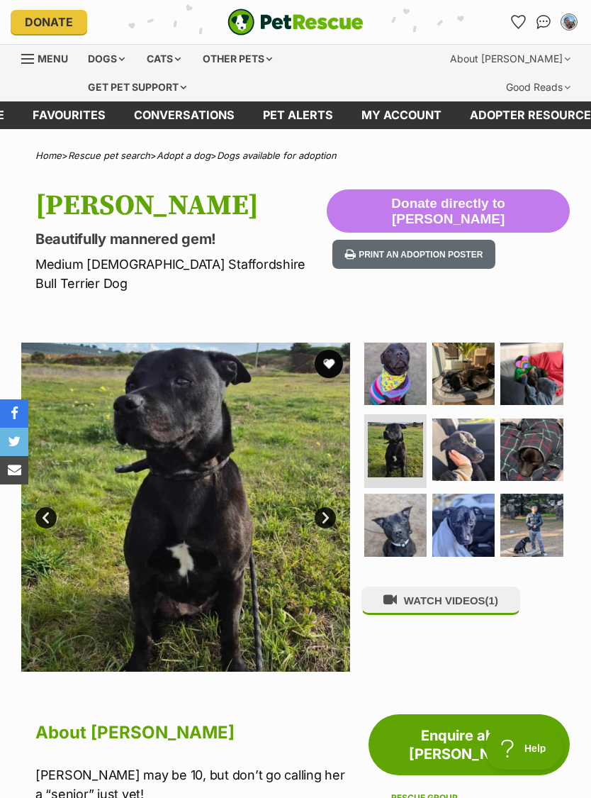
click at [333, 507] on link "Next" at bounding box center [325, 517] width 21 height 21
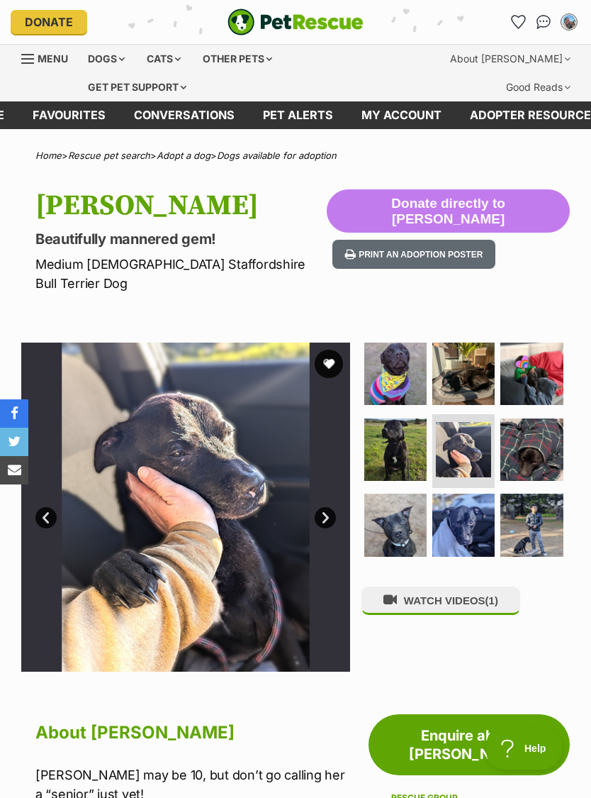
click at [330, 507] on link "Next" at bounding box center [325, 517] width 21 height 21
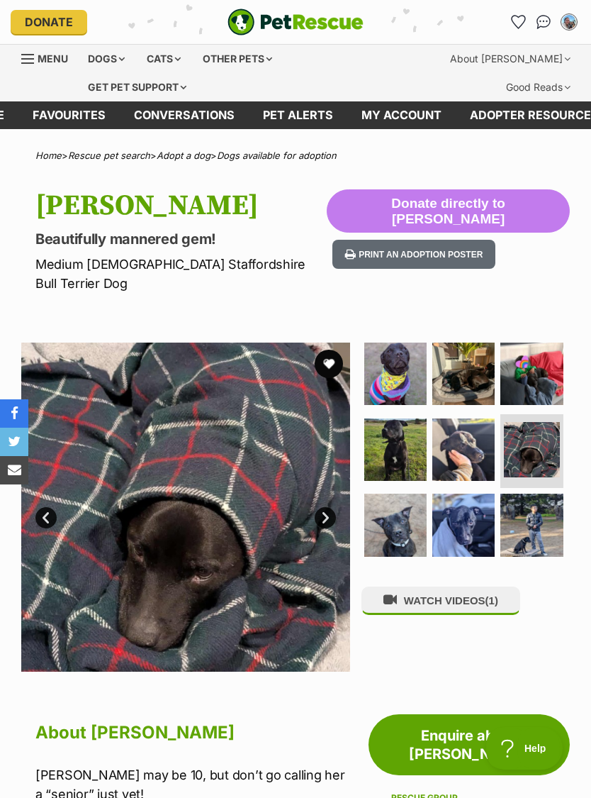
click at [330, 507] on link "Next" at bounding box center [325, 517] width 21 height 21
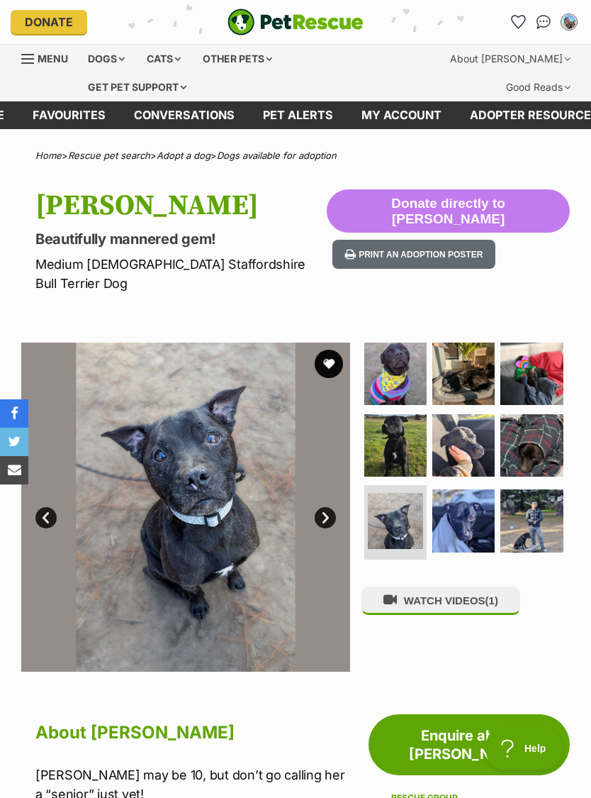
click at [325, 507] on link "Next" at bounding box center [325, 517] width 21 height 21
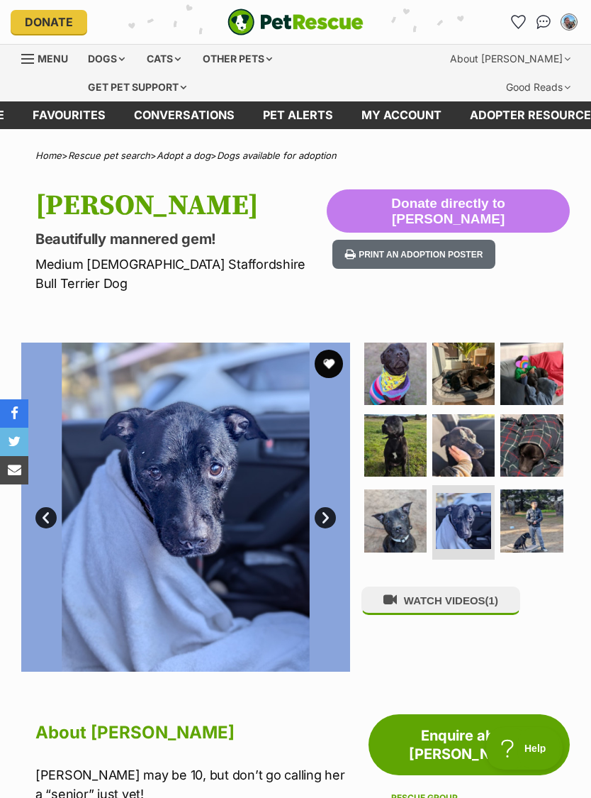
click at [323, 507] on link "Next" at bounding box center [325, 517] width 21 height 21
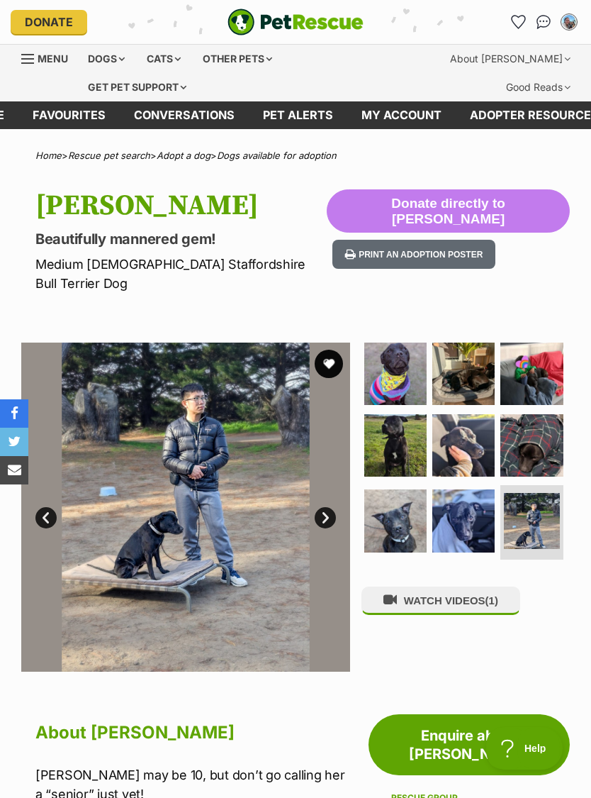
click at [323, 507] on link "Next" at bounding box center [325, 517] width 21 height 21
